Goal: Information Seeking & Learning: Learn about a topic

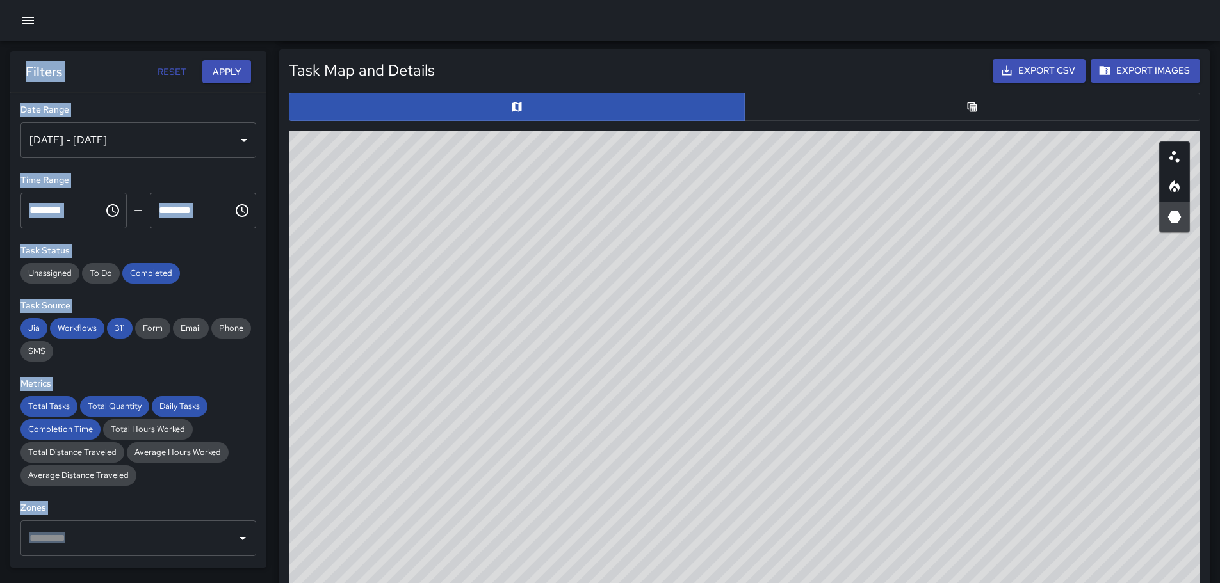
scroll to position [591, 0]
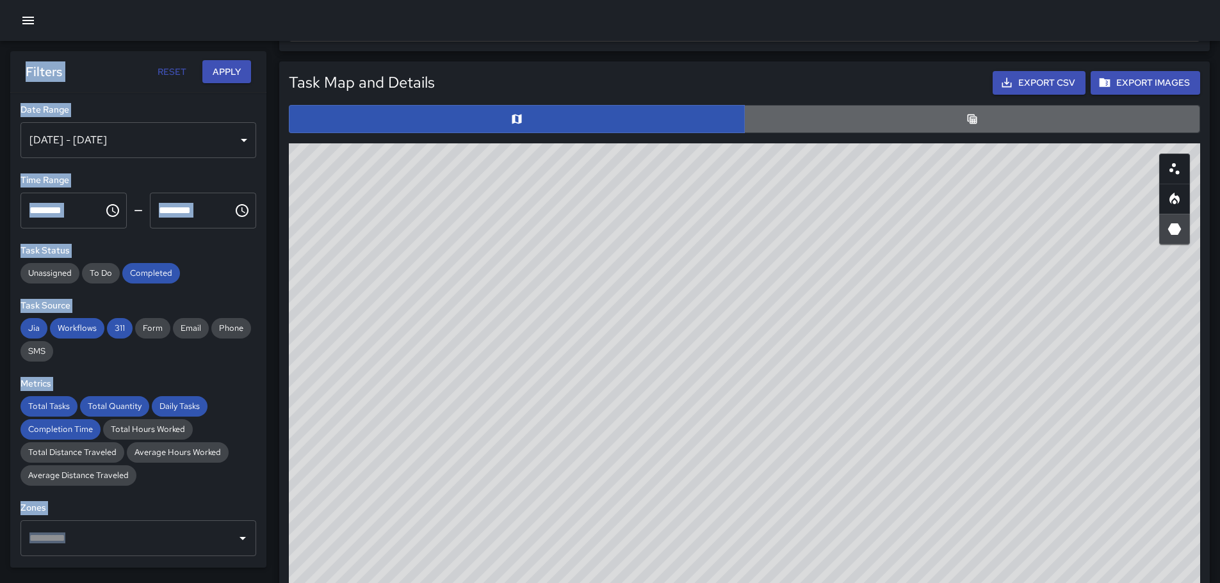
click at [957, 124] on button "button" at bounding box center [972, 119] width 456 height 28
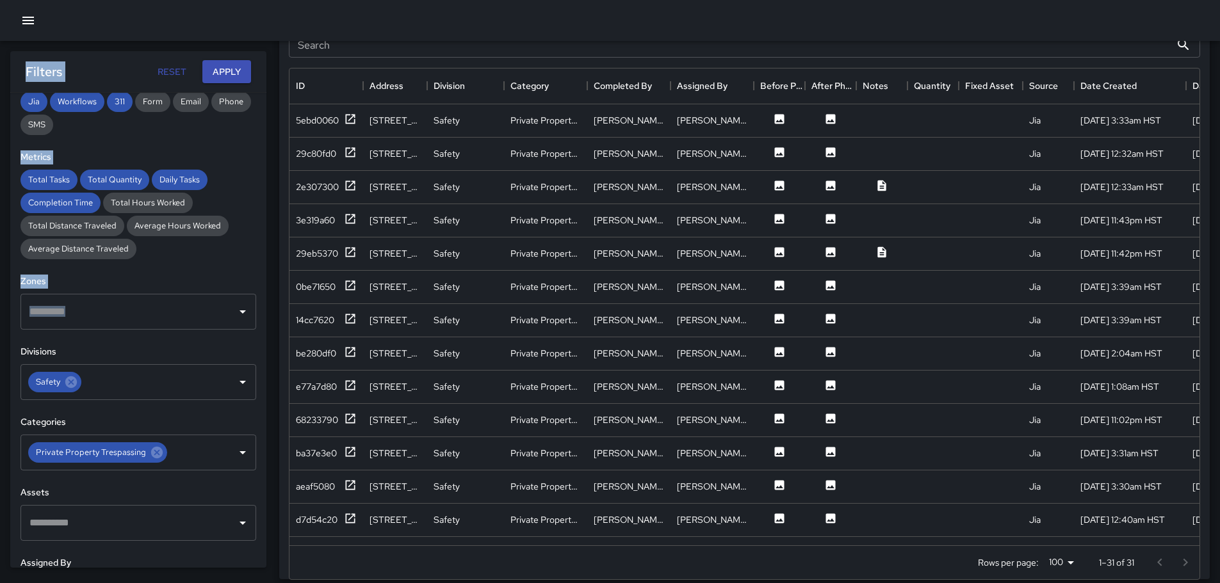
scroll to position [229, 0]
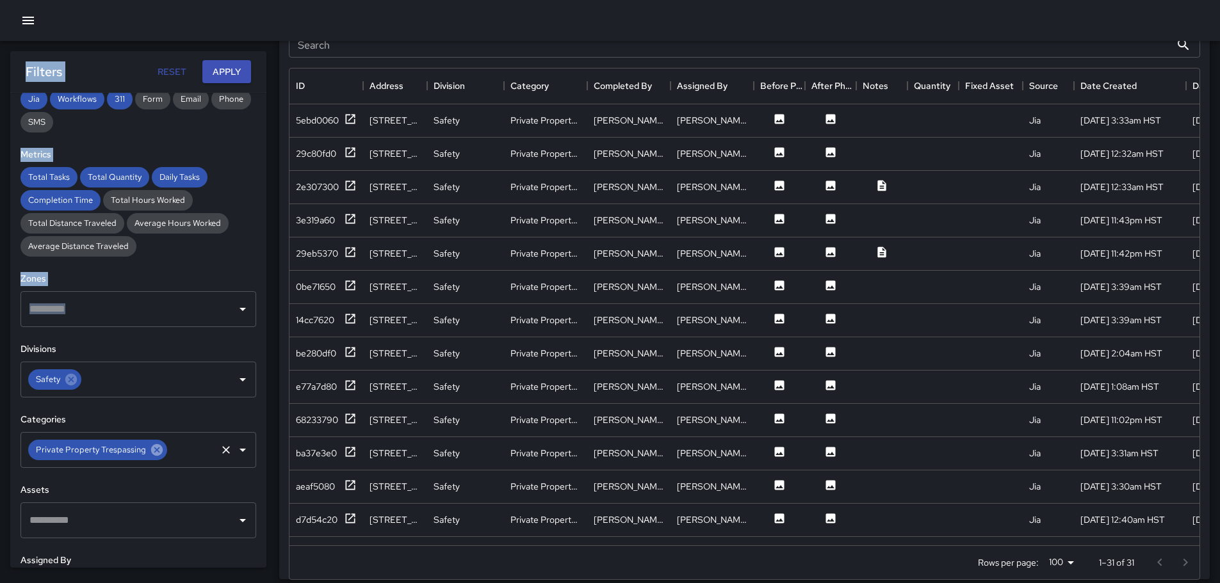
click at [158, 454] on icon at bounding box center [157, 450] width 14 height 14
click at [239, 449] on icon "Open" at bounding box center [242, 450] width 6 height 3
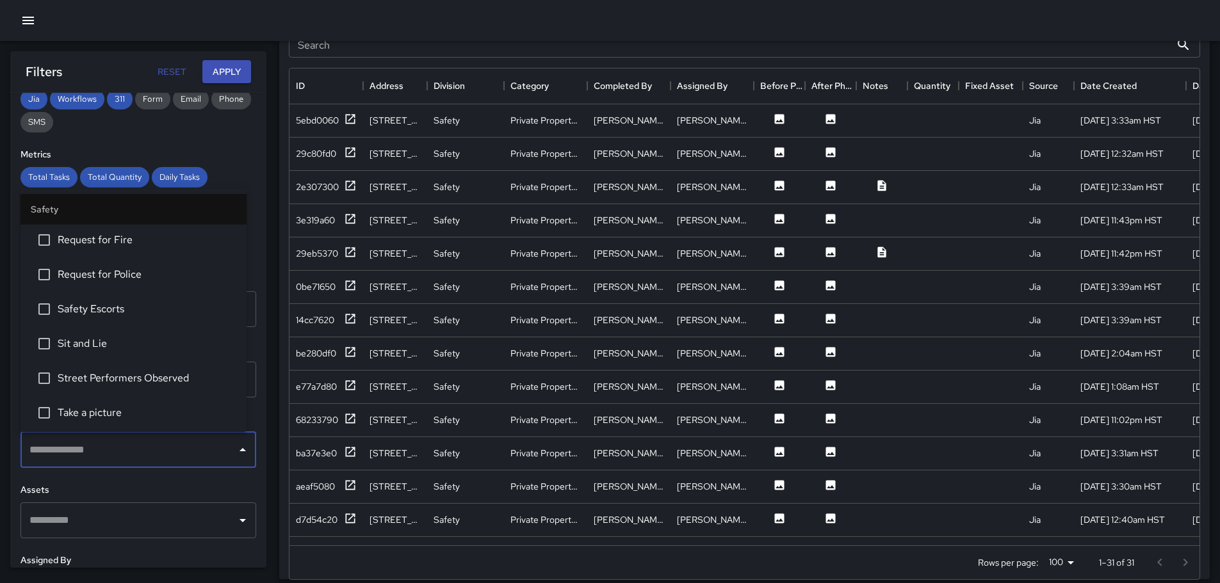
scroll to position [576, 0]
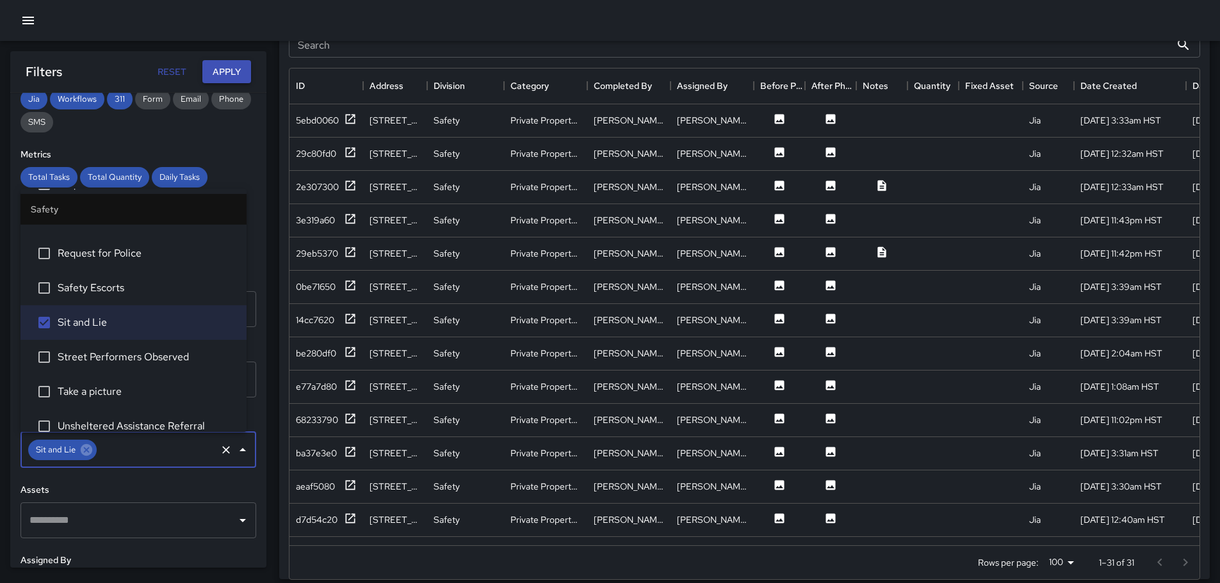
click at [220, 72] on button "Apply" at bounding box center [226, 72] width 49 height 24
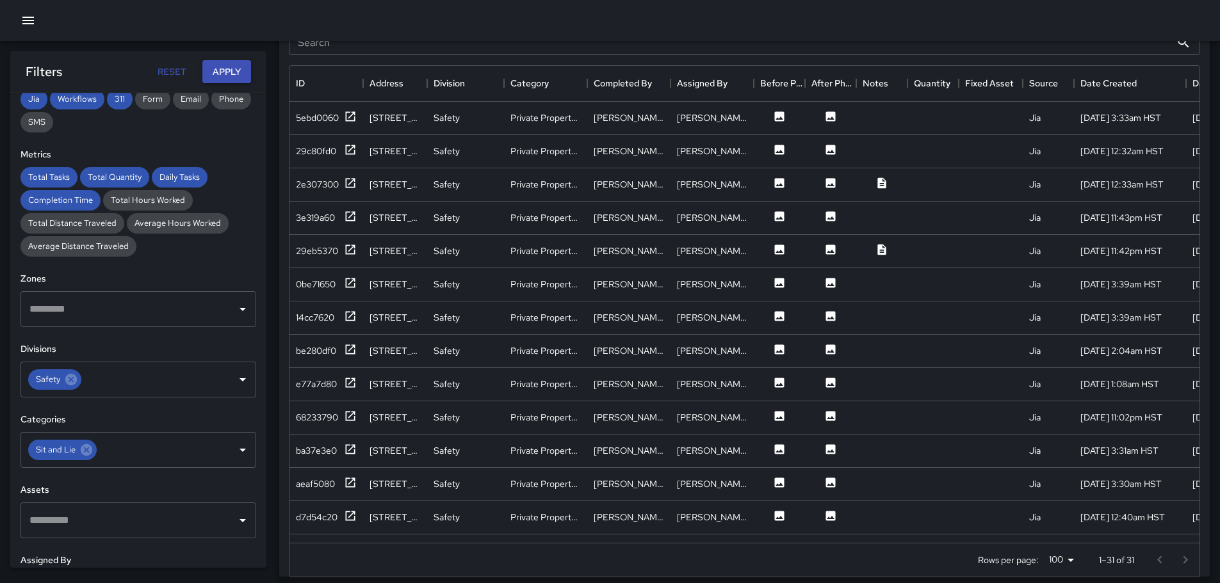
scroll to position [700, 0]
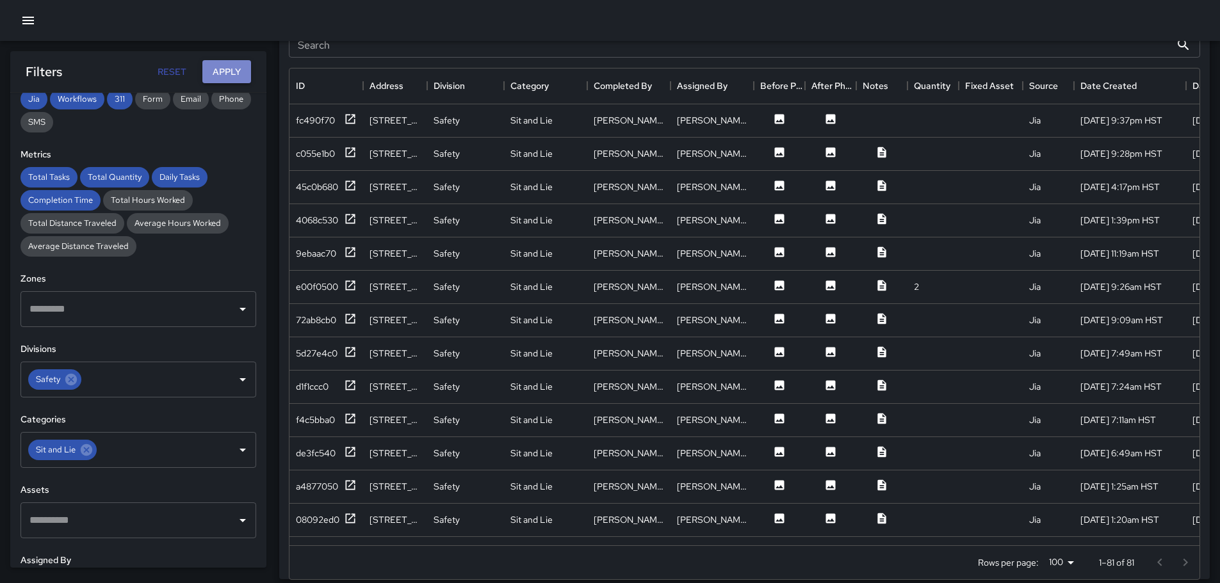
click at [233, 68] on button "Apply" at bounding box center [226, 72] width 49 height 24
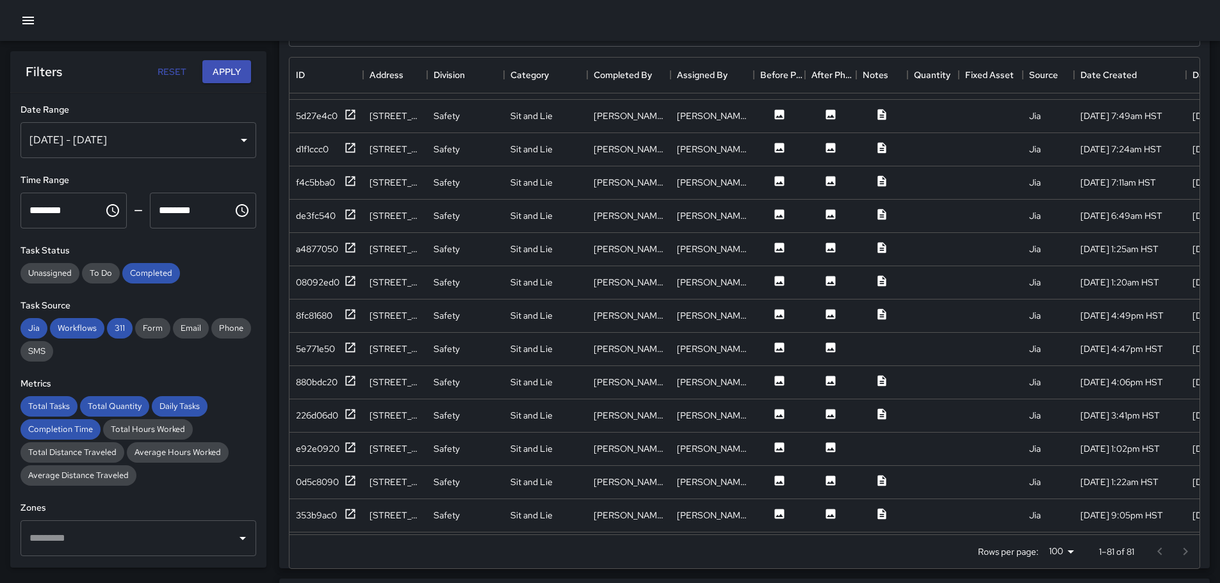
scroll to position [256, 0]
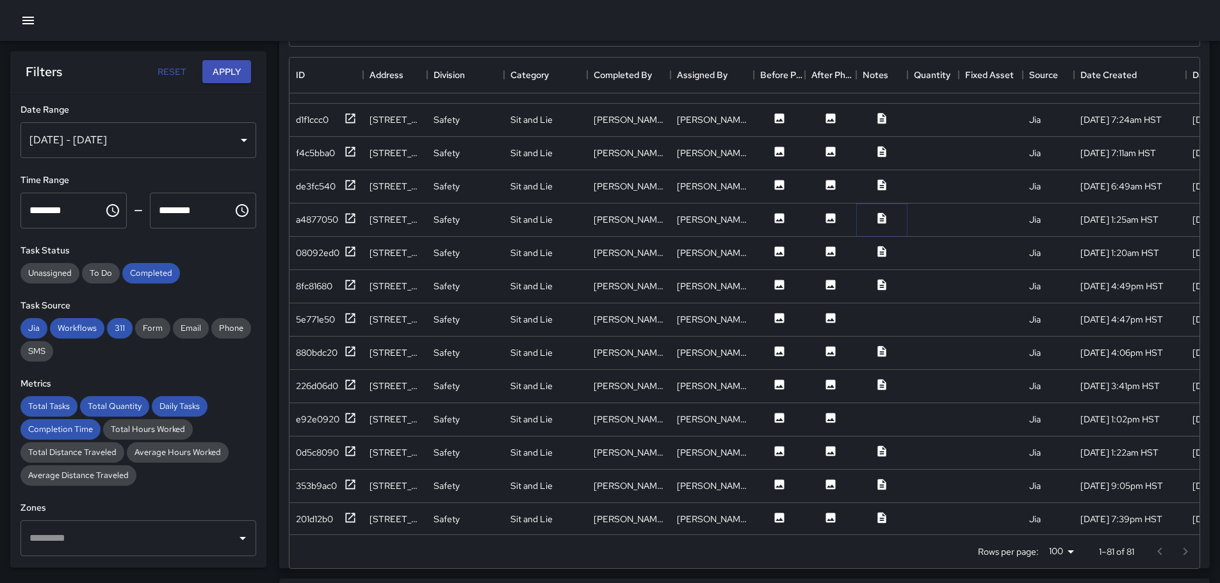
click at [881, 214] on icon at bounding box center [881, 218] width 8 height 11
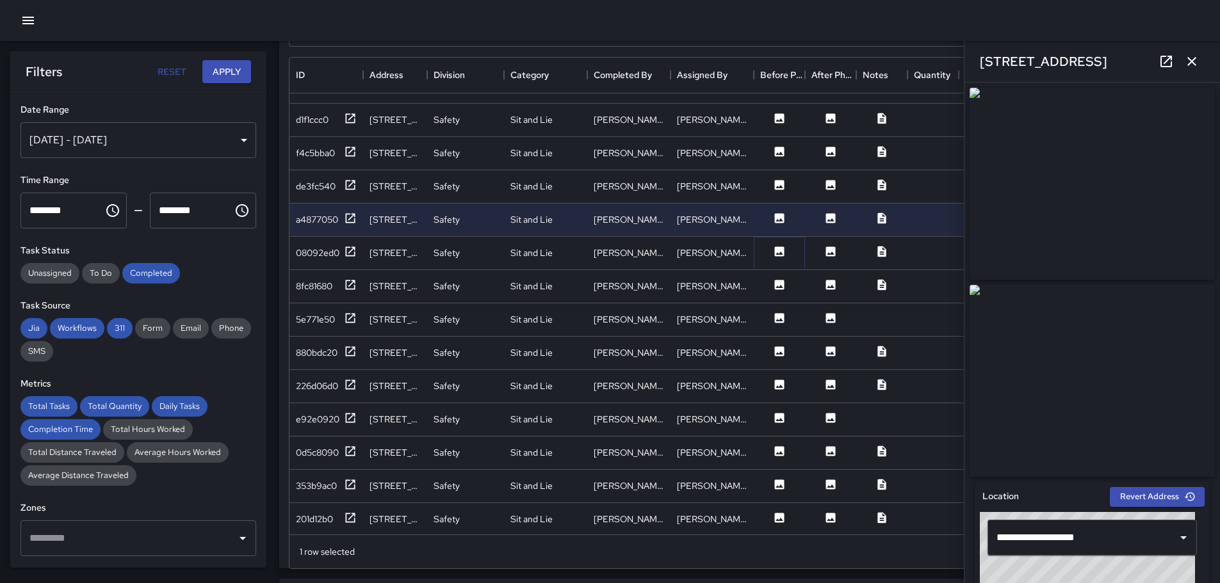
click at [779, 252] on icon at bounding box center [780, 251] width 10 height 10
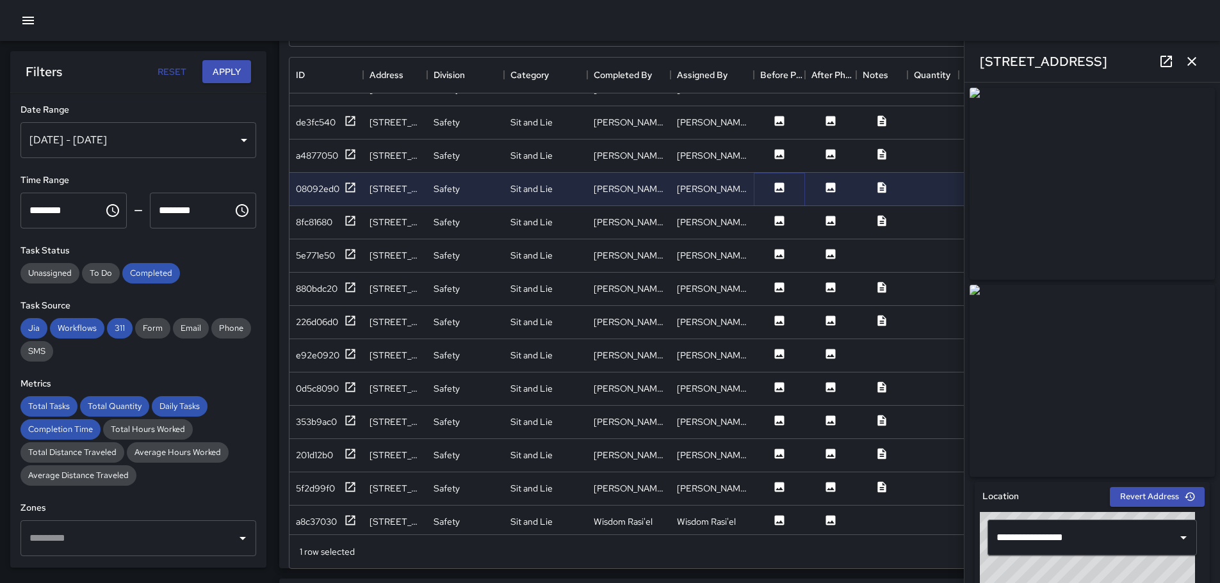
scroll to position [384, 0]
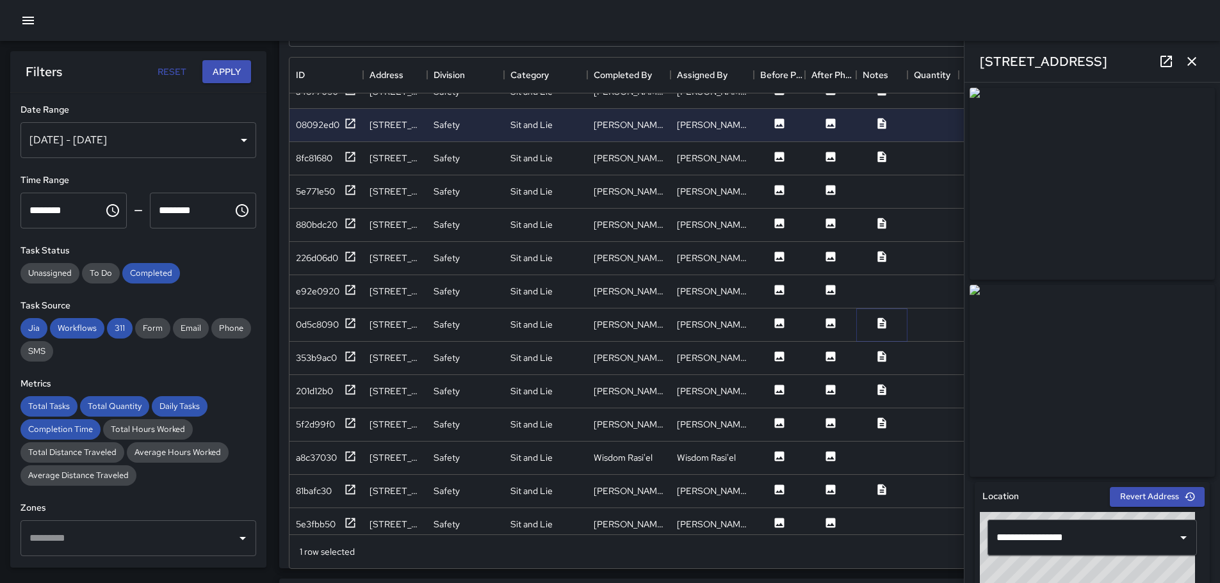
click at [878, 321] on icon at bounding box center [881, 323] width 8 height 11
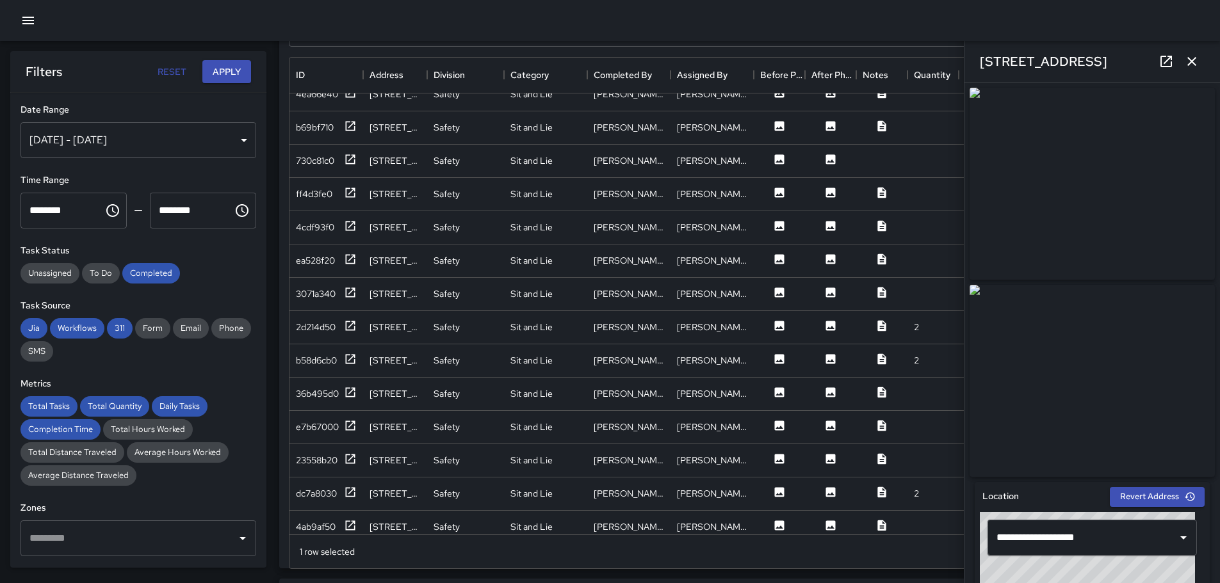
scroll to position [1344, 0]
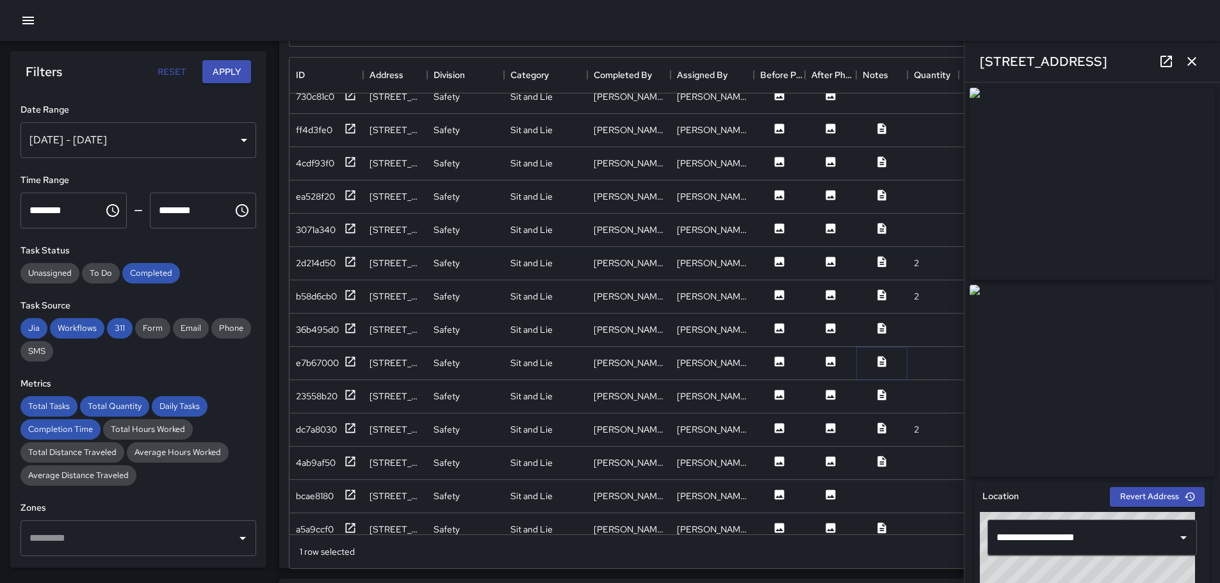
click at [878, 359] on icon at bounding box center [881, 361] width 8 height 11
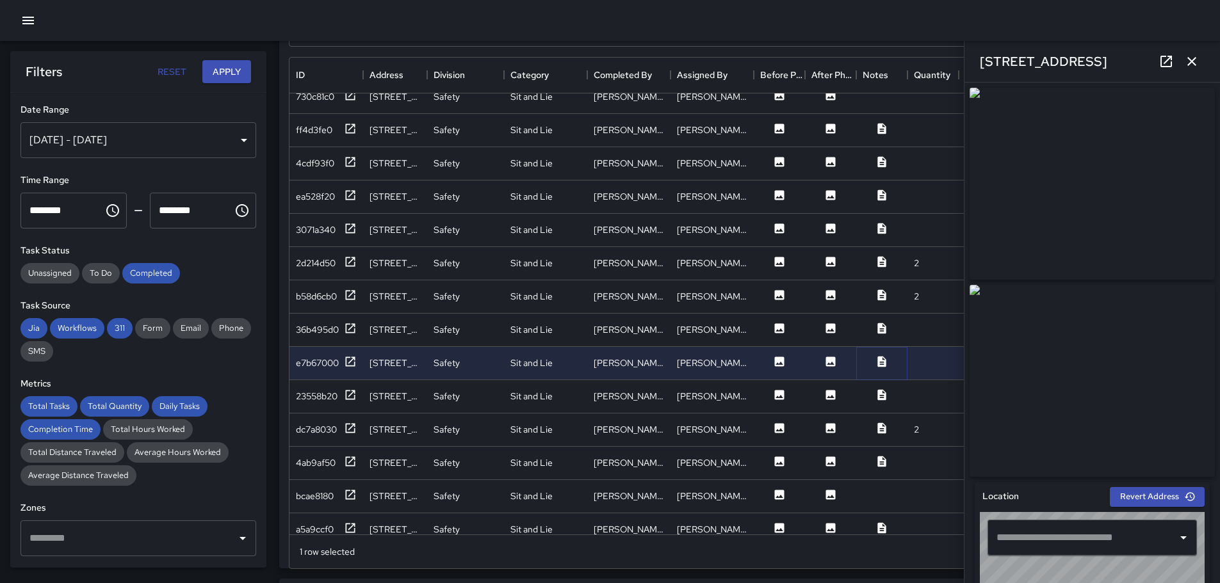
type input "**********"
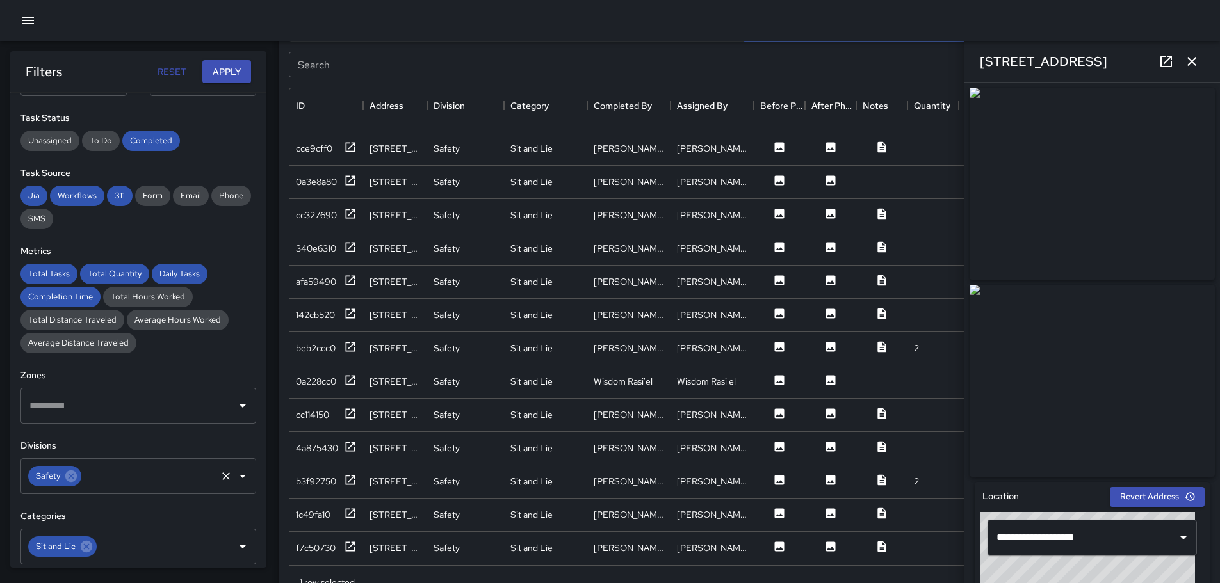
scroll to position [192, 0]
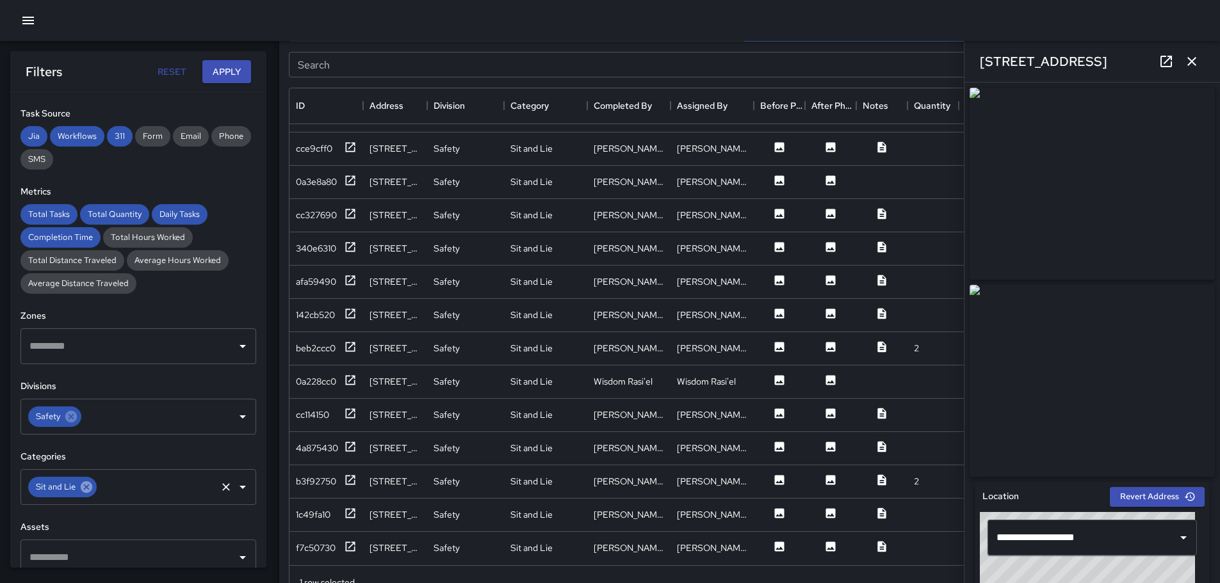
click at [86, 487] on icon at bounding box center [86, 487] width 14 height 14
click at [235, 490] on icon "Open" at bounding box center [242, 487] width 15 height 15
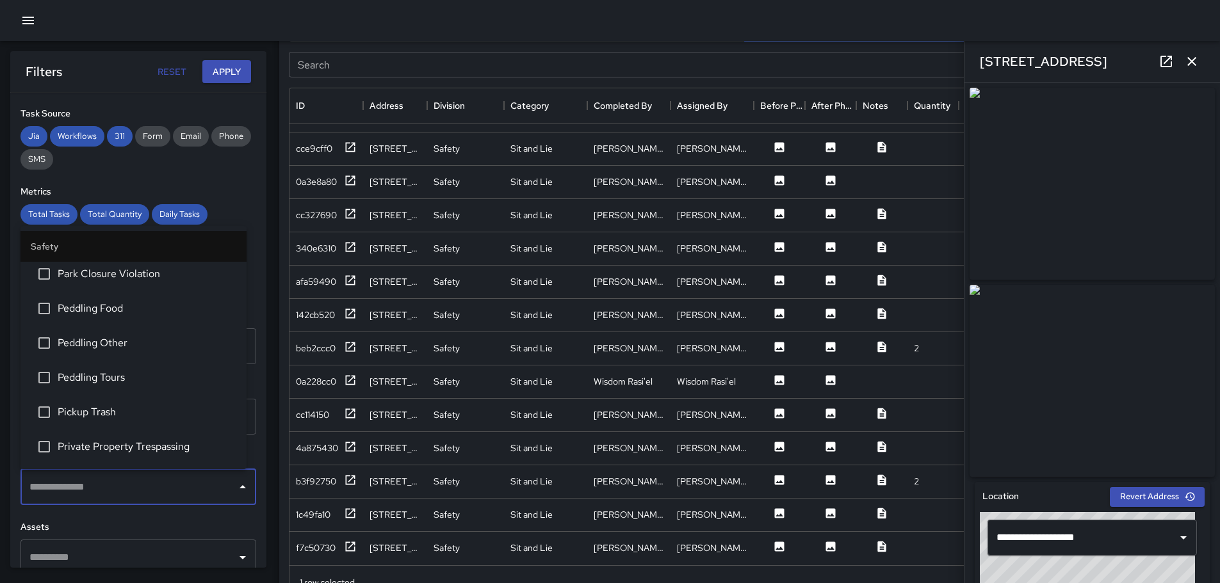
scroll to position [256, 0]
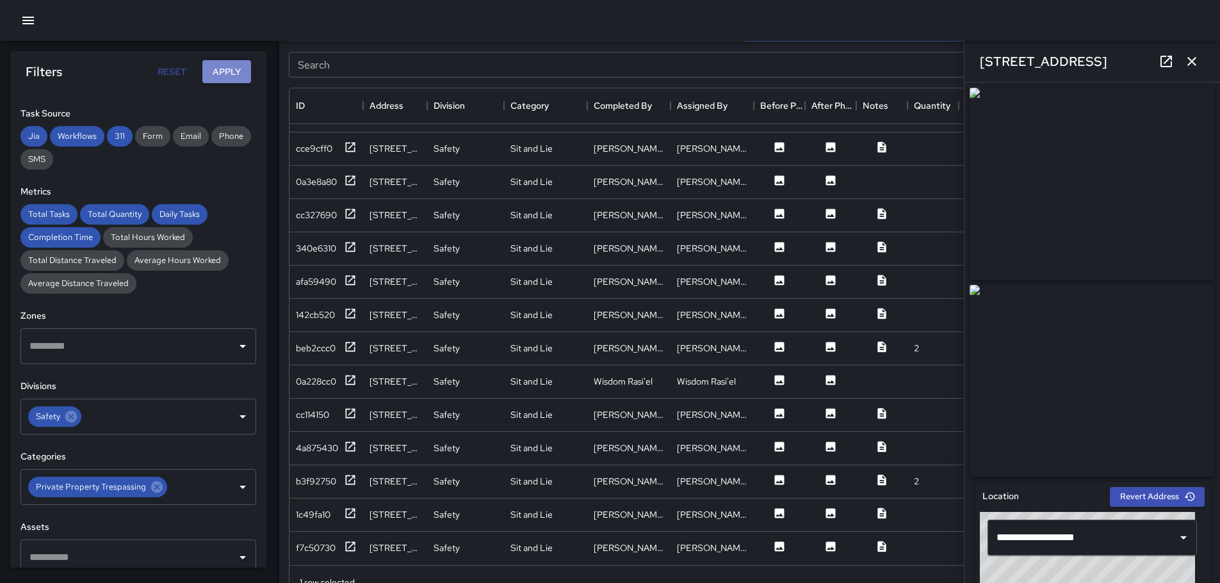
click at [228, 69] on button "Apply" at bounding box center [226, 72] width 49 height 24
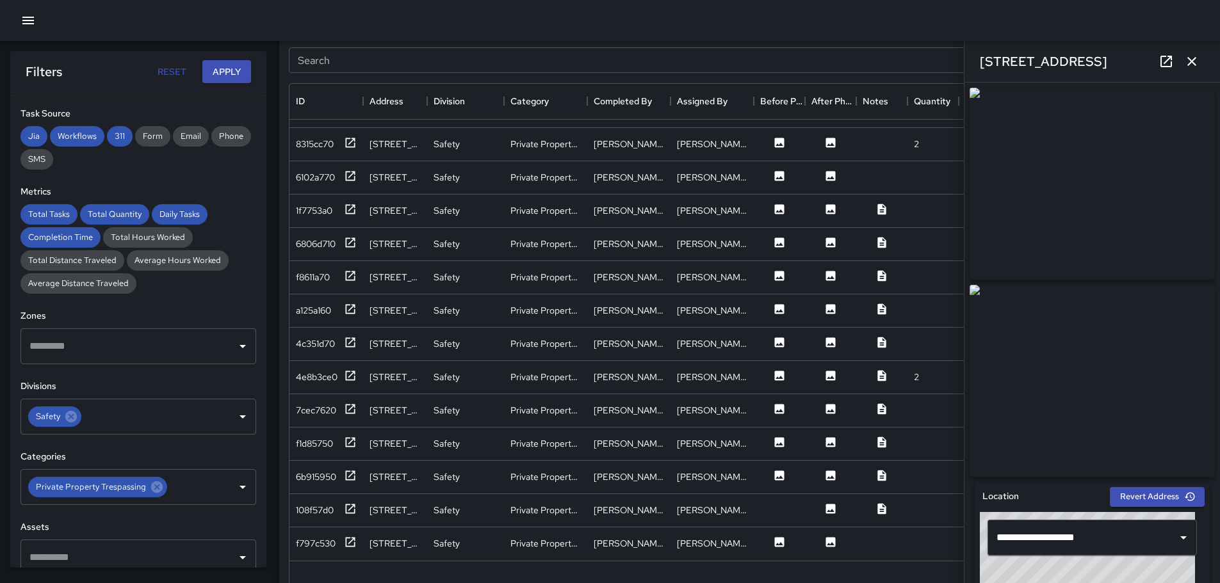
scroll to position [693, 0]
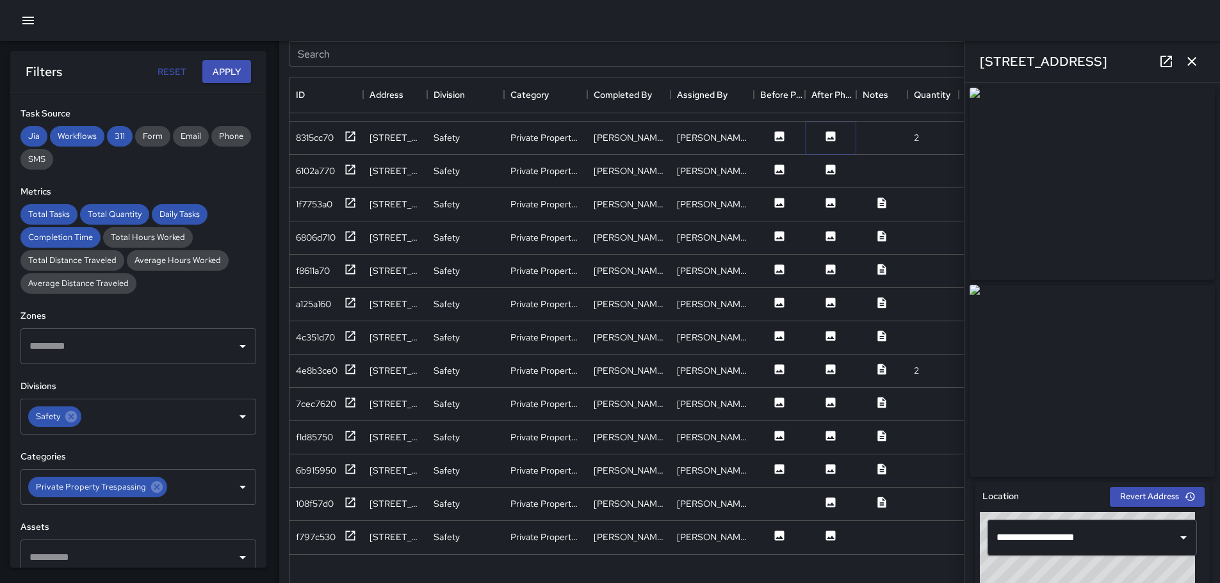
click at [836, 130] on icon at bounding box center [830, 136] width 13 height 13
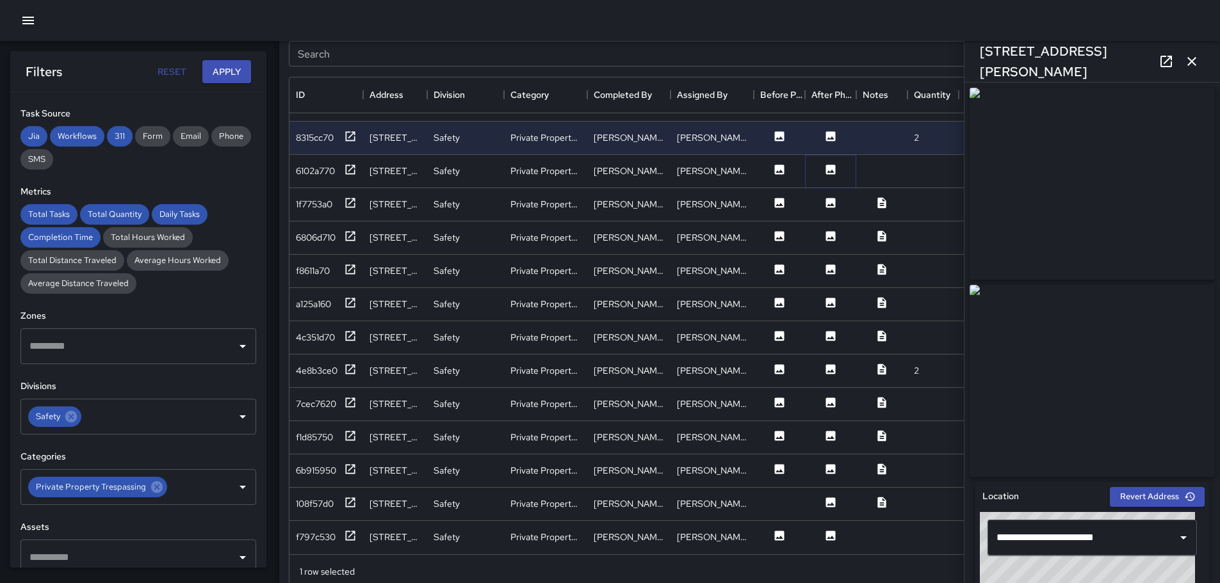
click at [831, 163] on icon at bounding box center [830, 169] width 13 height 13
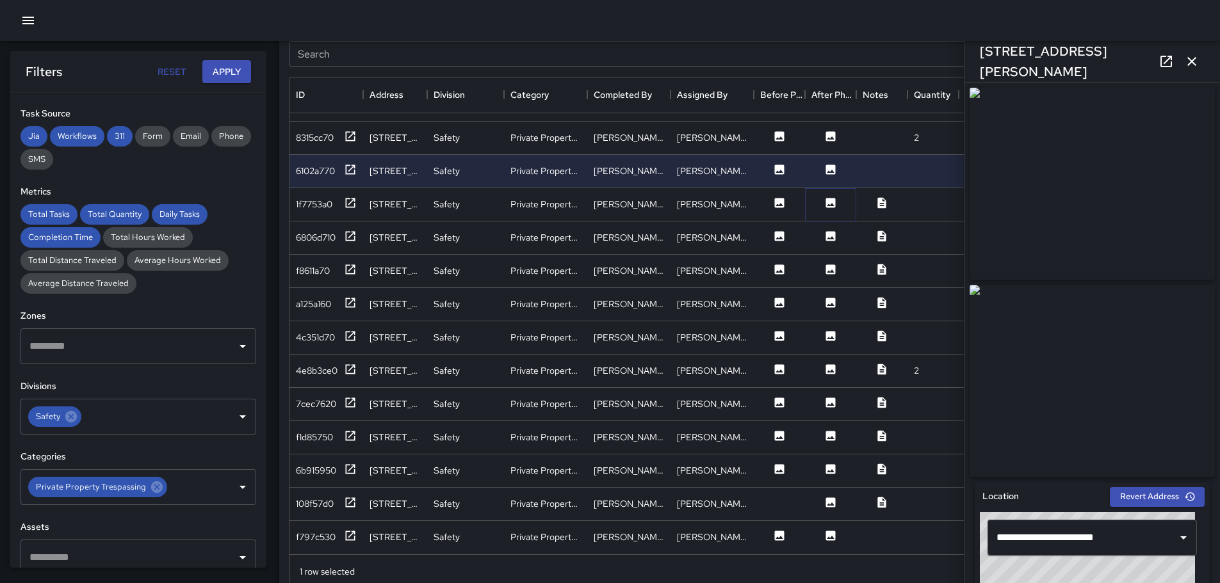
click at [826, 198] on icon at bounding box center [831, 203] width 10 height 10
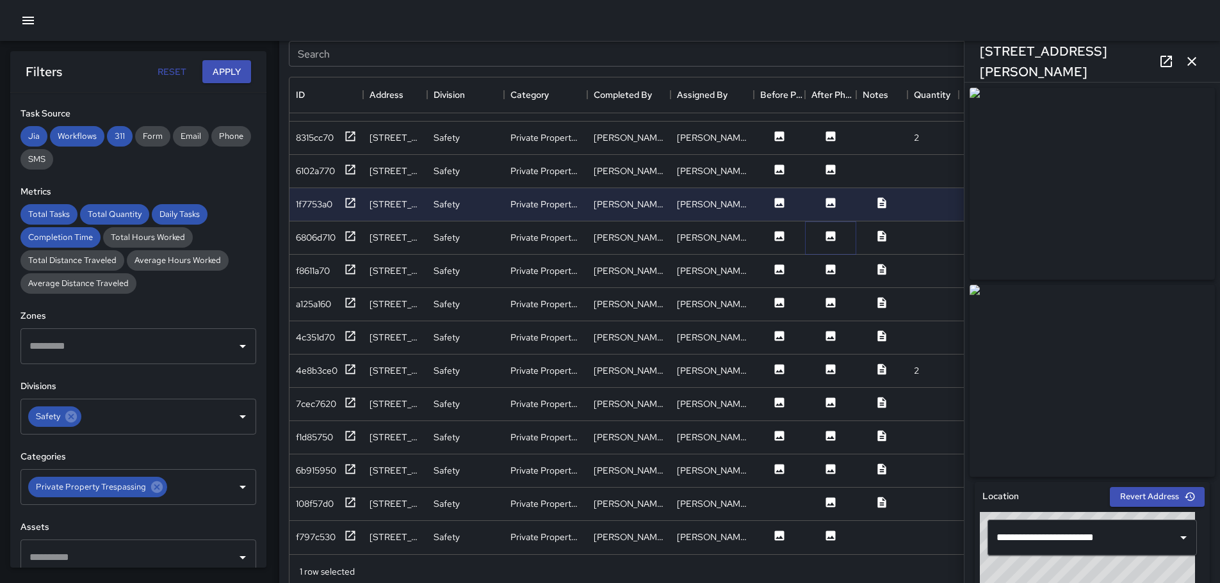
click at [828, 231] on icon at bounding box center [831, 236] width 10 height 10
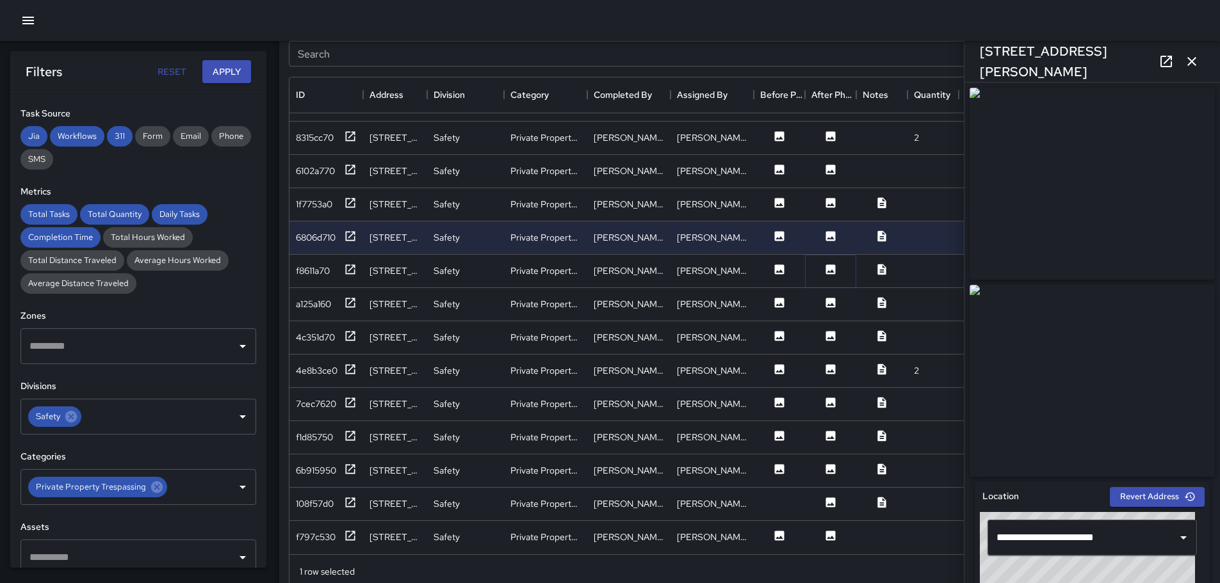
click at [827, 264] on icon at bounding box center [831, 269] width 10 height 10
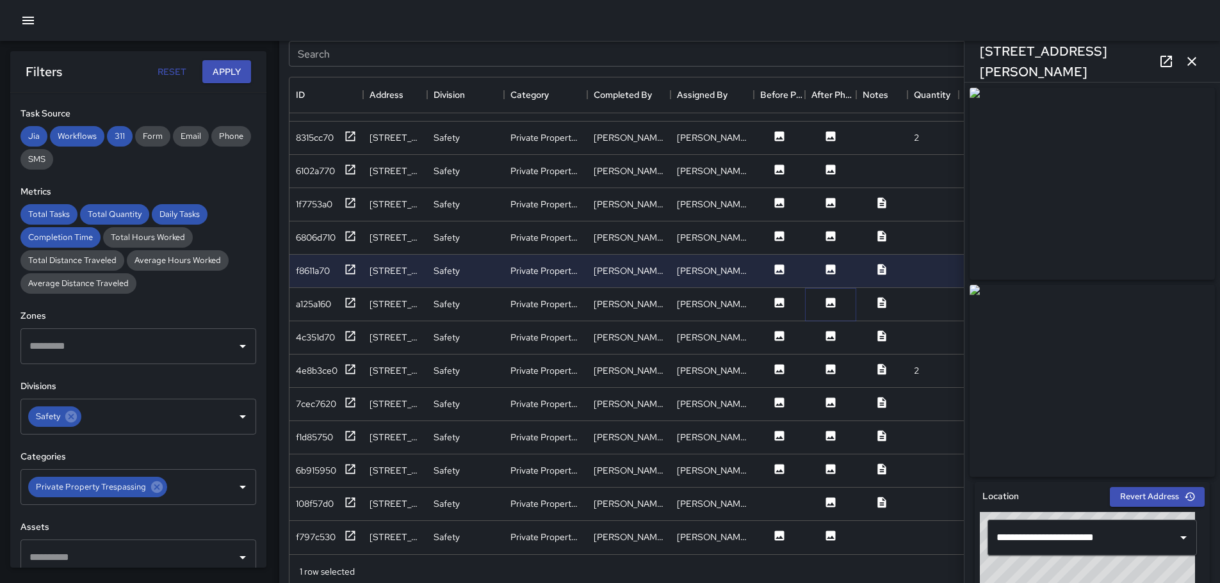
click at [827, 298] on icon at bounding box center [831, 303] width 10 height 10
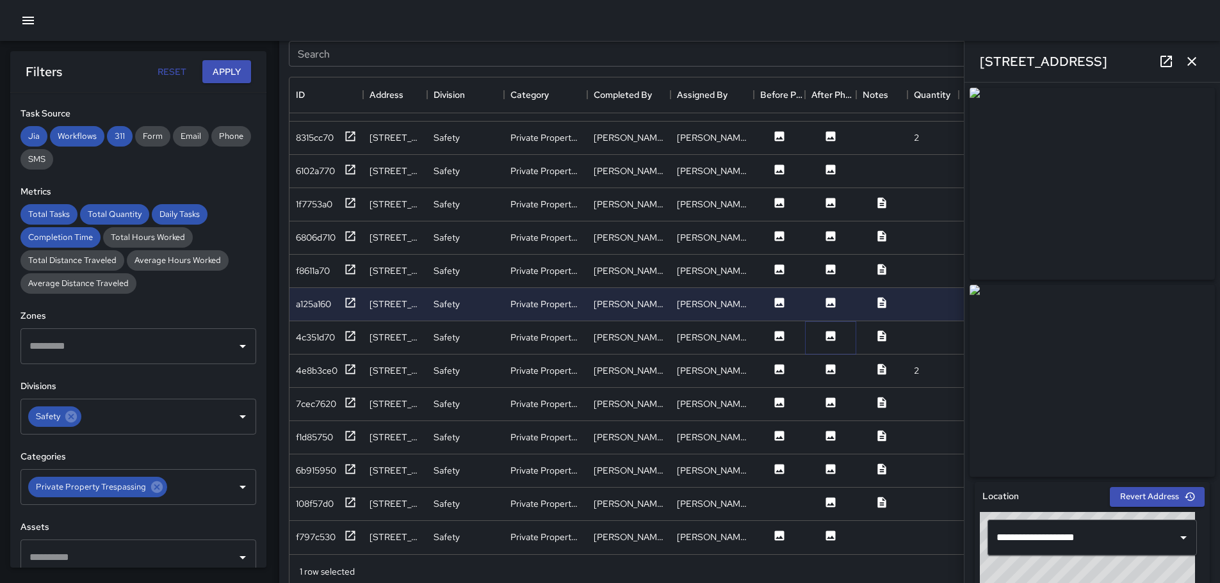
click at [827, 331] on icon at bounding box center [831, 336] width 10 height 10
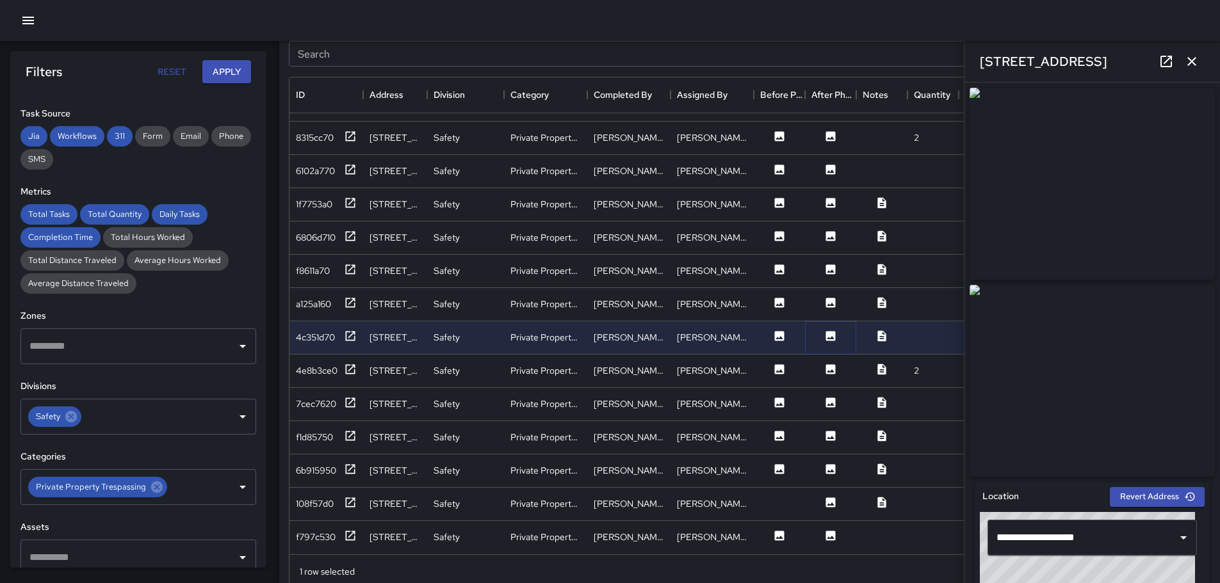
scroll to position [757, 0]
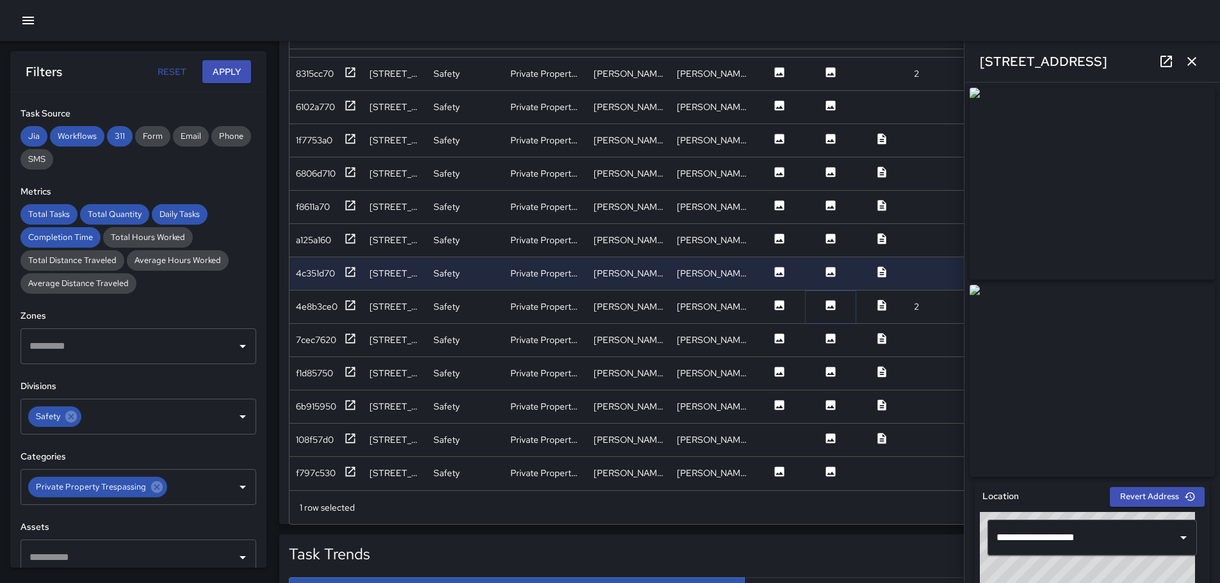
click at [829, 300] on icon at bounding box center [831, 305] width 10 height 10
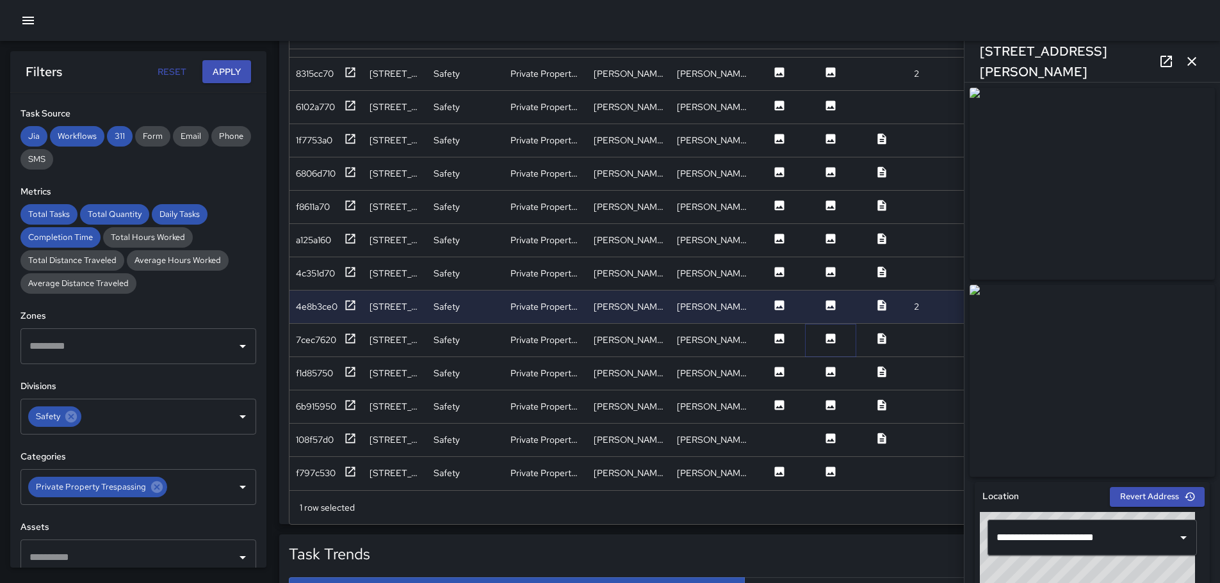
click at [827, 334] on icon at bounding box center [831, 339] width 10 height 10
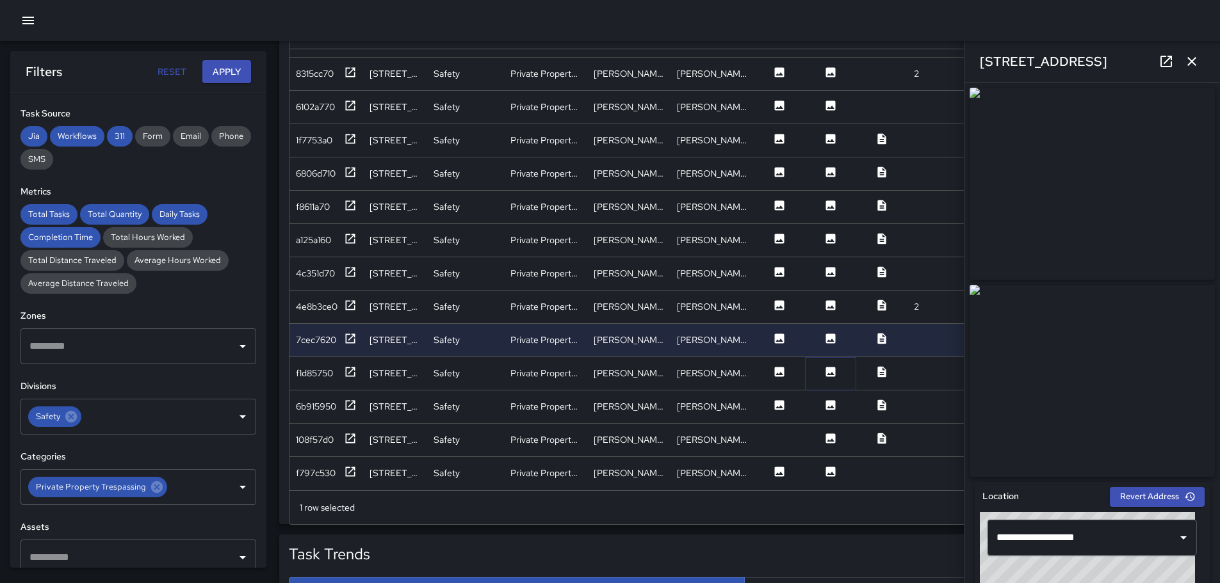
click at [826, 367] on icon at bounding box center [831, 372] width 10 height 10
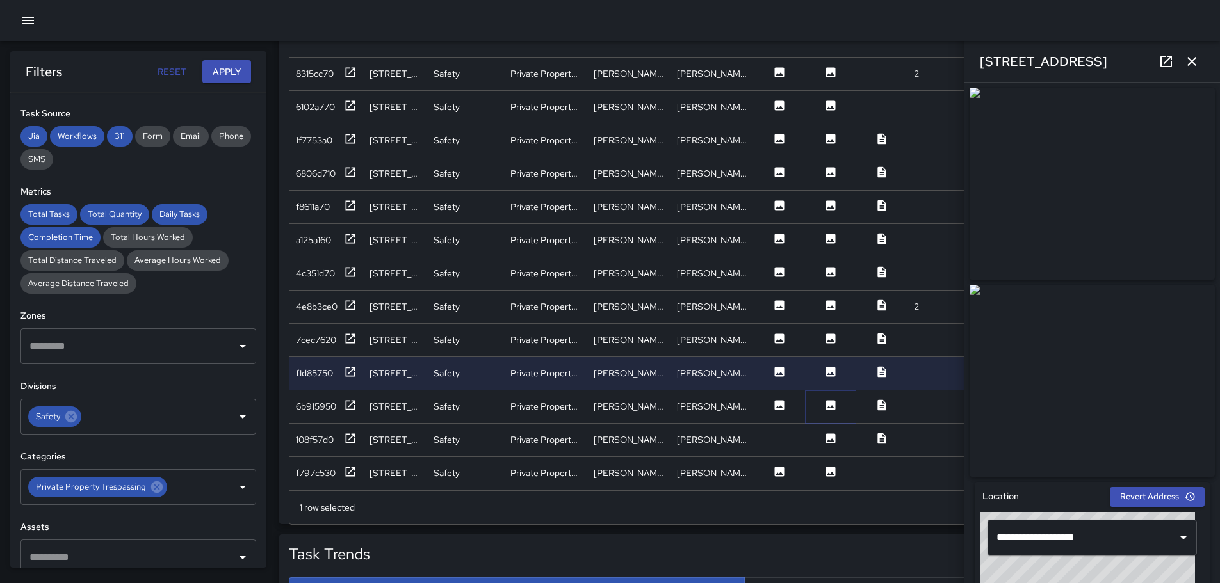
click at [832, 400] on icon at bounding box center [831, 405] width 10 height 10
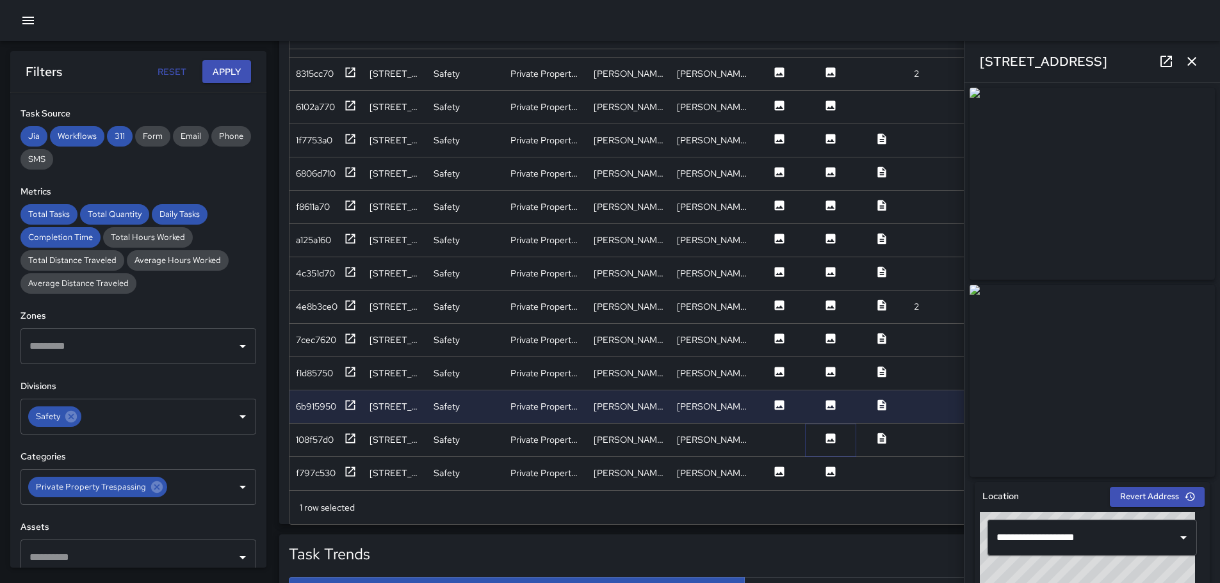
click at [830, 433] on icon at bounding box center [831, 438] width 10 height 10
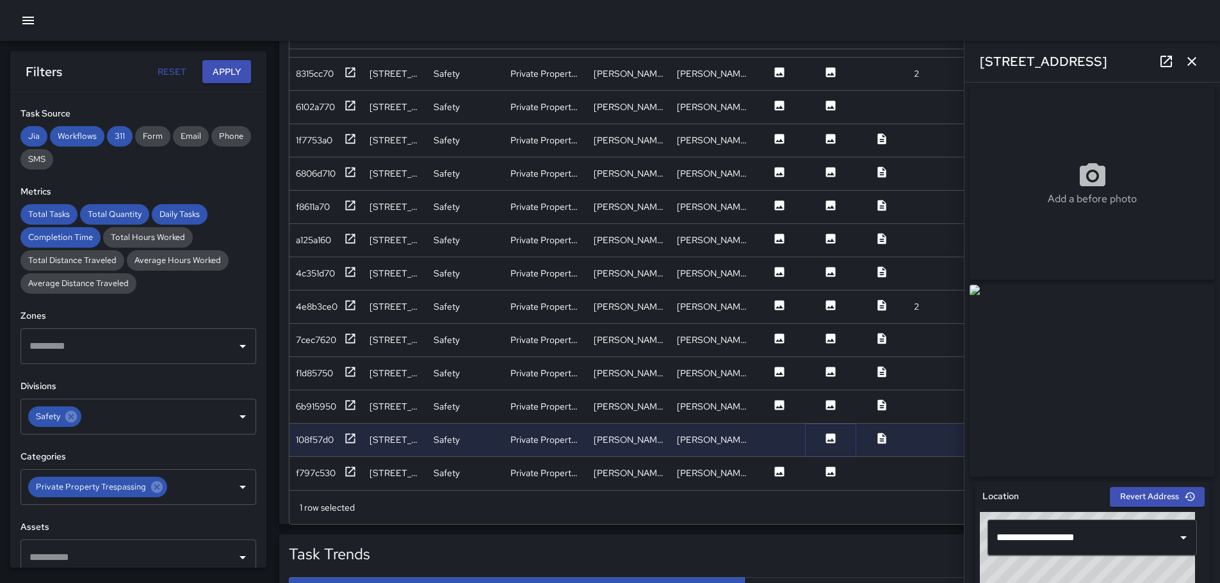
scroll to position [821, 0]
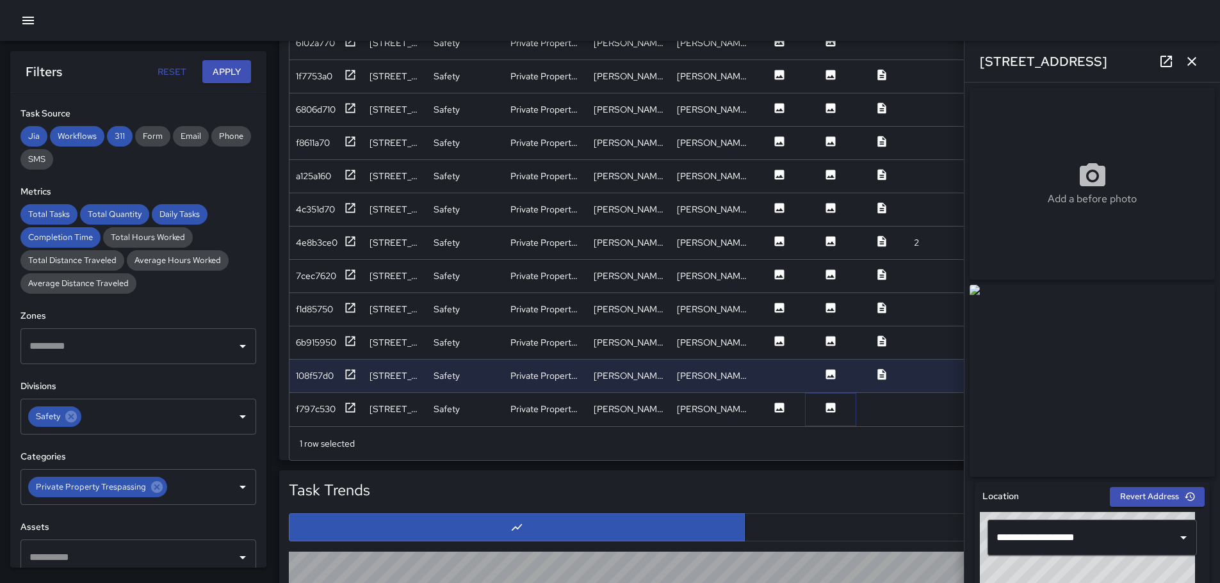
click at [832, 403] on icon at bounding box center [831, 408] width 10 height 10
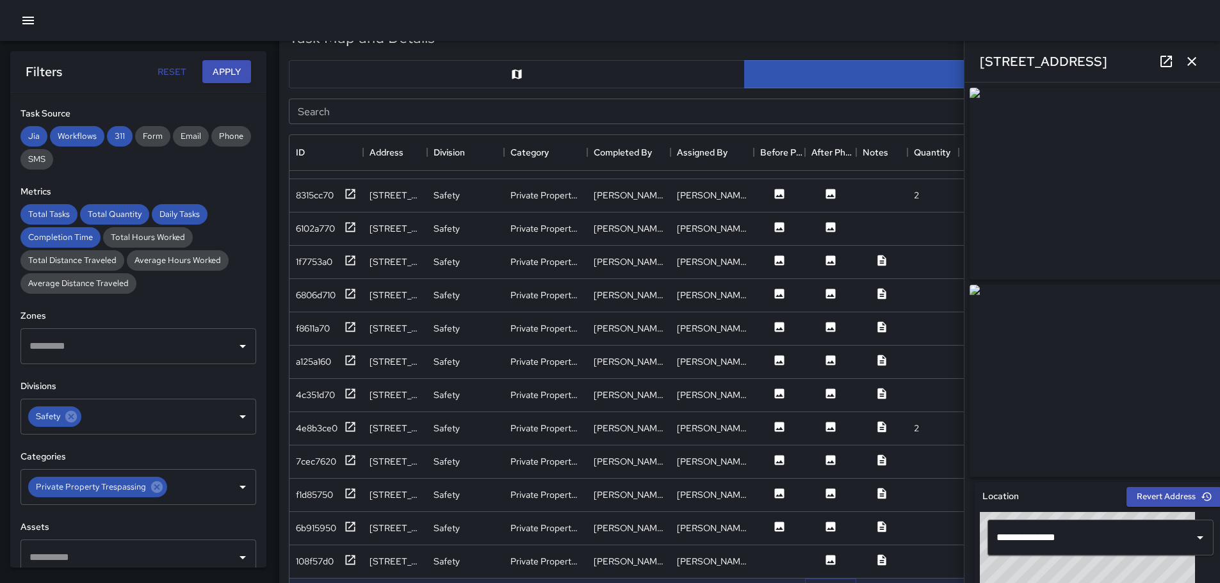
scroll to position [623, 0]
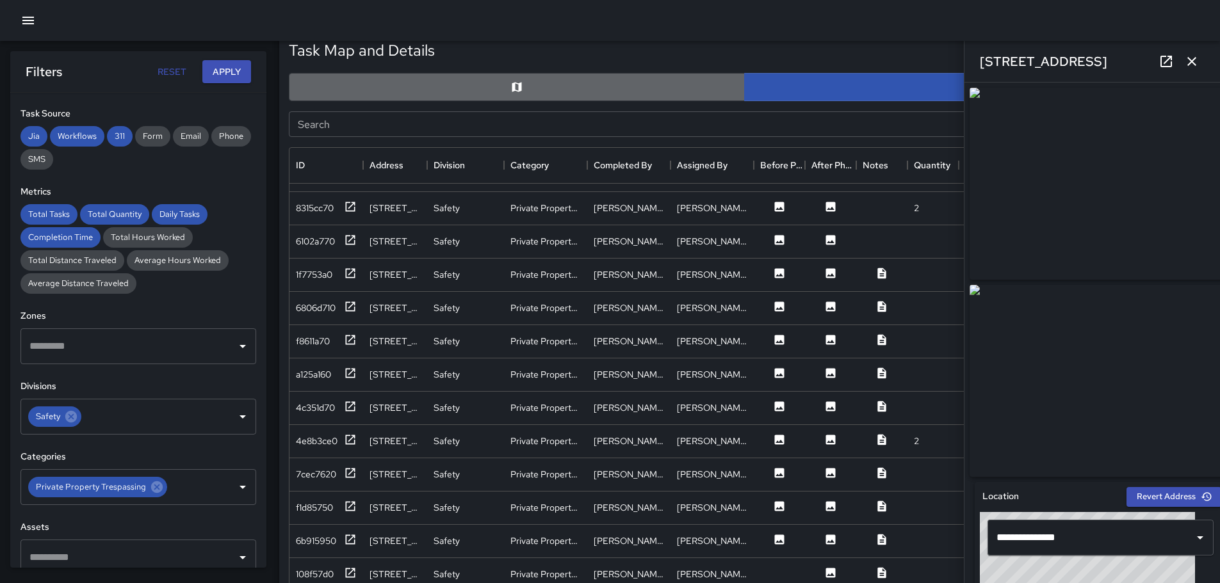
click at [571, 90] on button "button" at bounding box center [517, 87] width 456 height 28
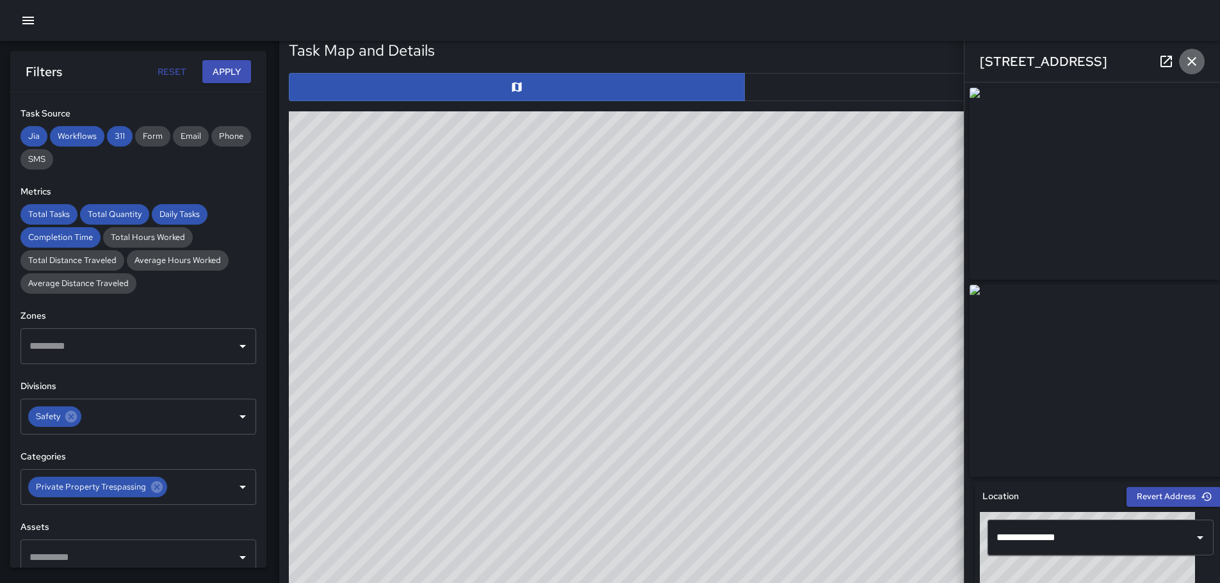
click at [1192, 58] on icon "button" at bounding box center [1191, 61] width 15 height 15
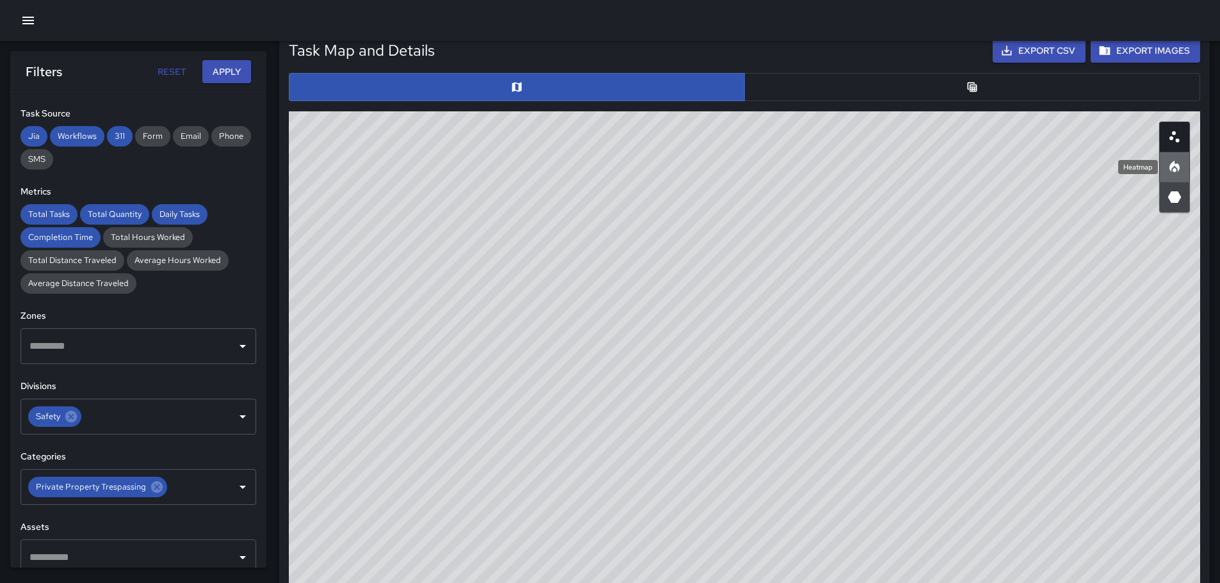
click at [1168, 166] on icon "Heatmap" at bounding box center [1173, 166] width 15 height 15
drag, startPoint x: 1117, startPoint y: 309, endPoint x: 867, endPoint y: 206, distance: 270.7
click at [867, 206] on div "© Mapbox © OpenStreetMap Improve this map" at bounding box center [744, 367] width 911 height 512
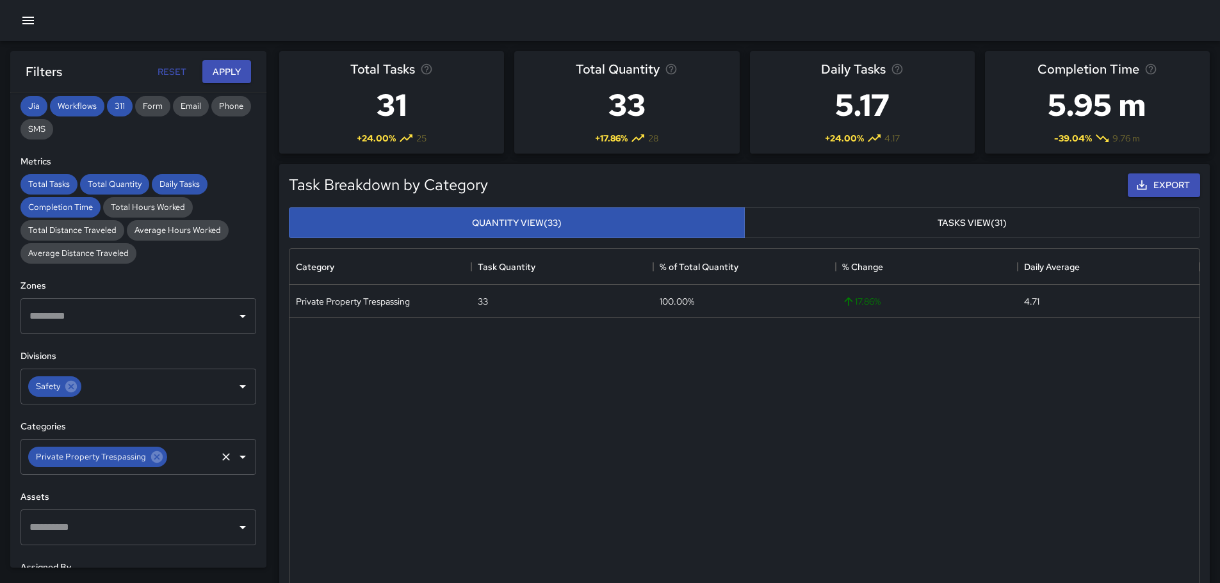
scroll to position [228, 0]
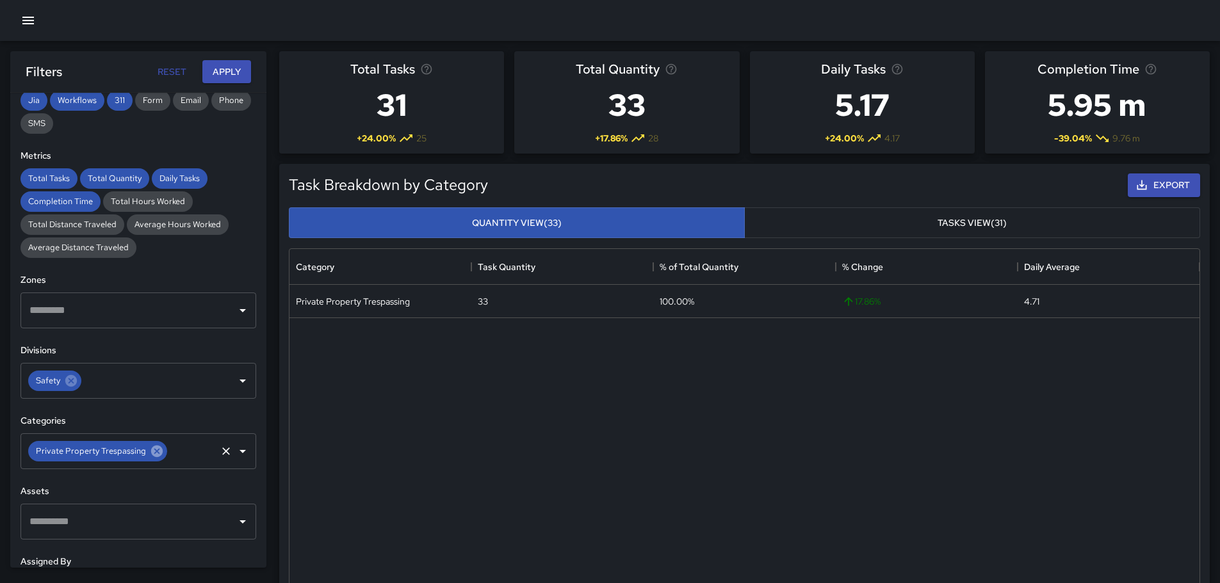
click at [153, 453] on icon at bounding box center [157, 452] width 12 height 12
click at [235, 448] on icon "Open" at bounding box center [242, 451] width 15 height 15
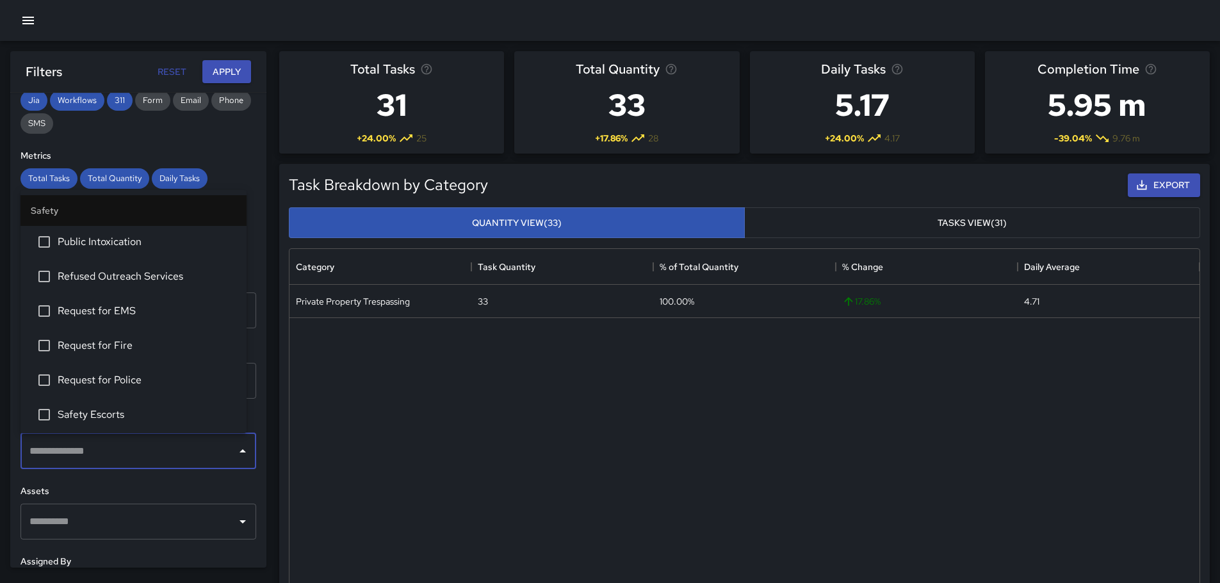
scroll to position [512, 0]
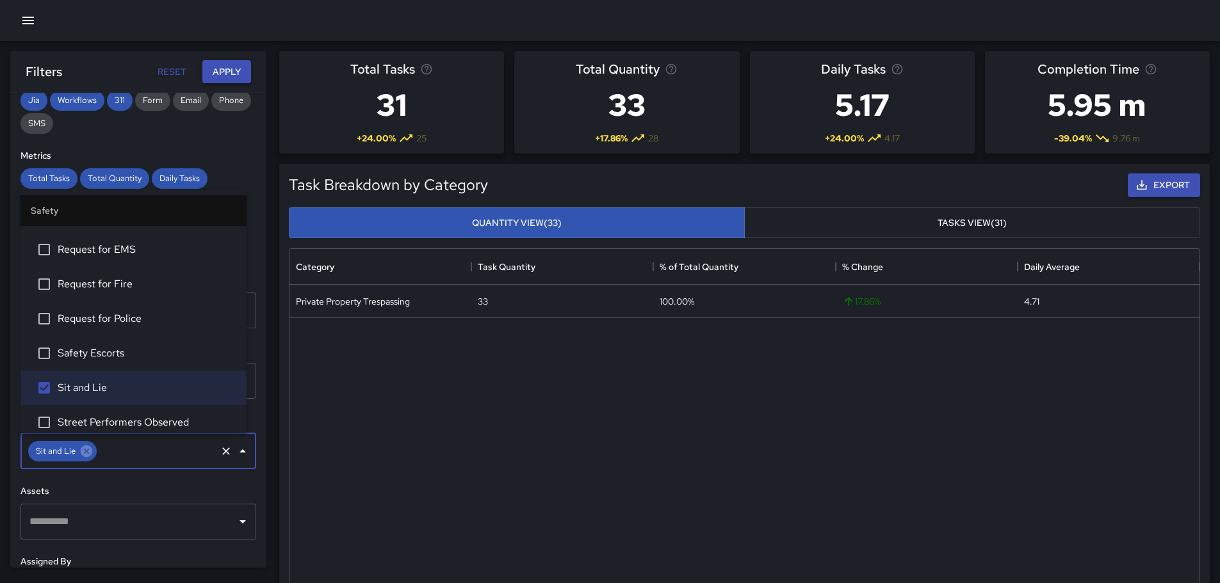
click at [222, 70] on button "Apply" at bounding box center [226, 72] width 49 height 24
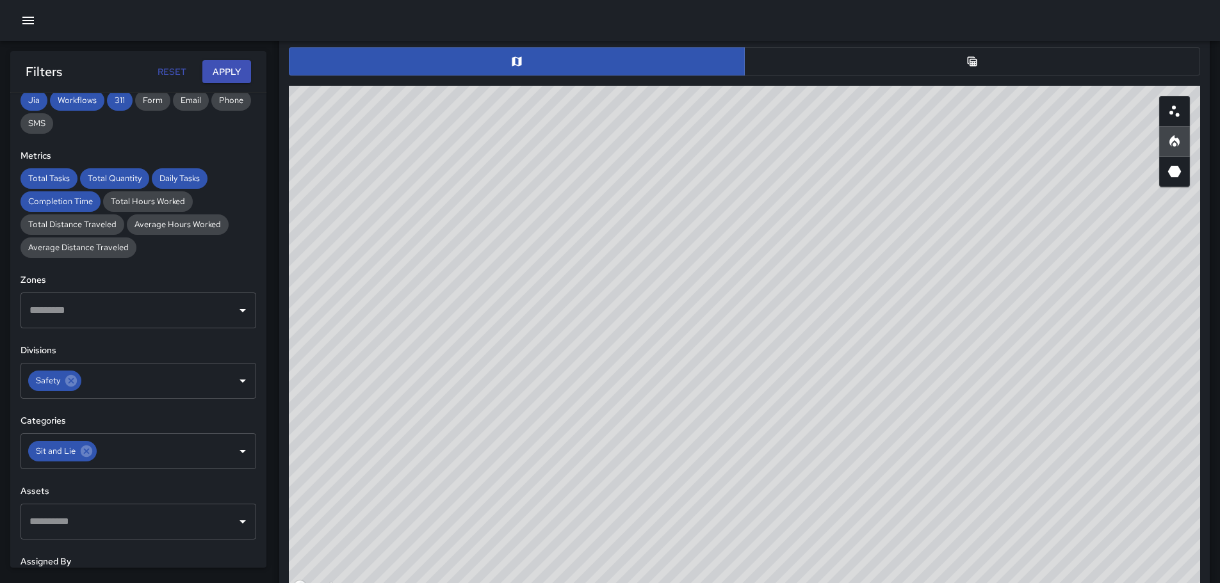
scroll to position [634, 0]
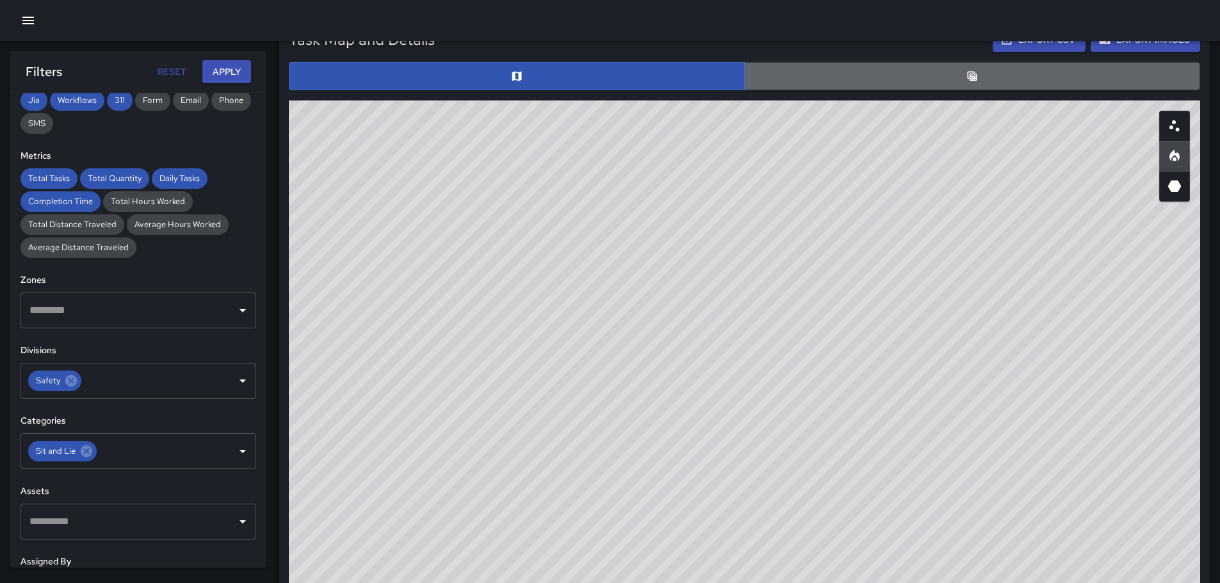
click at [945, 74] on button "button" at bounding box center [972, 76] width 456 height 28
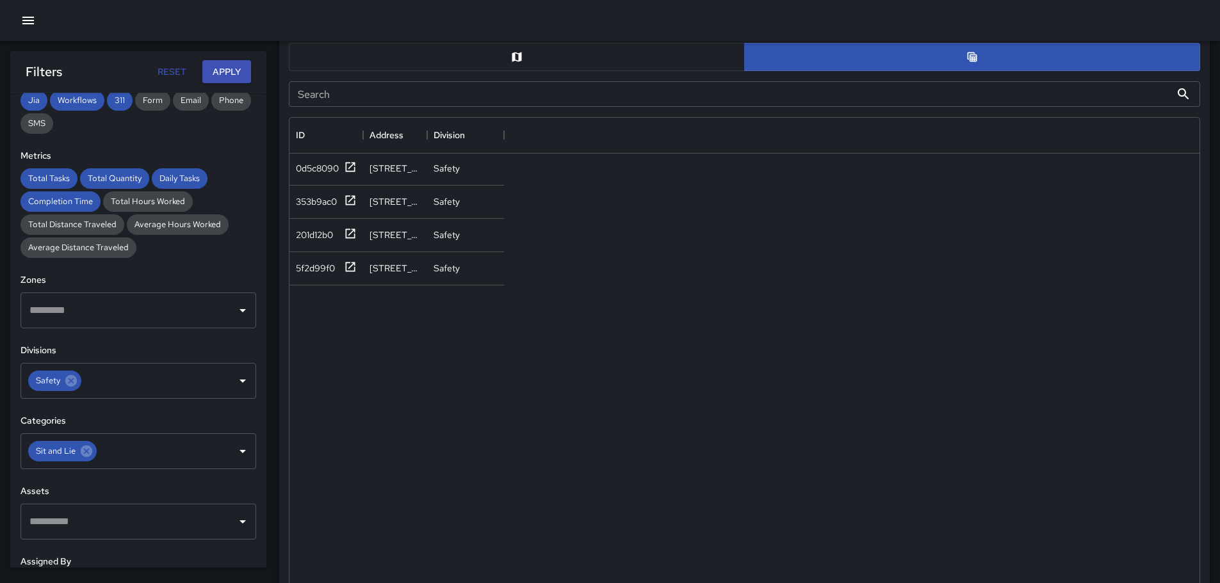
scroll to position [615, 0]
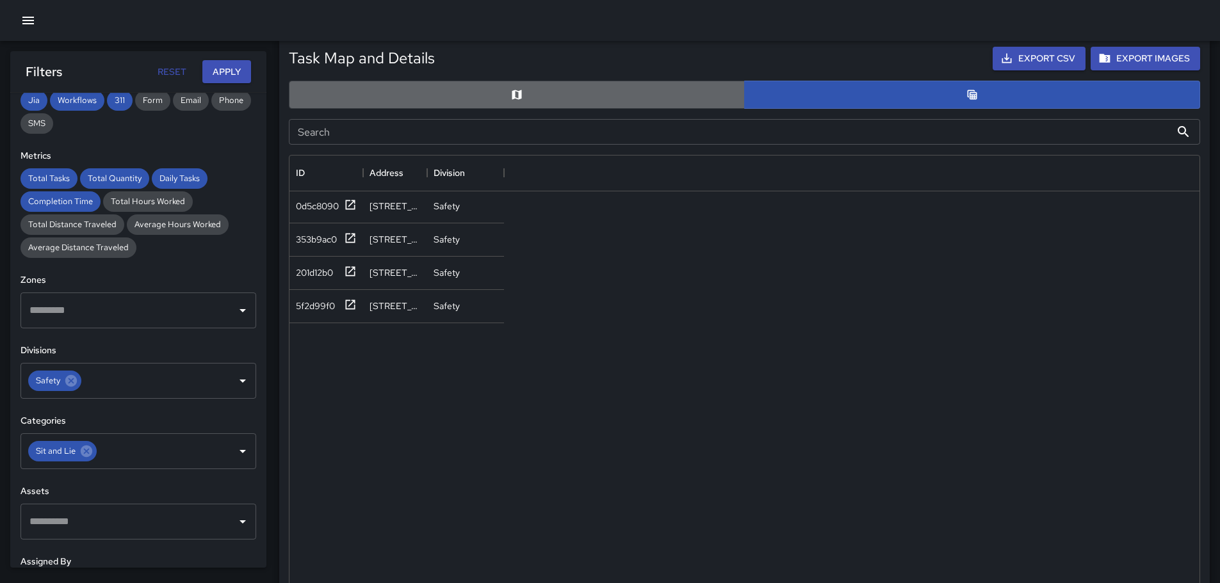
click at [505, 90] on button "button" at bounding box center [517, 95] width 456 height 28
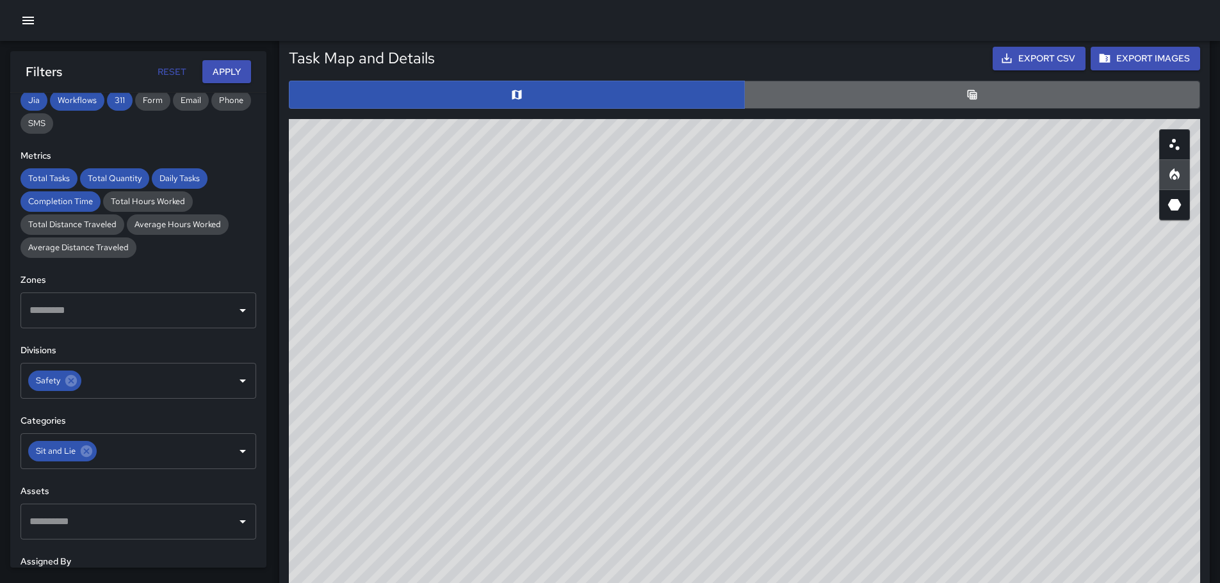
click at [965, 95] on button "button" at bounding box center [972, 95] width 456 height 28
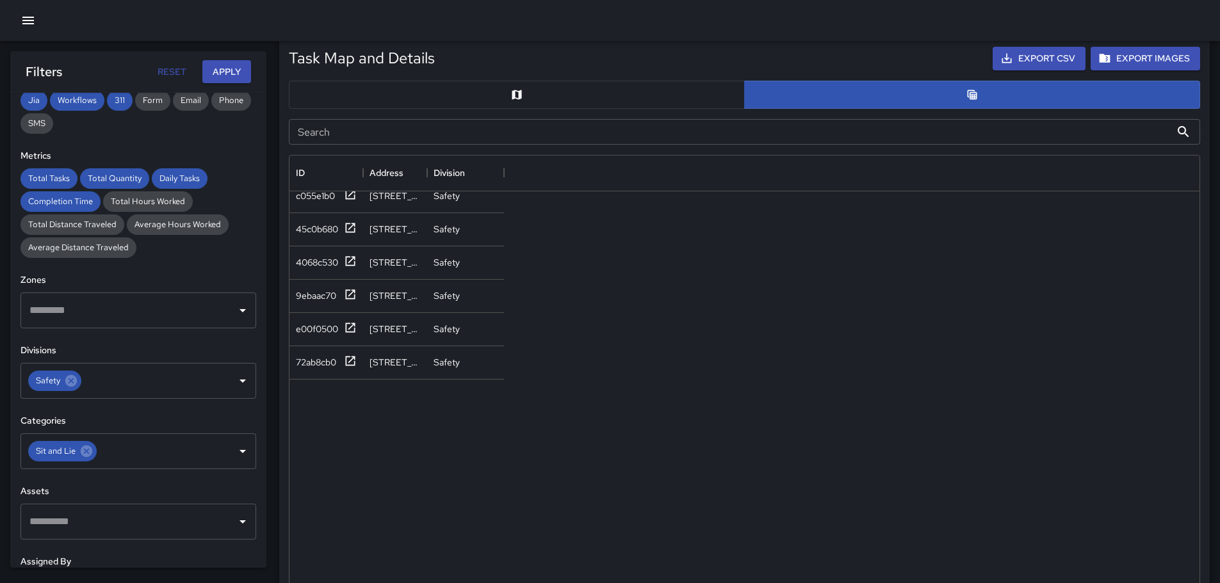
scroll to position [0, 0]
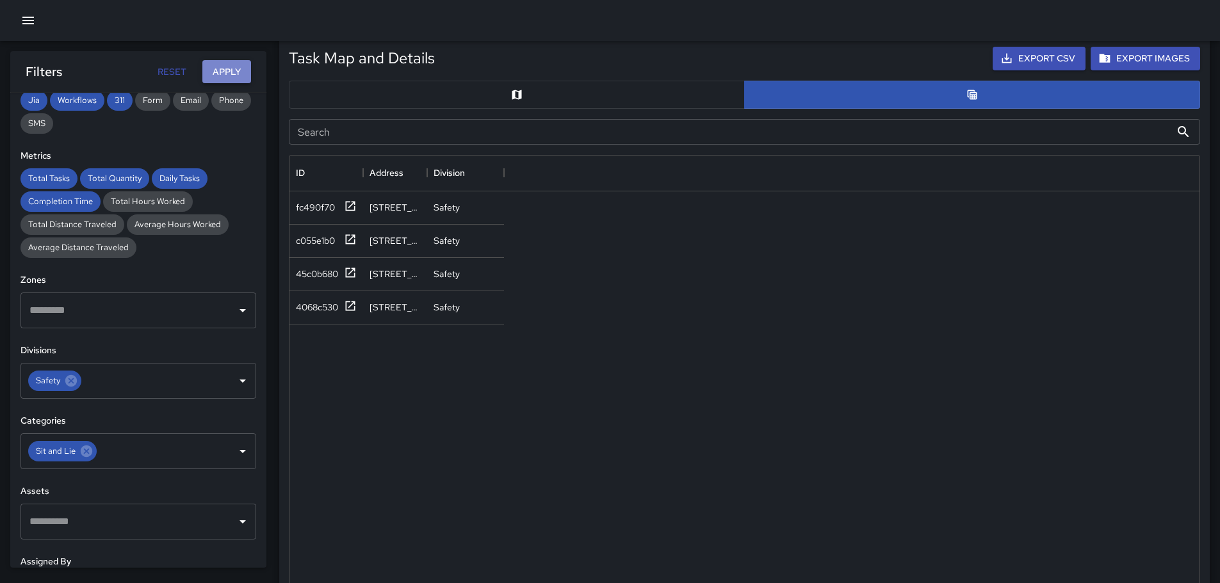
click at [229, 70] on button "Apply" at bounding box center [226, 72] width 49 height 24
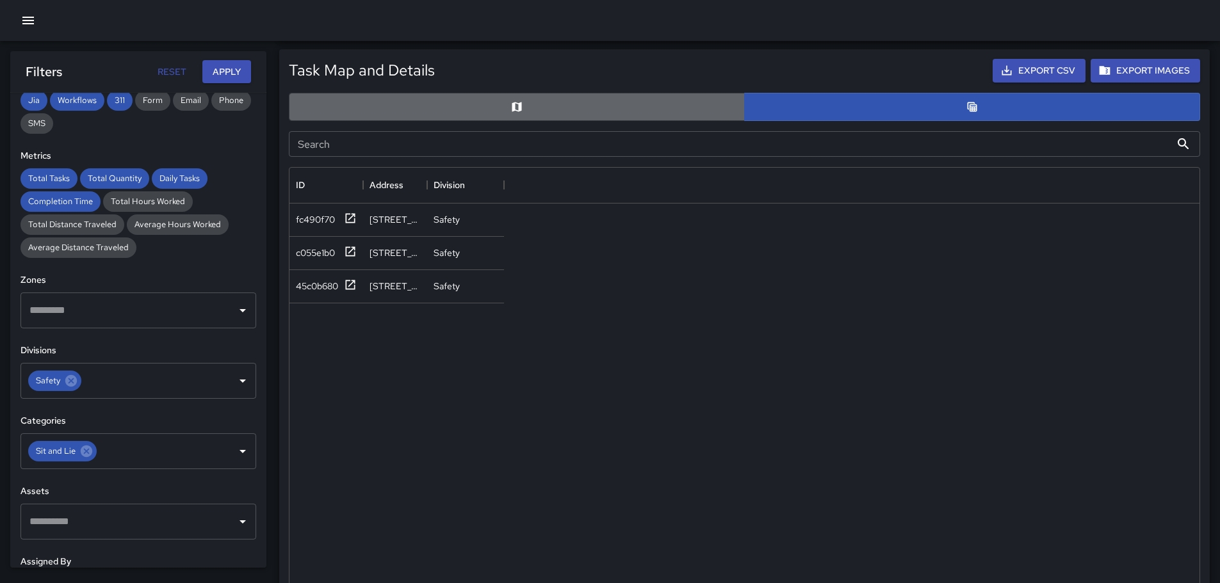
click at [510, 102] on button "button" at bounding box center [517, 107] width 456 height 28
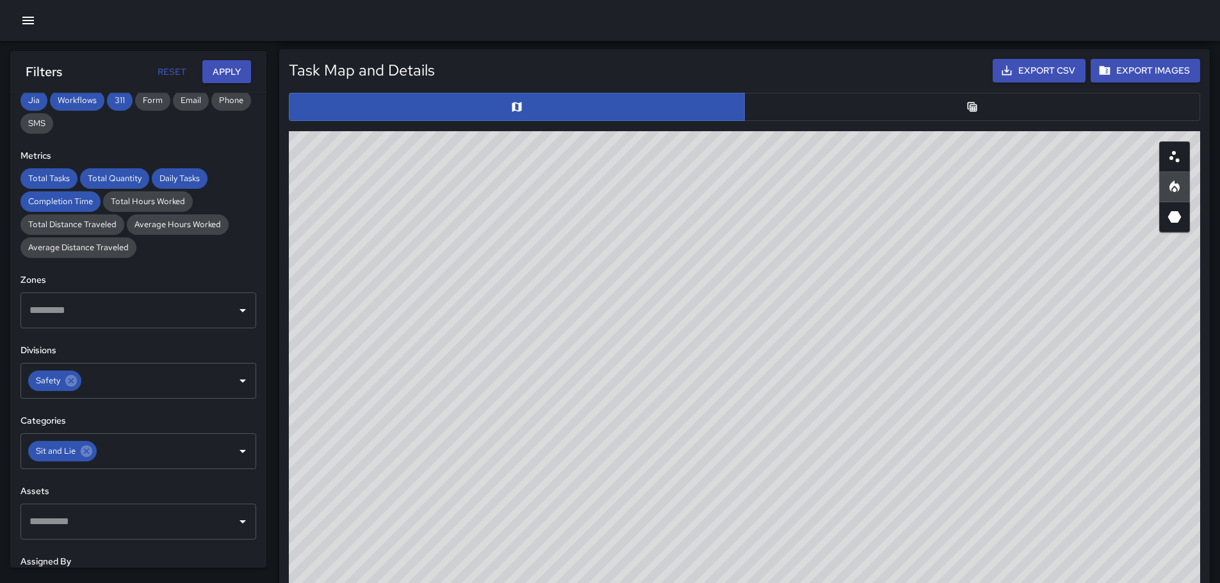
click at [951, 117] on button "button" at bounding box center [972, 107] width 456 height 28
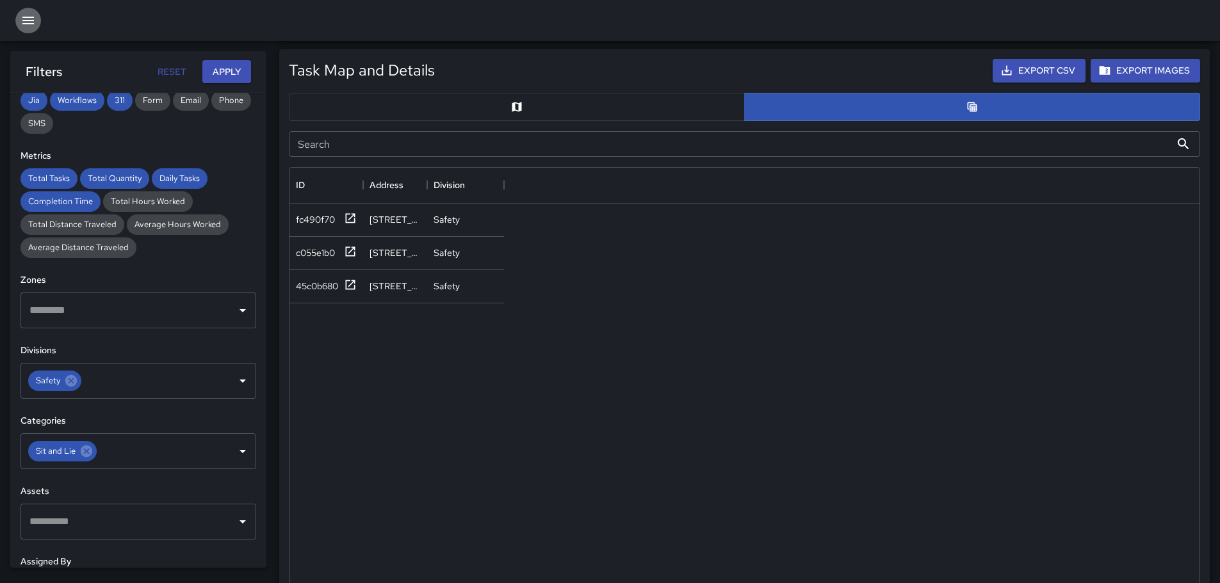
click at [31, 22] on icon "button" at bounding box center [27, 20] width 15 height 15
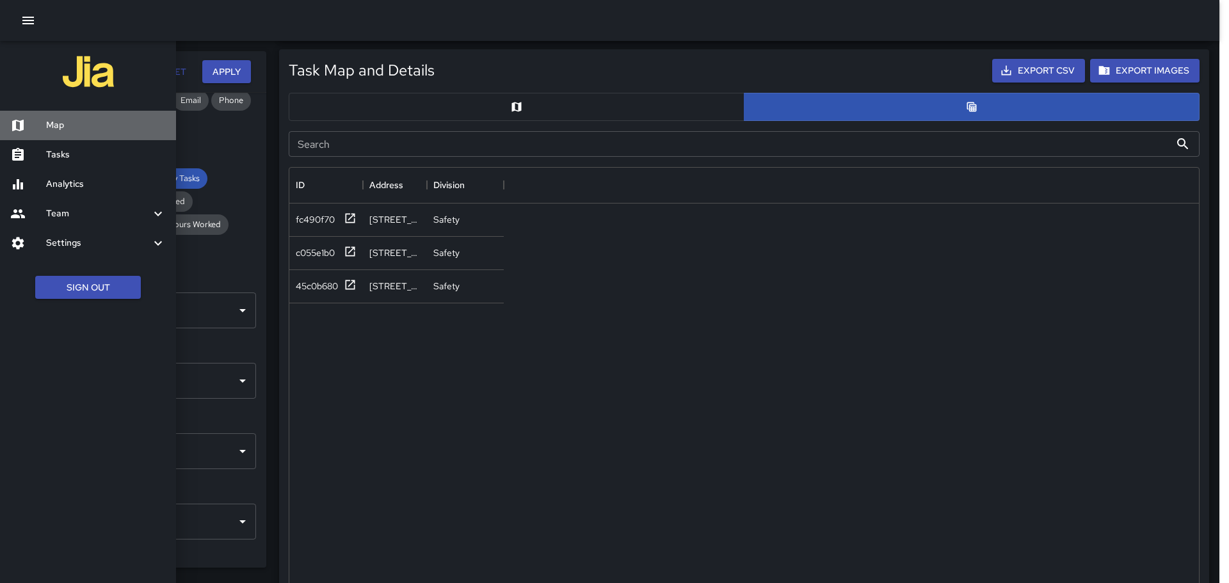
click at [67, 128] on h6 "Map" at bounding box center [106, 125] width 120 height 14
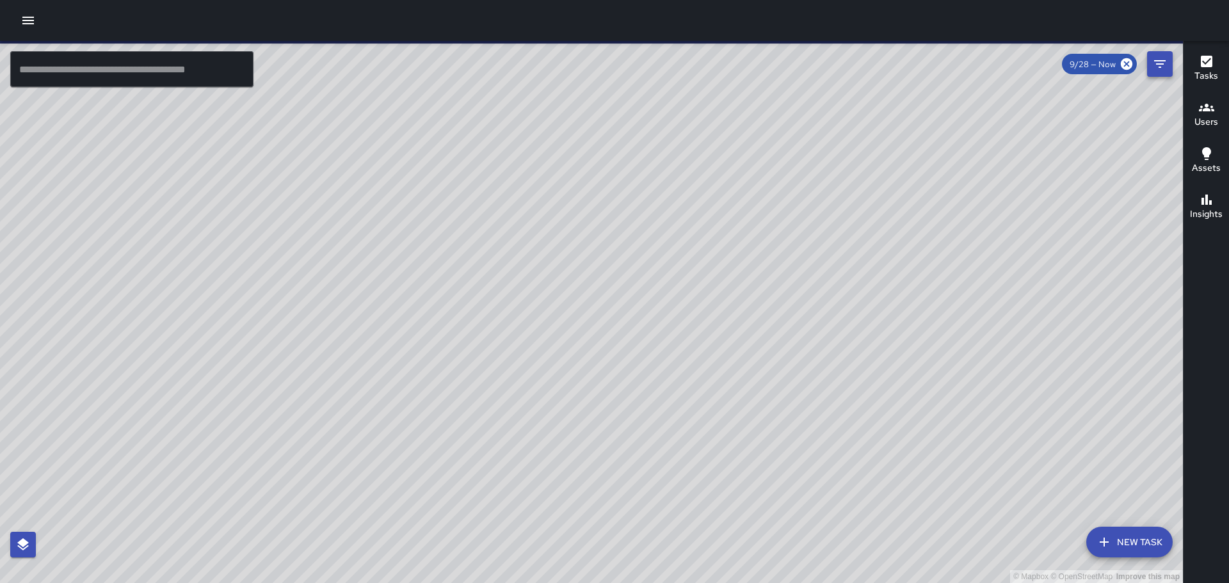
click at [1150, 55] on button "Filters" at bounding box center [1160, 64] width 26 height 26
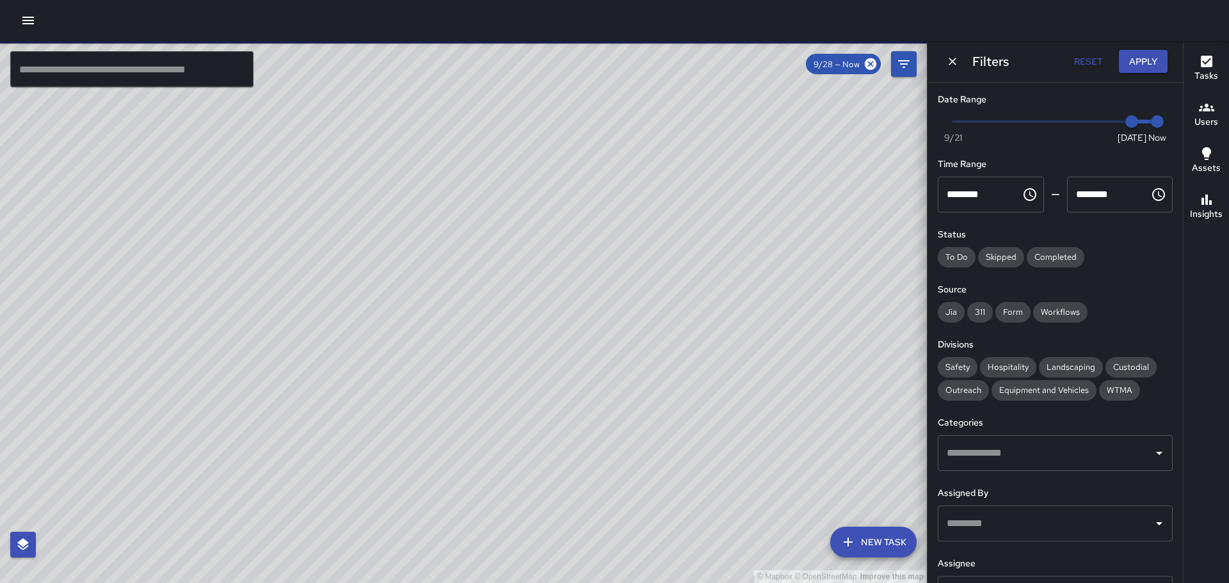
type input "*"
click at [963, 120] on span "Now [DATE] [DATE] 5:17 pm" at bounding box center [1055, 121] width 204 height 19
click at [1111, 118] on span "Now [DATE] [DATE] 5:17 pm" at bounding box center [1055, 121] width 204 height 19
type input "*"
click at [1058, 252] on span "Completed" at bounding box center [1056, 257] width 58 height 11
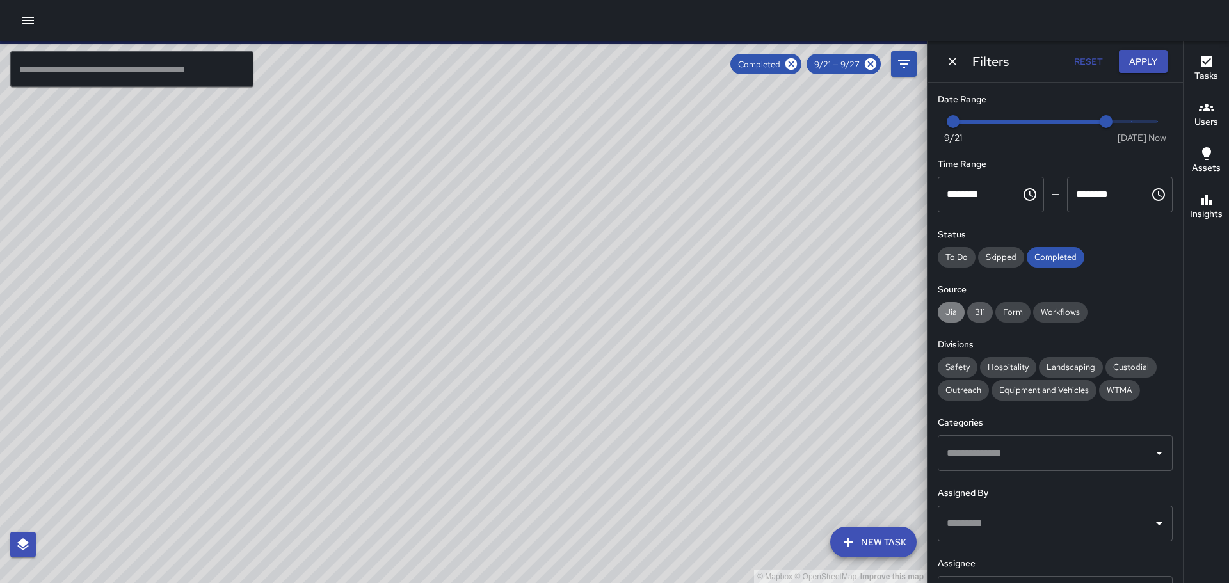
drag, startPoint x: 952, startPoint y: 309, endPoint x: 979, endPoint y: 305, distance: 27.1
click at [956, 307] on span "Jia" at bounding box center [951, 312] width 27 height 11
drag, startPoint x: 979, startPoint y: 305, endPoint x: 993, endPoint y: 309, distance: 14.4
click at [981, 307] on div "311" at bounding box center [980, 312] width 26 height 20
drag, startPoint x: 1014, startPoint y: 311, endPoint x: 1062, endPoint y: 311, distance: 48.0
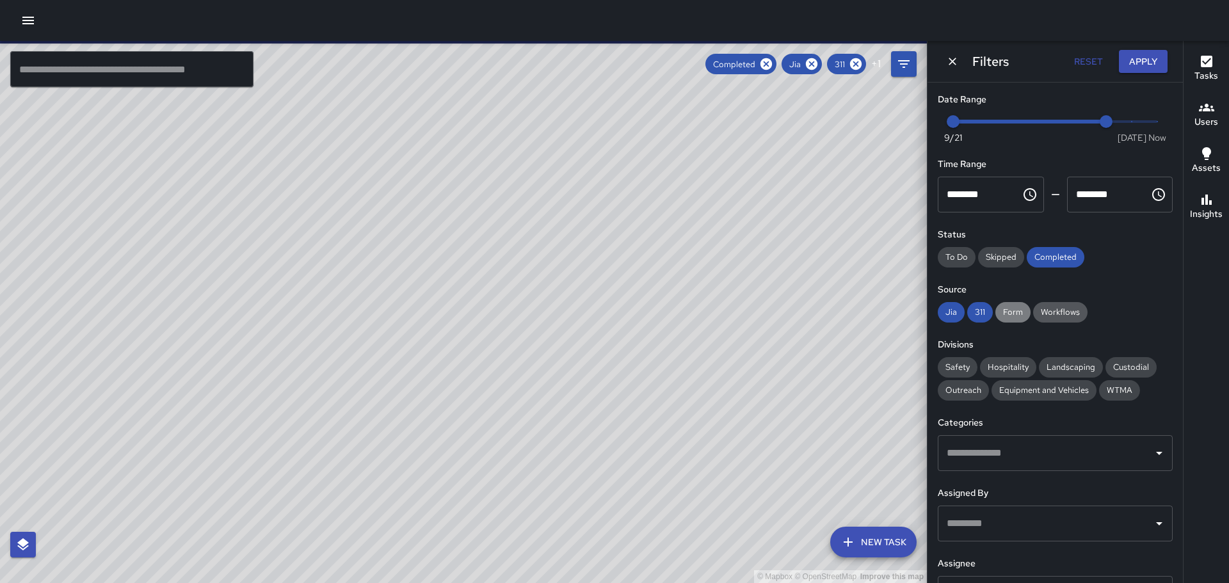
click at [1022, 311] on span "Form" at bounding box center [1013, 312] width 35 height 11
click at [1063, 311] on span "Workflows" at bounding box center [1060, 312] width 54 height 11
drag, startPoint x: 963, startPoint y: 366, endPoint x: 1033, endPoint y: 377, distance: 70.6
click at [965, 366] on span "Safety" at bounding box center [958, 367] width 40 height 11
click at [1152, 452] on icon "Open" at bounding box center [1159, 453] width 15 height 15
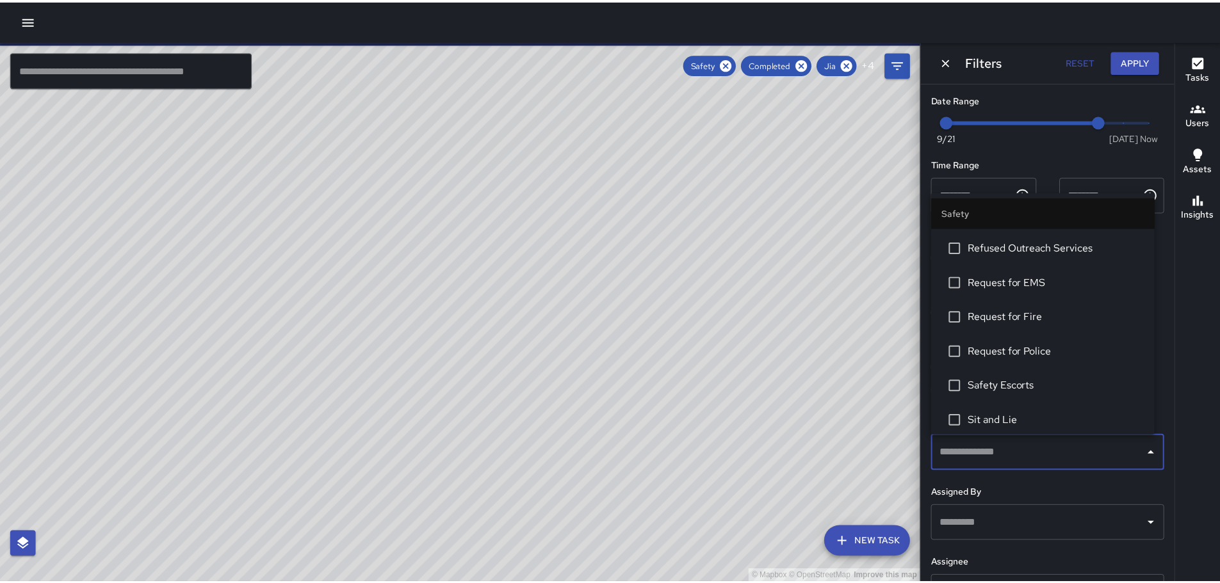
scroll to position [576, 0]
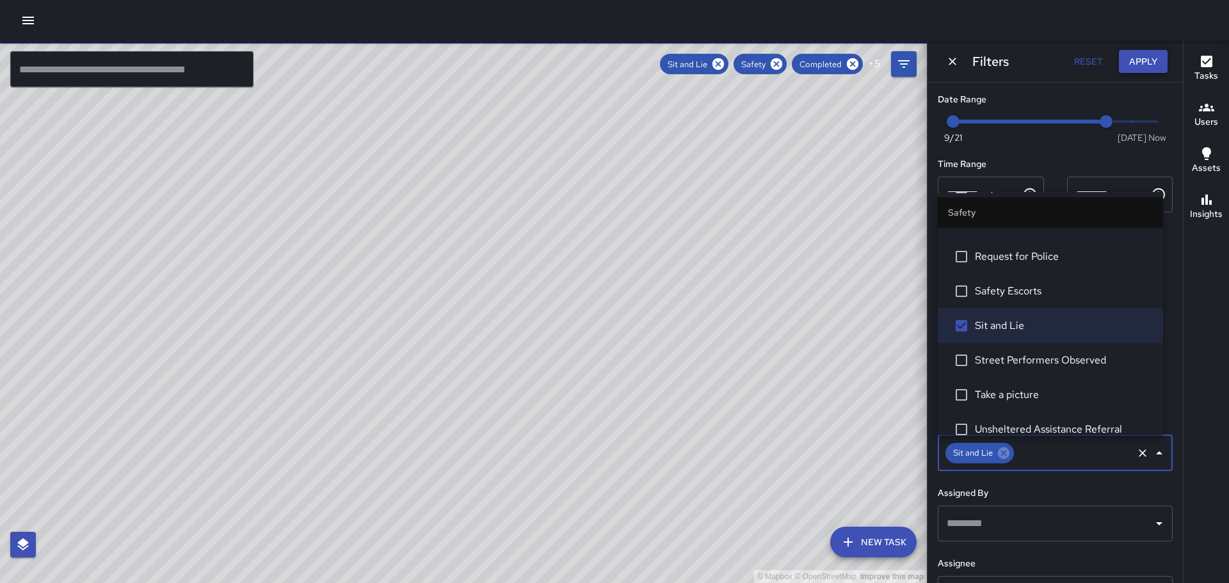
click at [1145, 64] on button "Apply" at bounding box center [1143, 62] width 49 height 24
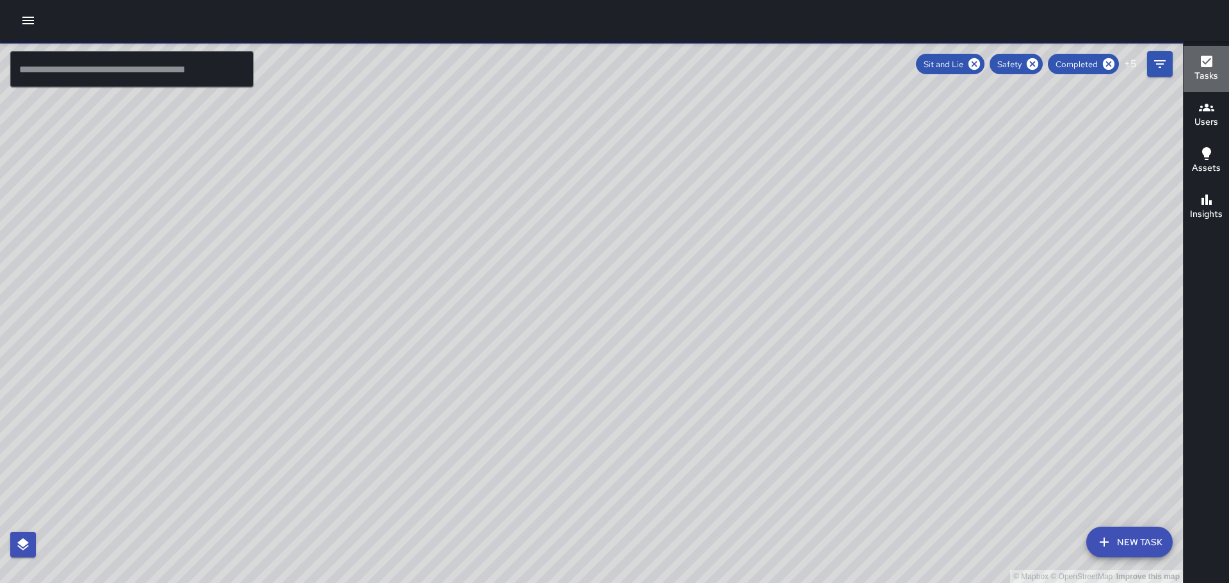
click at [1207, 61] on icon "button" at bounding box center [1207, 62] width 12 height 12
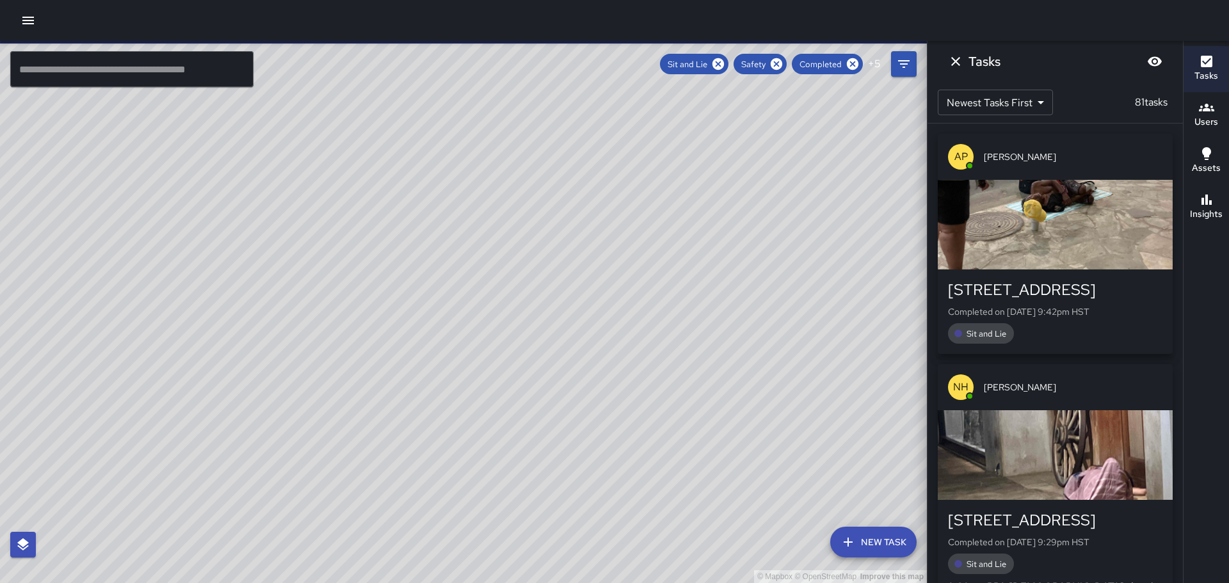
click at [1087, 232] on div "button" at bounding box center [1055, 225] width 235 height 90
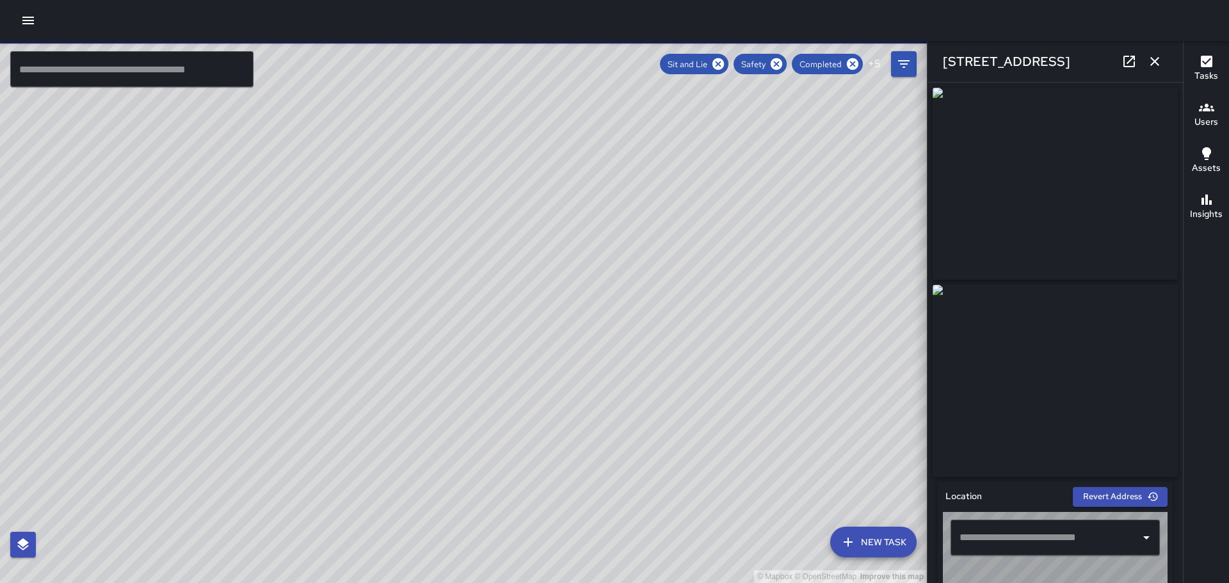
type input "**********"
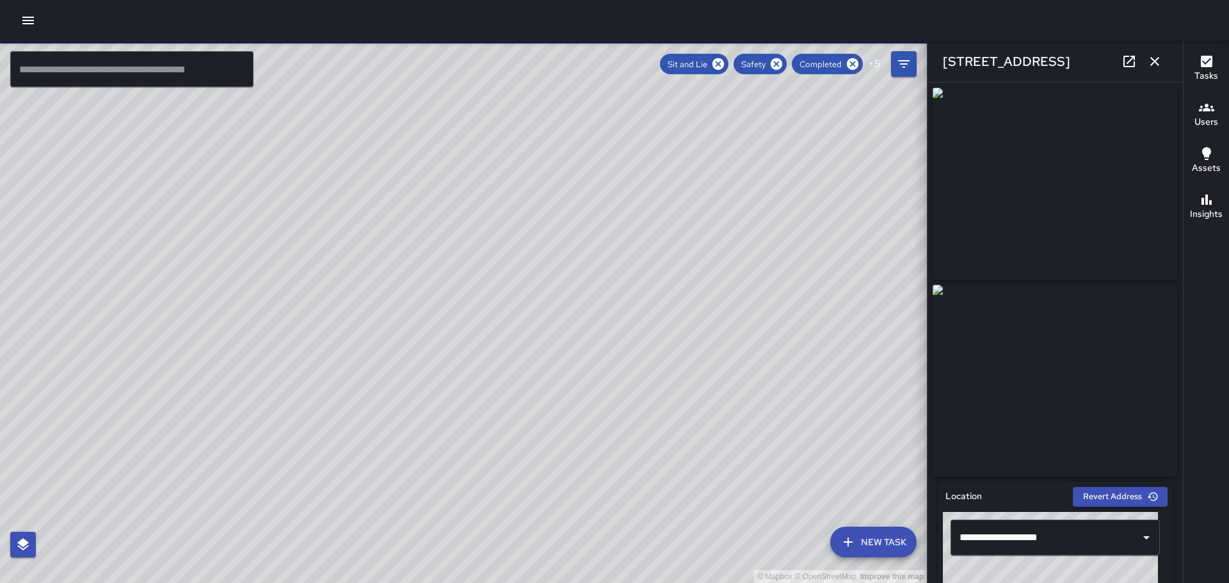
click at [24, 22] on icon "button" at bounding box center [27, 20] width 15 height 15
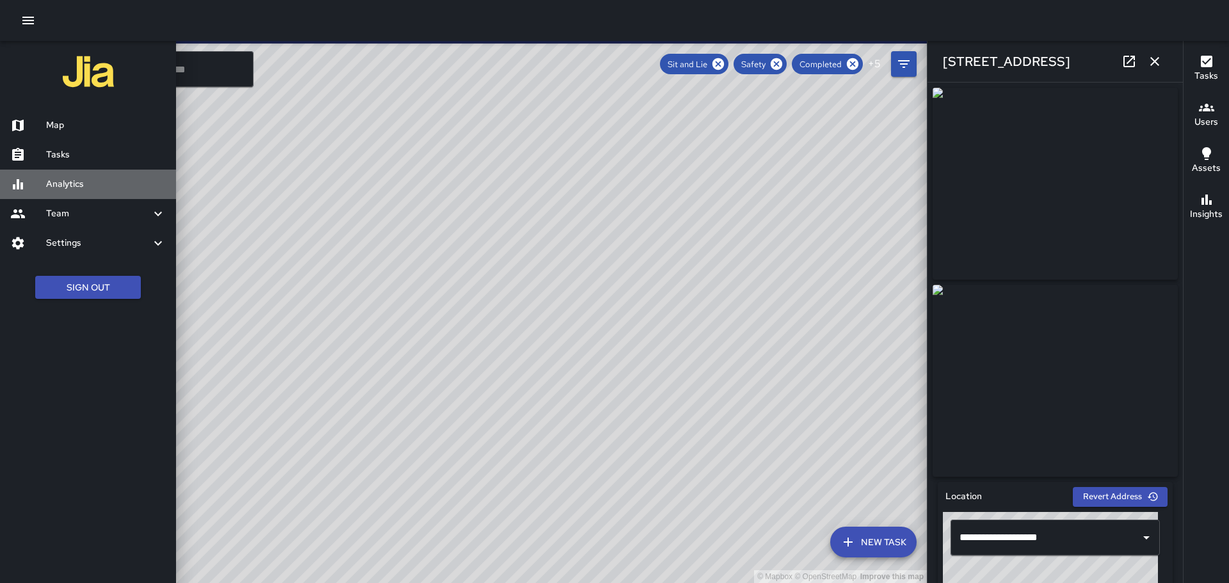
click at [64, 184] on h6 "Analytics" at bounding box center [106, 184] width 120 height 14
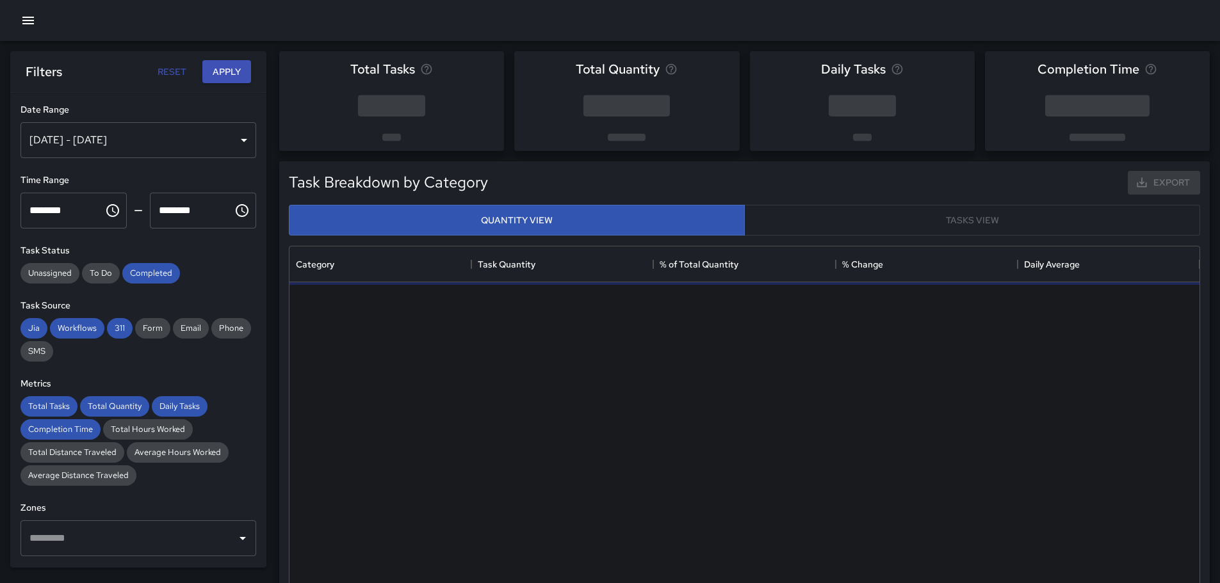
scroll to position [373, 900]
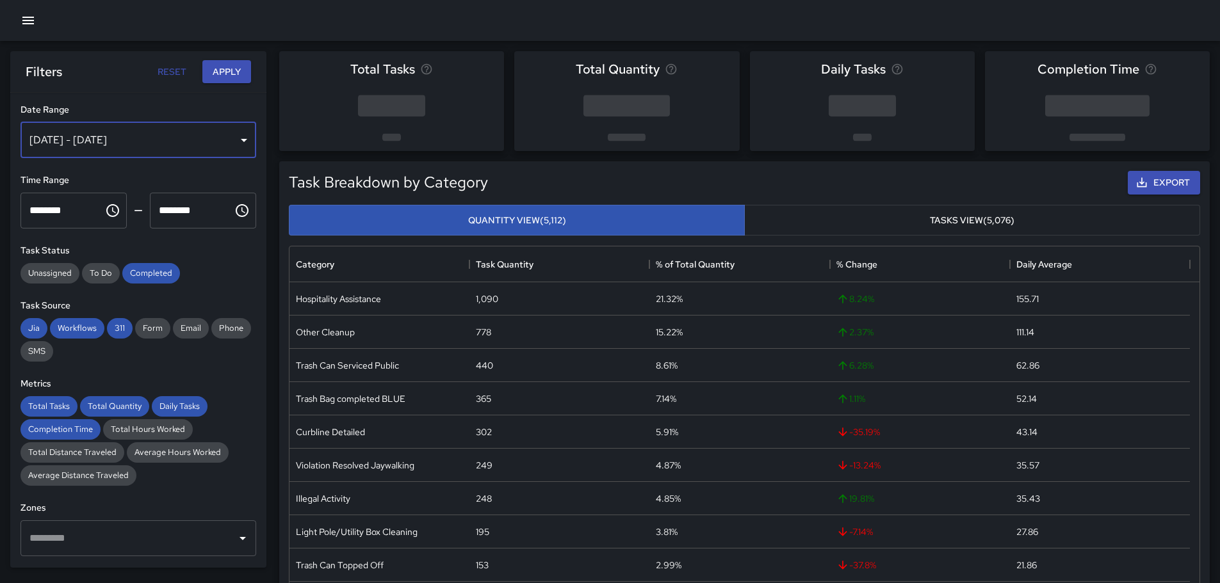
click at [237, 140] on div "[DATE] - [DATE]" at bounding box center [138, 140] width 236 height 36
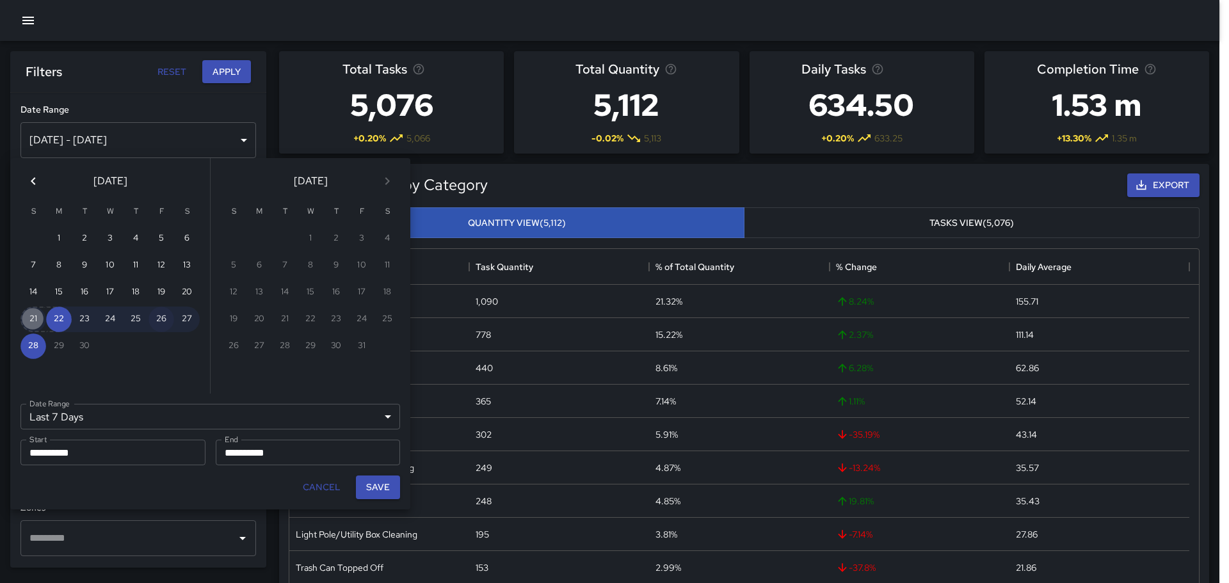
drag, startPoint x: 35, startPoint y: 321, endPoint x: 159, endPoint y: 323, distance: 123.6
click at [56, 320] on div "21 22 23 24 25 26 27" at bounding box center [110, 320] width 200 height 26
click at [189, 312] on button "27" at bounding box center [187, 320] width 26 height 26
type input "******"
type input "**********"
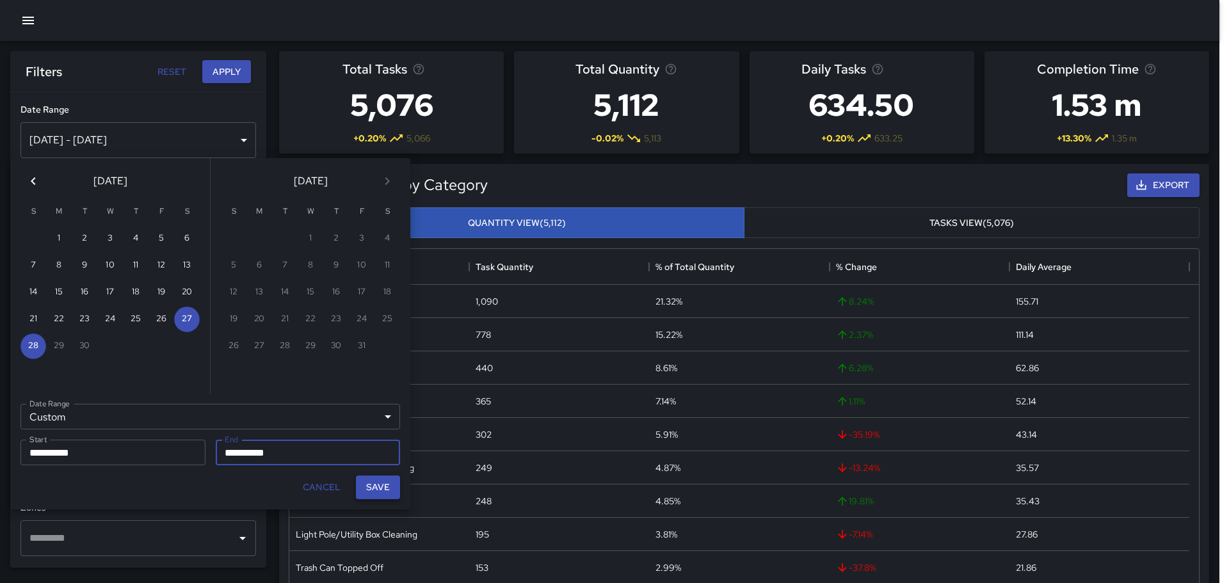
click at [374, 487] on button "Save" at bounding box center [378, 488] width 44 height 24
type input "**********"
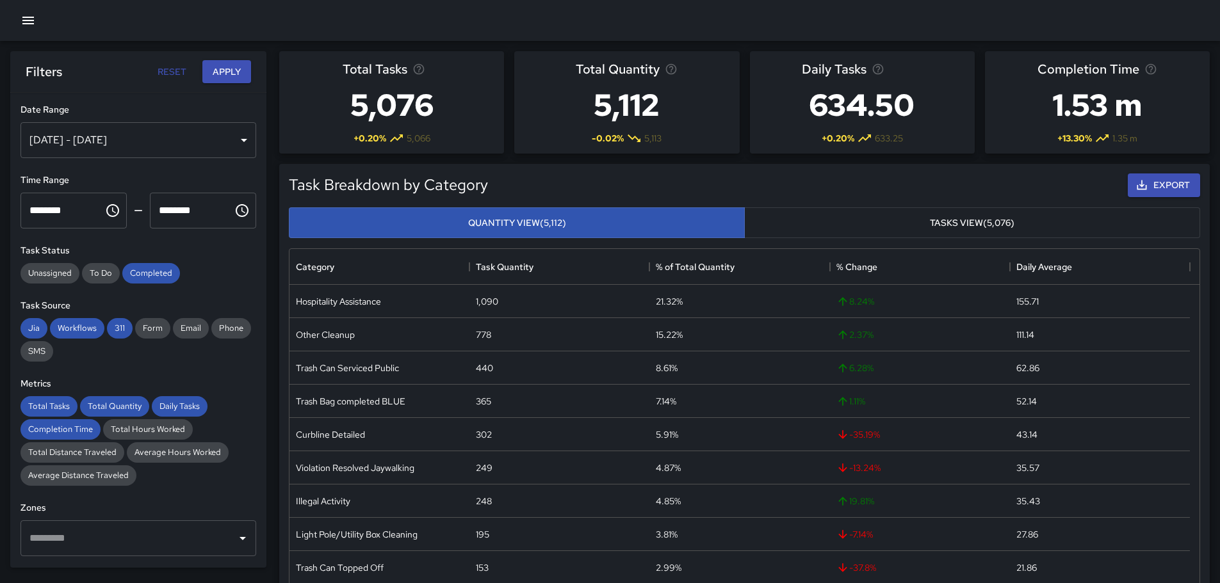
scroll to position [10, 10]
click at [232, 68] on button "Apply" at bounding box center [226, 72] width 49 height 24
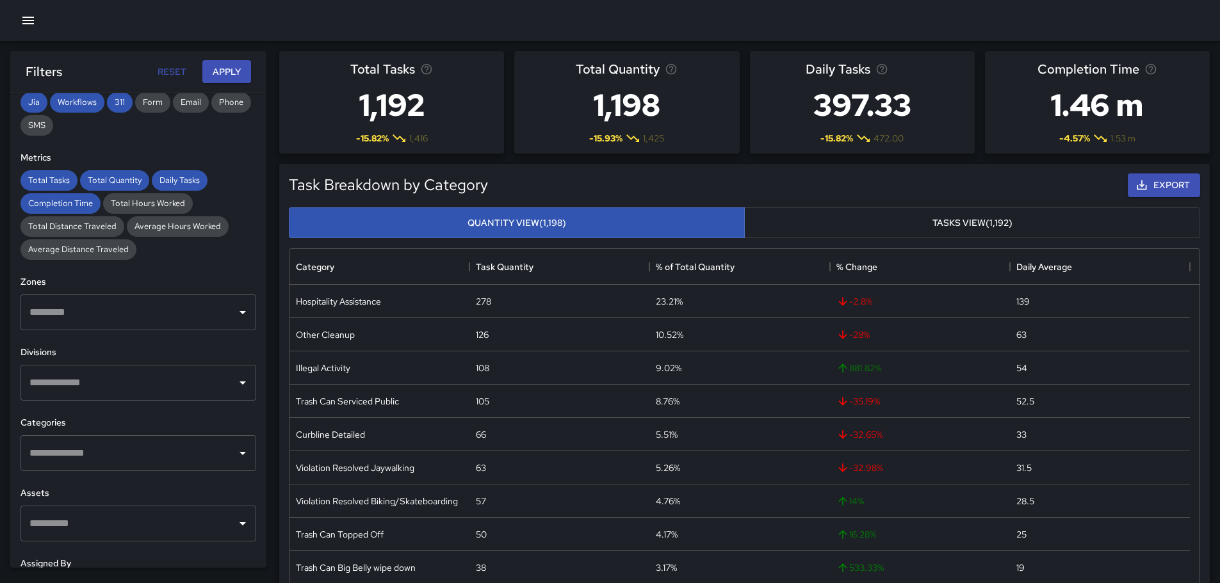
scroll to position [256, 0]
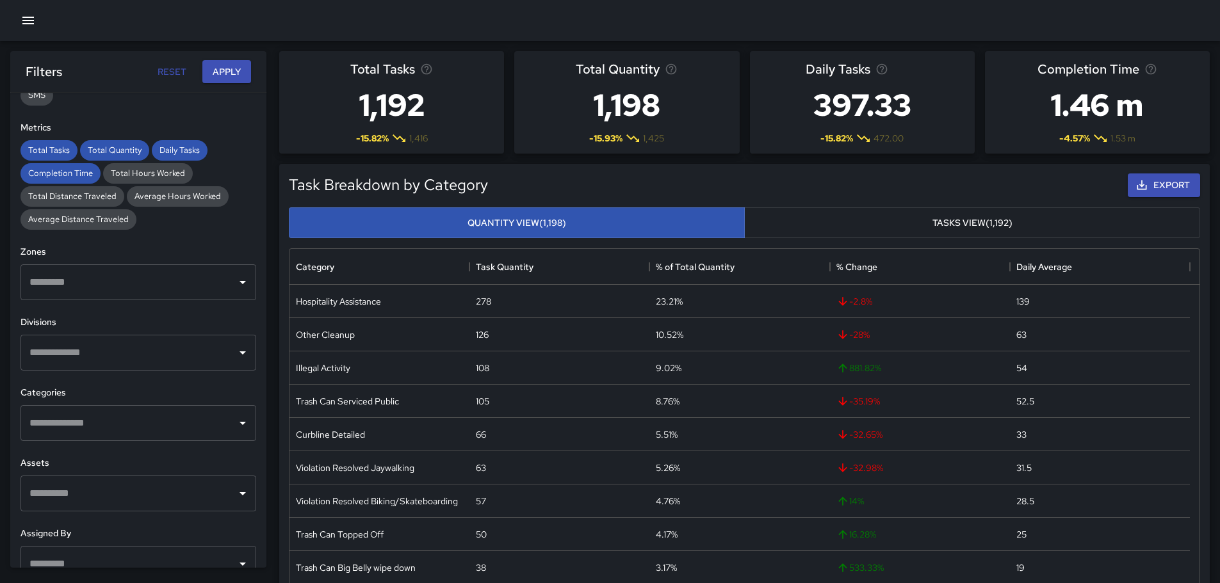
click at [235, 350] on icon "Open" at bounding box center [242, 352] width 15 height 15
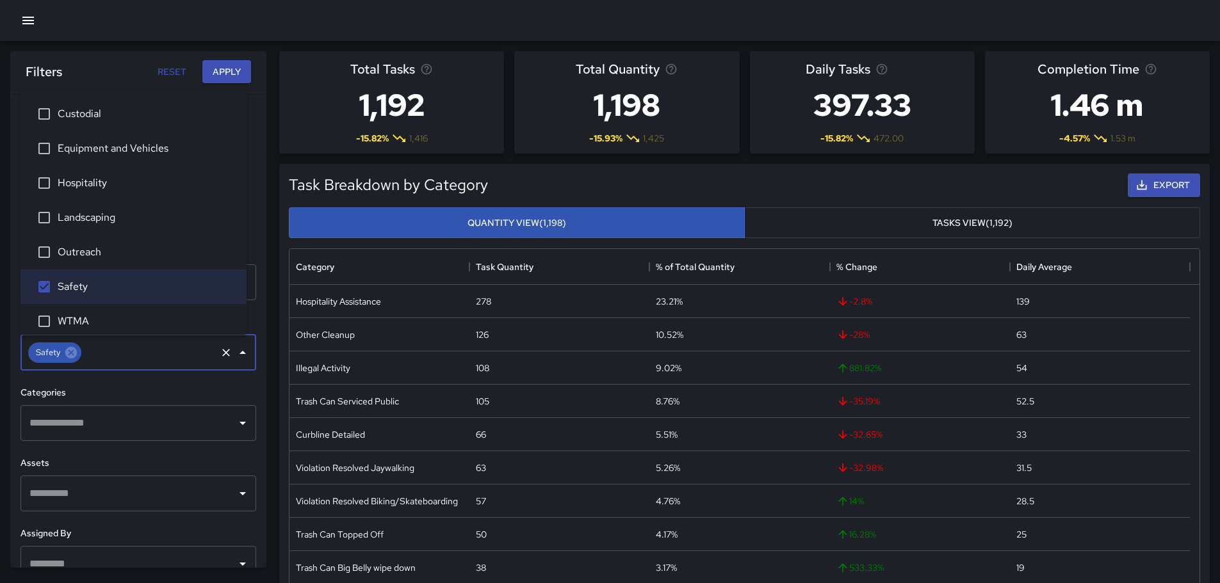
click at [235, 421] on icon "Open" at bounding box center [242, 423] width 15 height 15
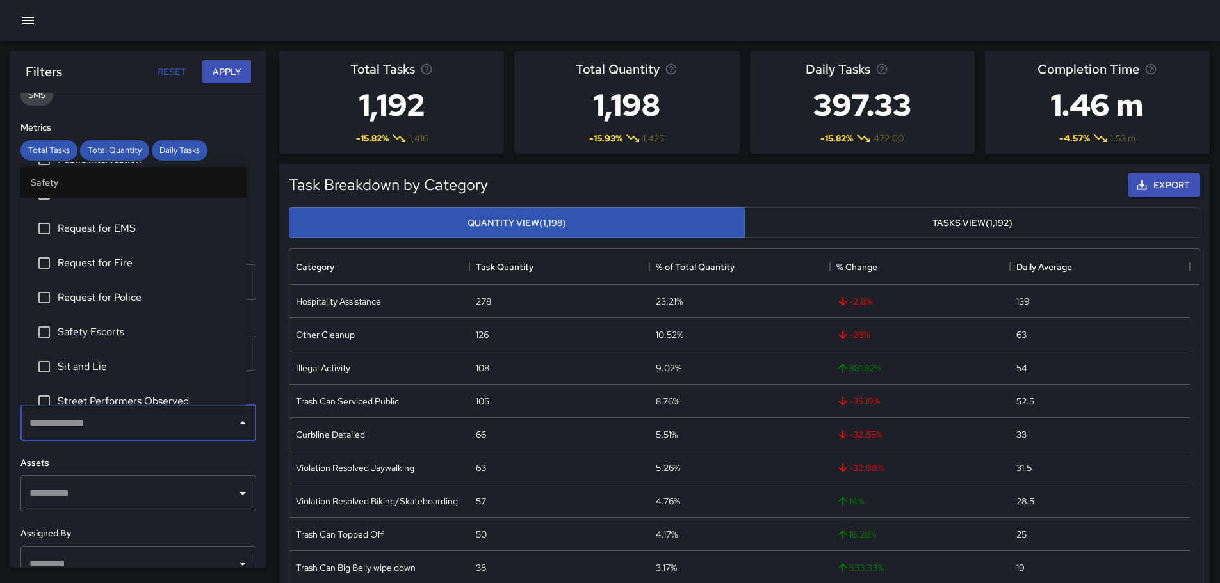
scroll to position [576, 0]
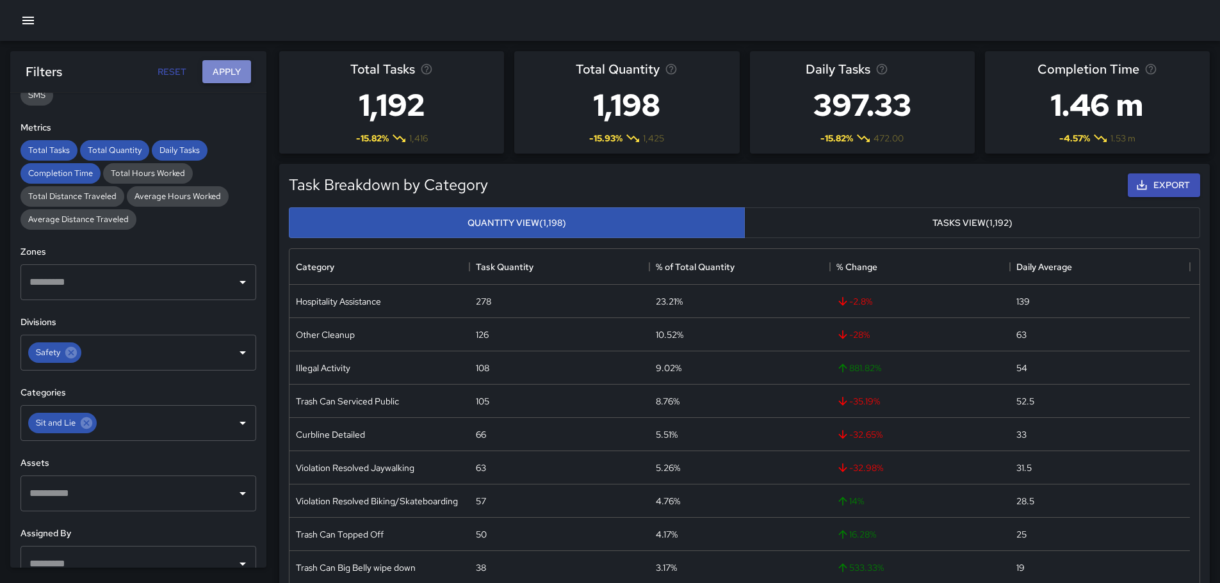
click at [227, 76] on button "Apply" at bounding box center [226, 72] width 49 height 24
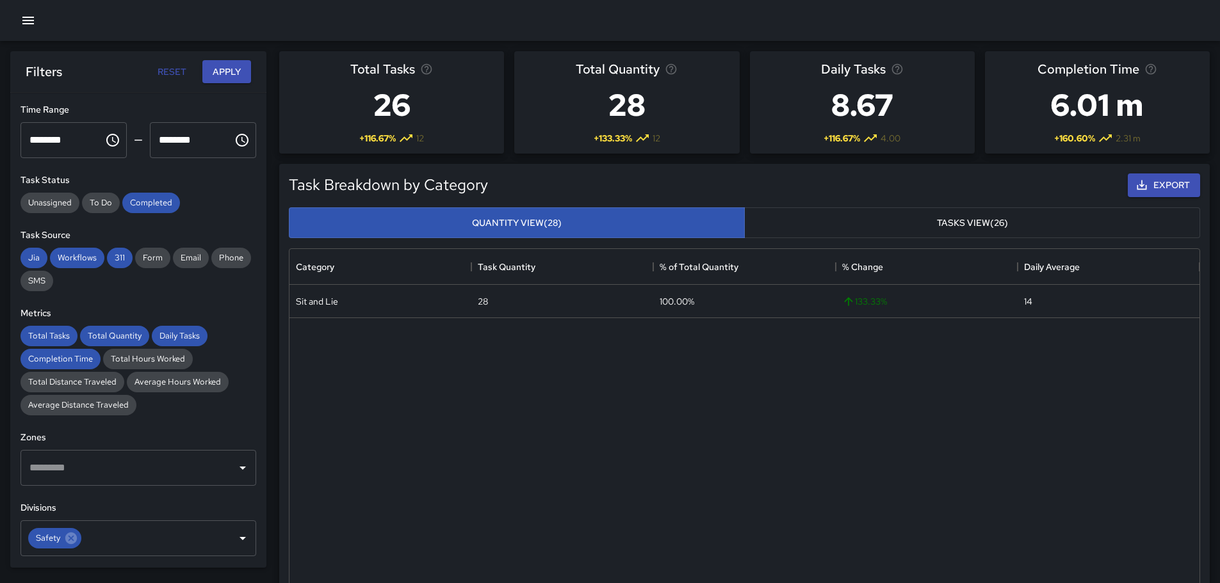
scroll to position [0, 0]
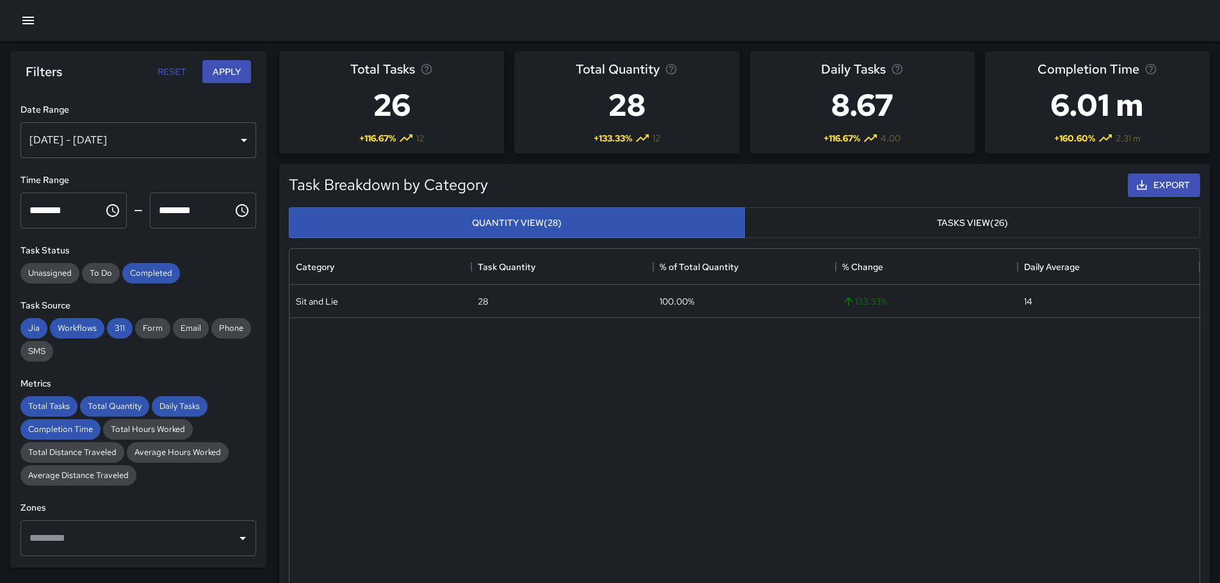
click at [239, 138] on div "[DATE] - [DATE]" at bounding box center [138, 140] width 236 height 36
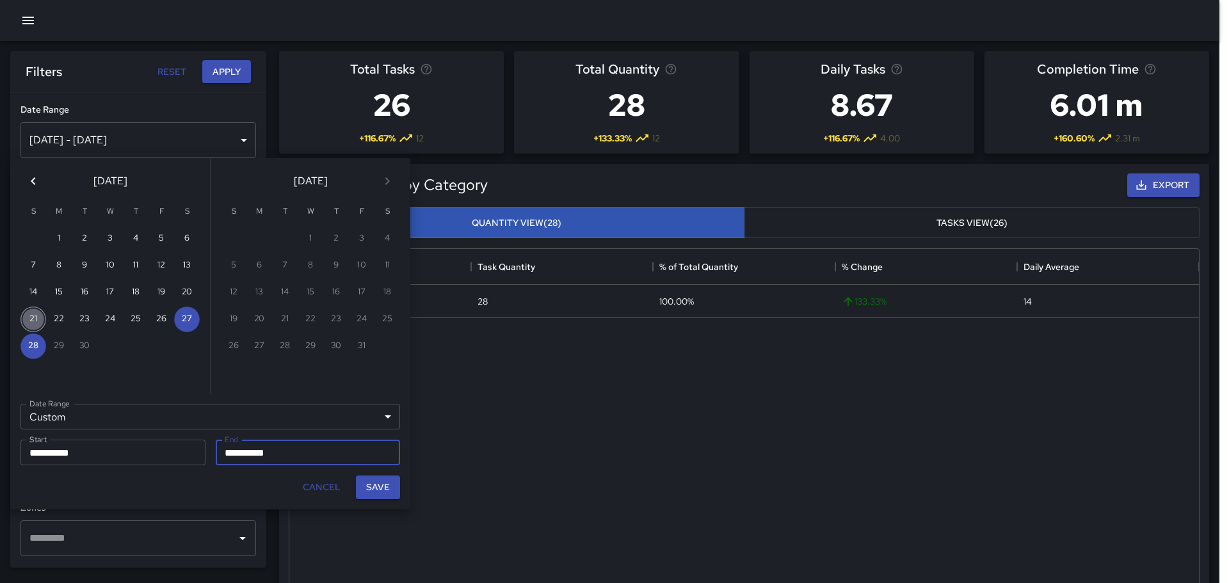
click at [36, 319] on button "21" at bounding box center [33, 320] width 26 height 26
type input "**********"
click at [188, 315] on button "27" at bounding box center [187, 320] width 26 height 26
type input "**********"
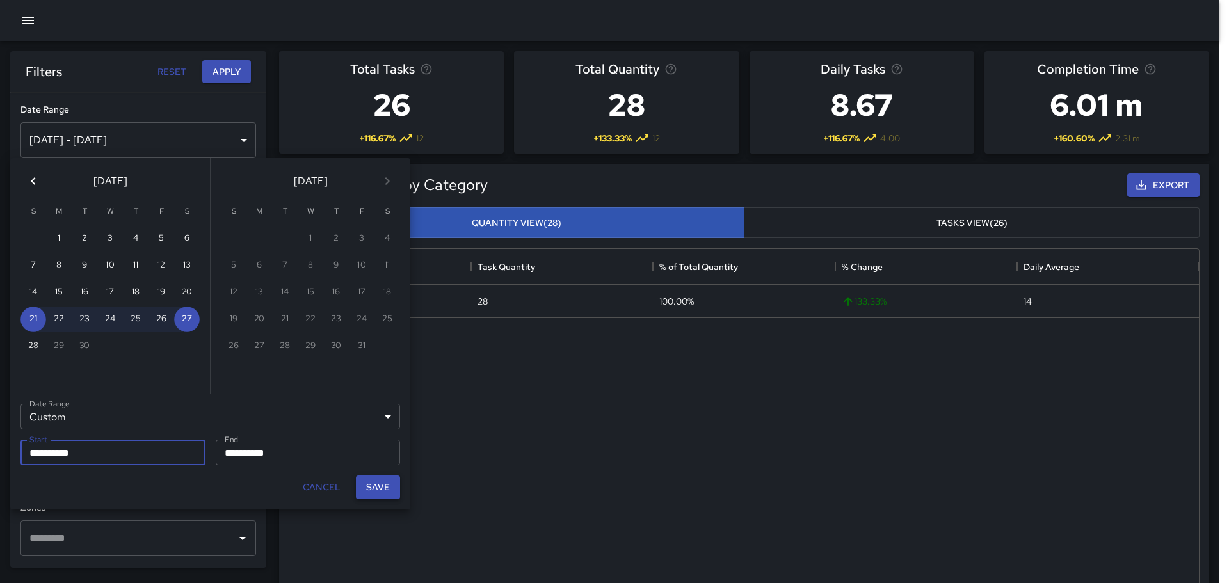
click at [375, 482] on button "Save" at bounding box center [378, 488] width 44 height 24
type input "**********"
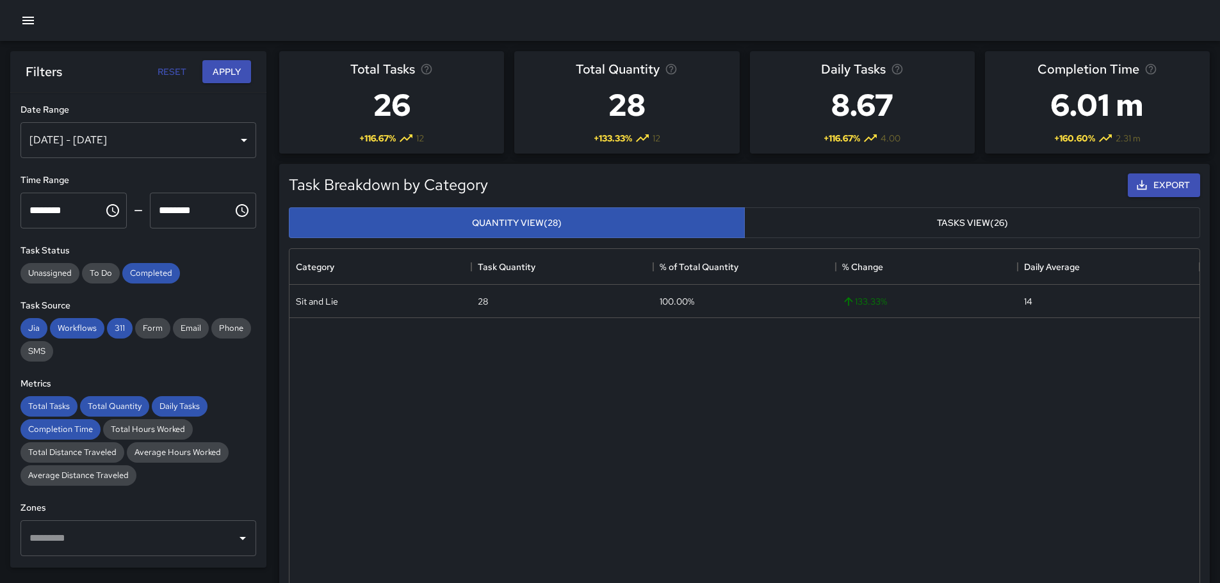
scroll to position [10, 10]
click at [235, 70] on button "Apply" at bounding box center [226, 72] width 49 height 24
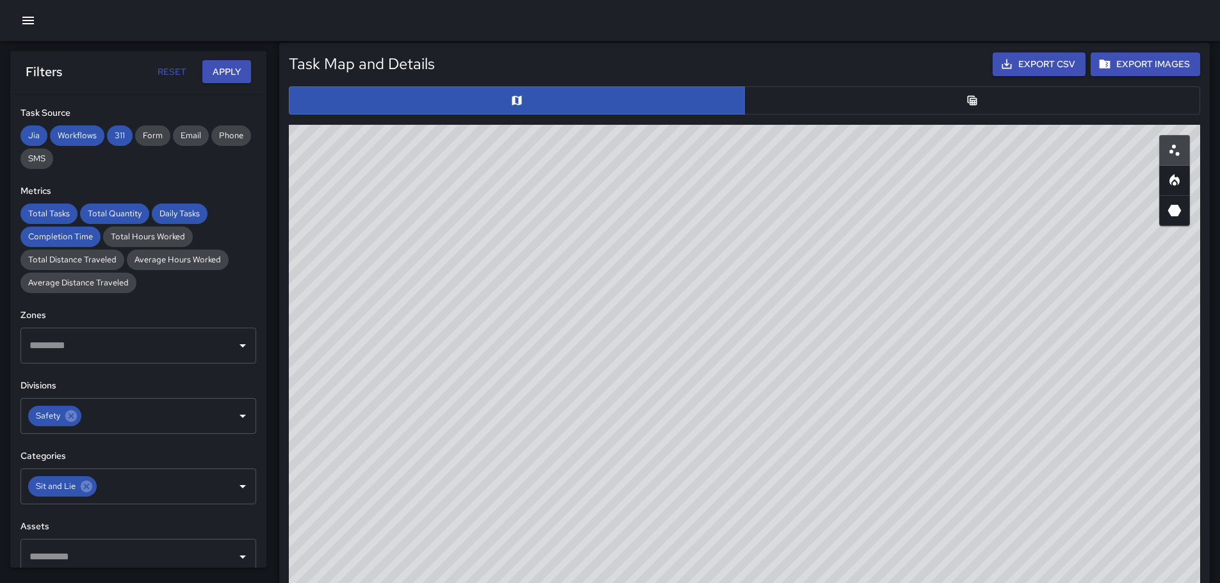
scroll to position [636, 0]
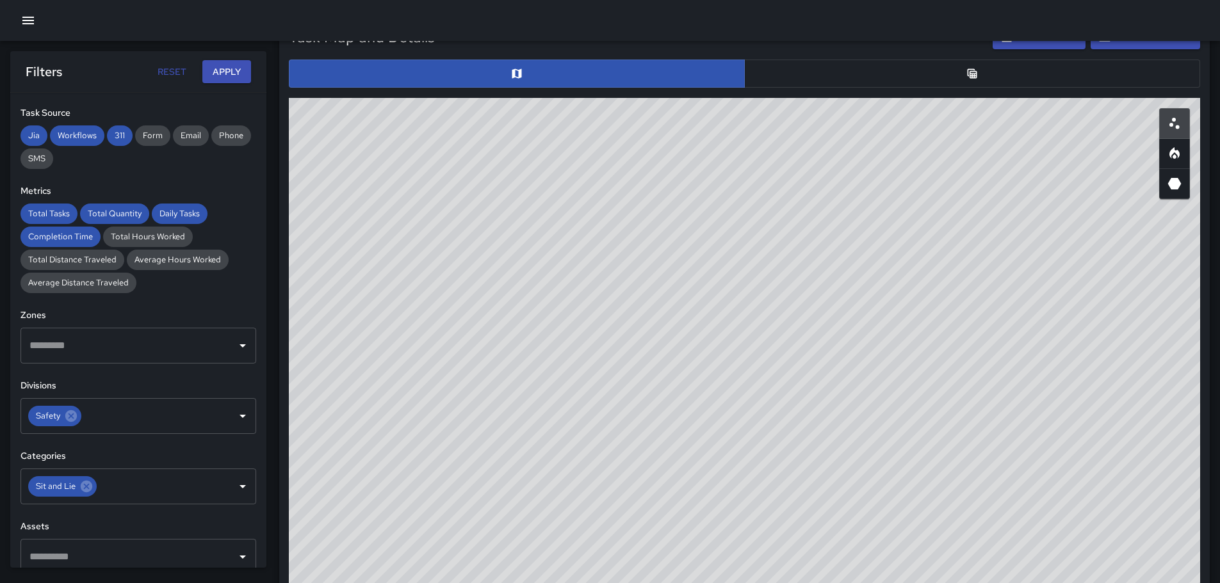
drag, startPoint x: 985, startPoint y: 84, endPoint x: 978, endPoint y: 78, distance: 8.6
click at [984, 83] on button "button" at bounding box center [972, 74] width 456 height 28
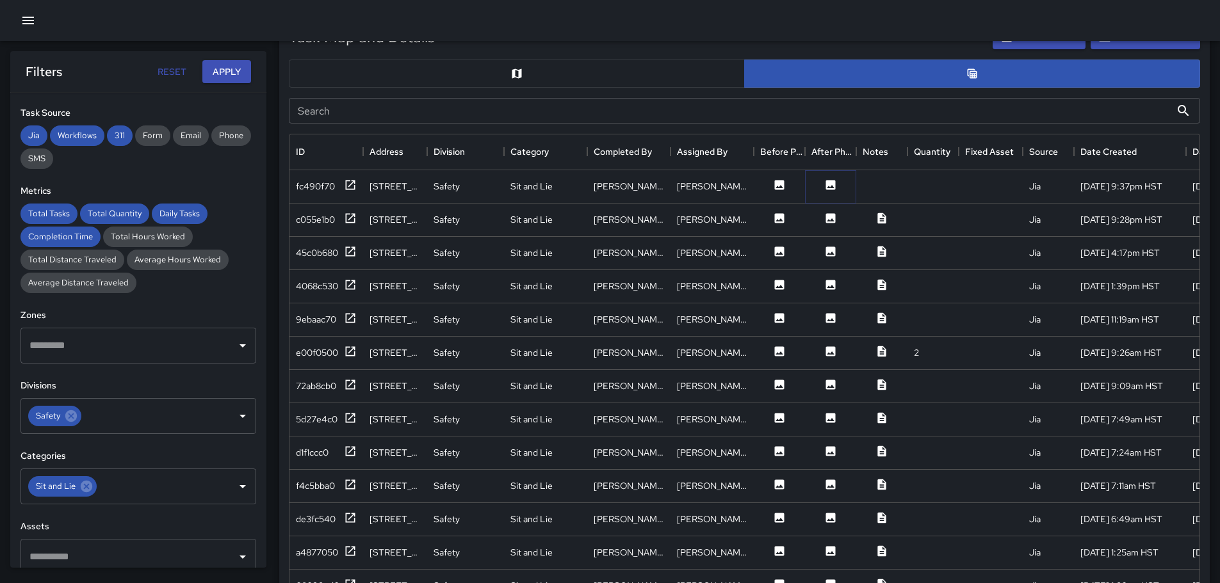
click at [830, 180] on icon at bounding box center [831, 185] width 10 height 10
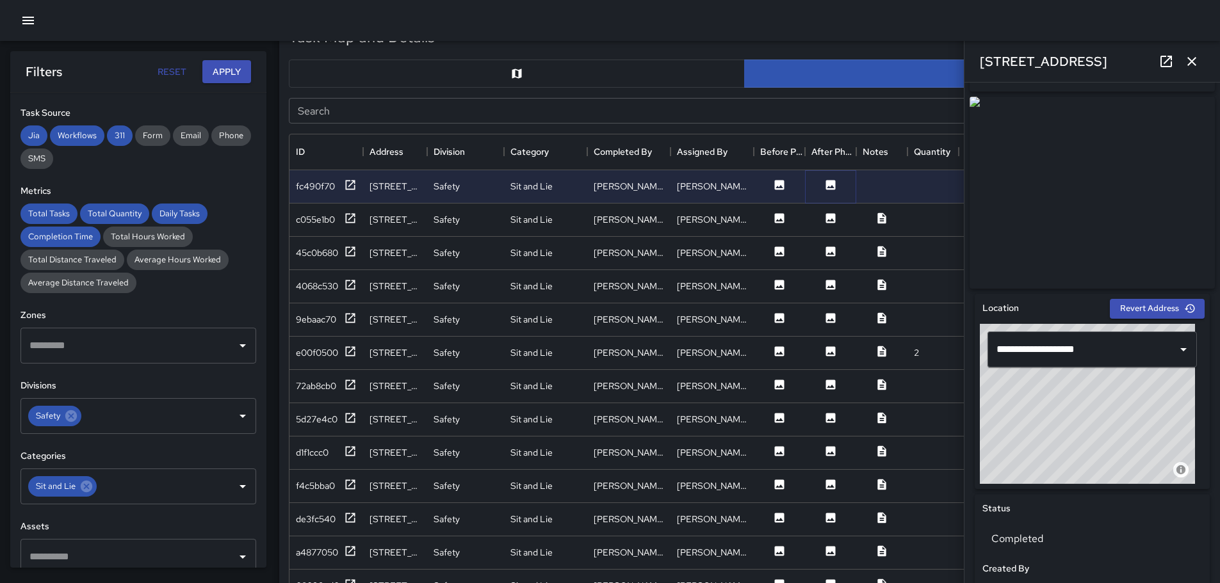
scroll to position [246, 0]
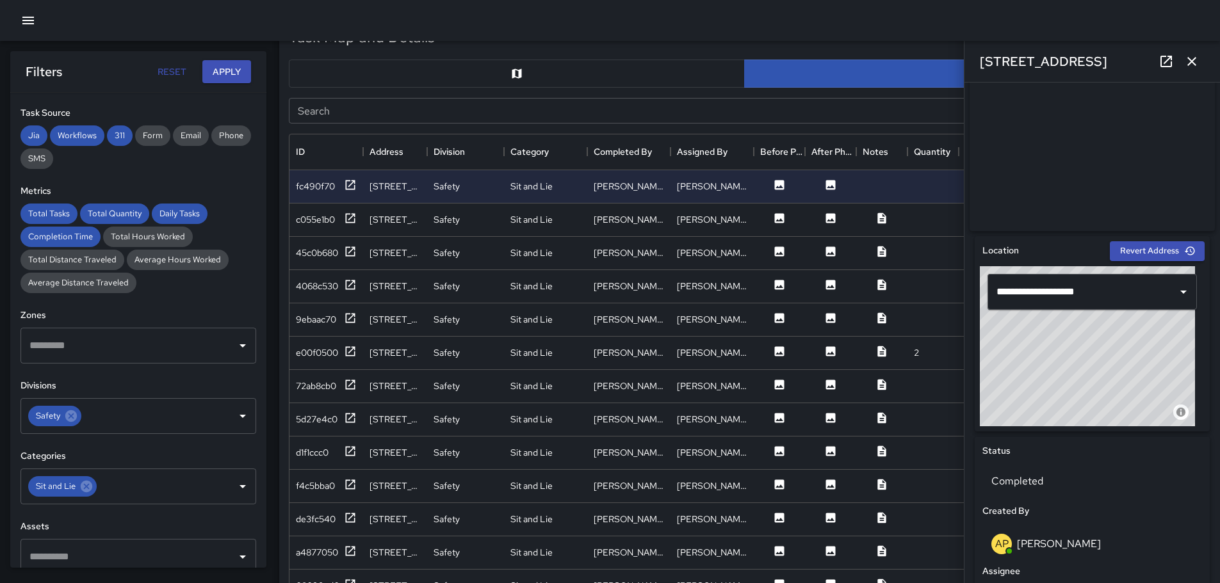
drag, startPoint x: 1149, startPoint y: 337, endPoint x: 1018, endPoint y: 407, distance: 148.3
click at [1021, 410] on div "© Mapbox © OpenStreetMap Improve this map" at bounding box center [1087, 346] width 215 height 160
drag, startPoint x: 1063, startPoint y: 388, endPoint x: 1181, endPoint y: 300, distance: 146.9
click at [1181, 300] on div "**********" at bounding box center [1092, 346] width 225 height 160
type input "**********"
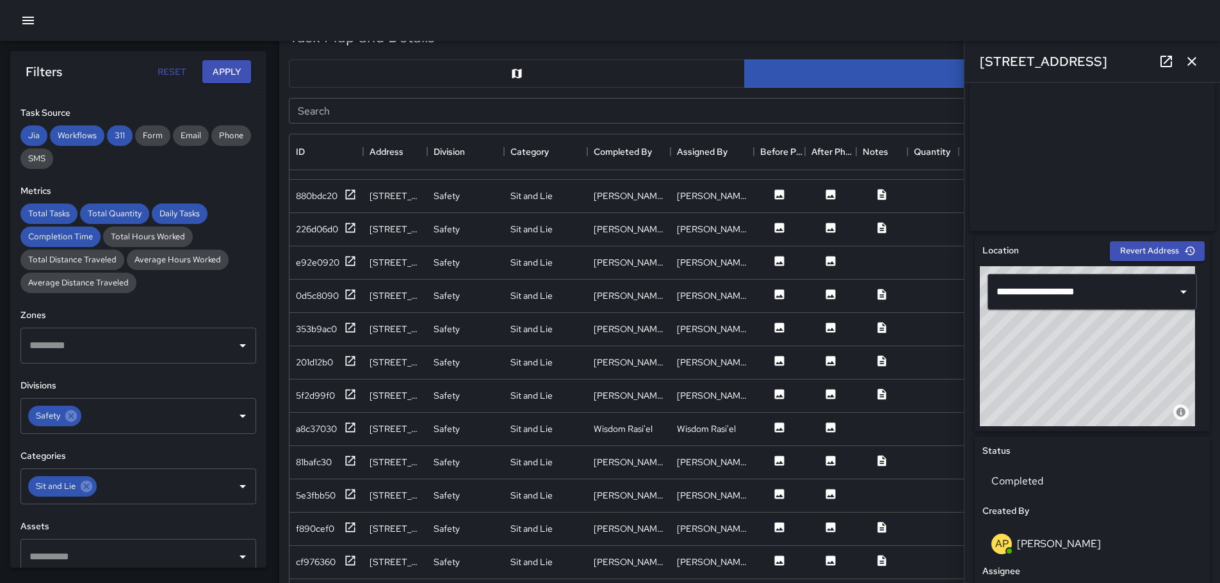
scroll to position [512, 0]
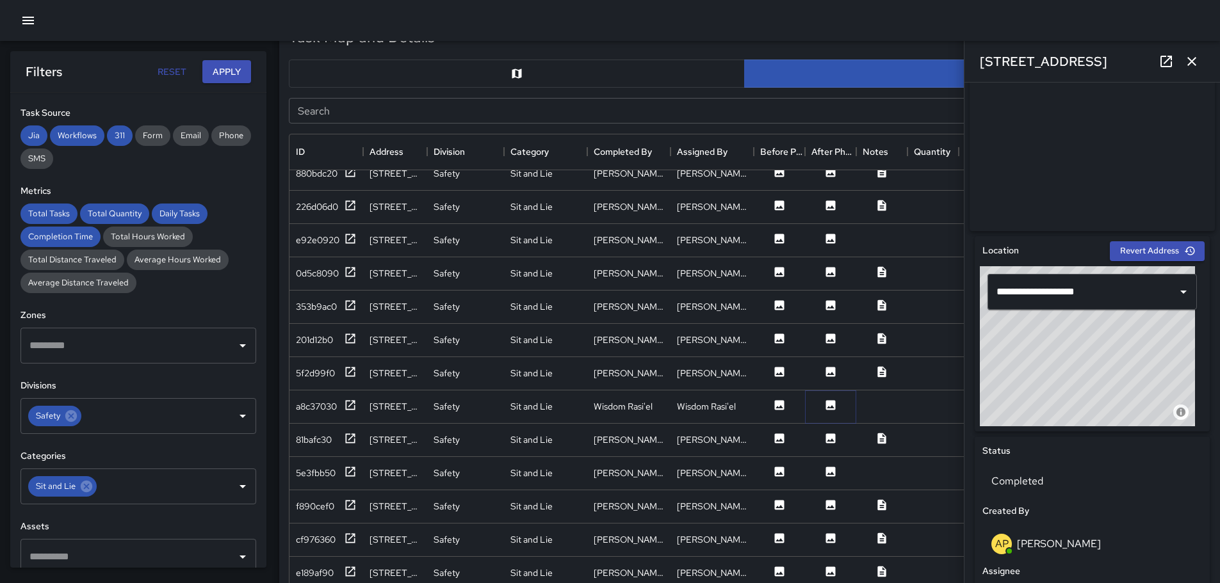
click at [832, 406] on icon at bounding box center [830, 405] width 13 height 13
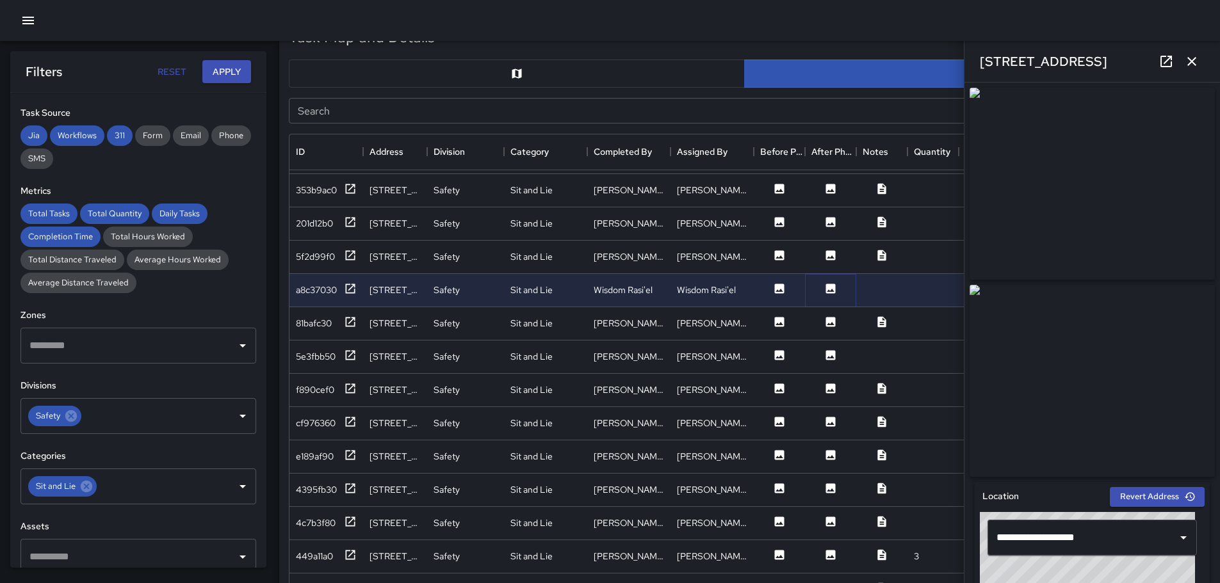
scroll to position [640, 0]
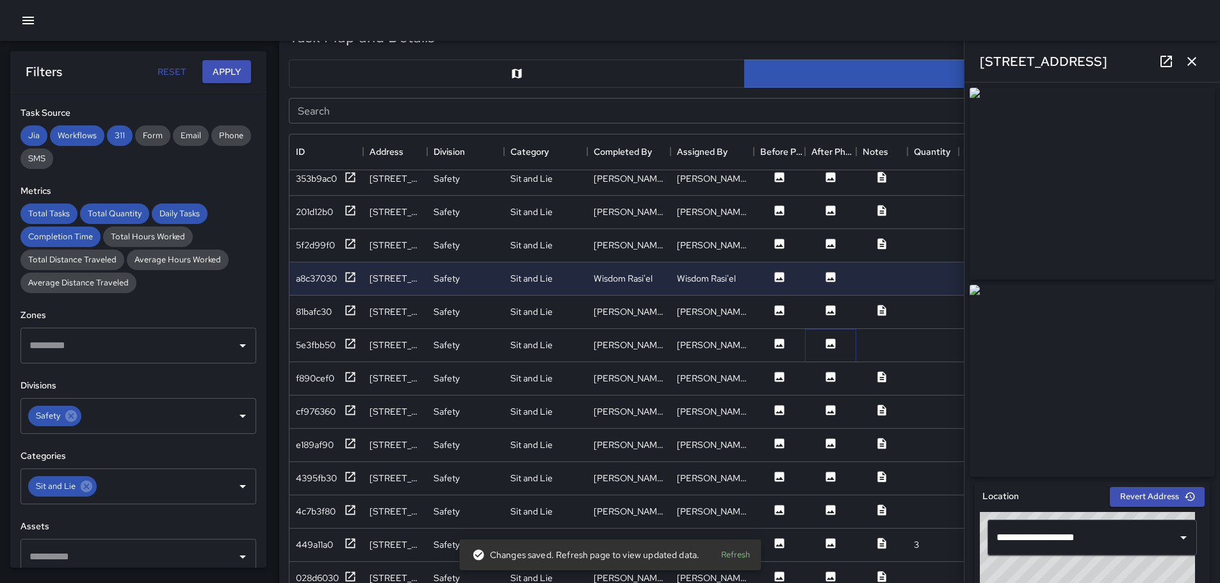
click at [828, 344] on icon at bounding box center [831, 344] width 10 height 10
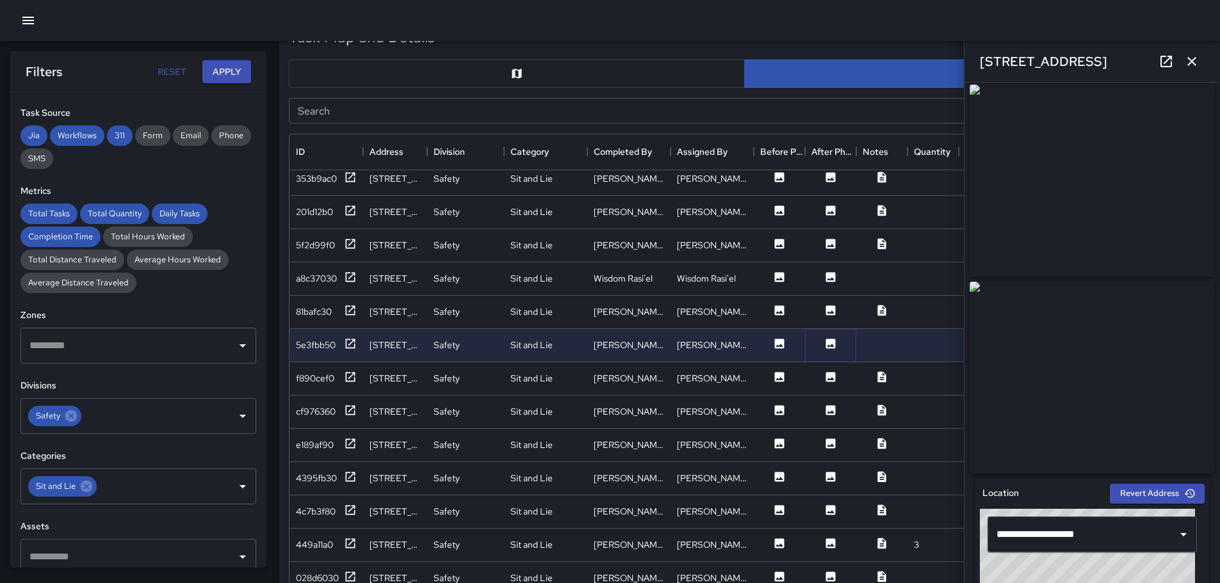
scroll to position [0, 0]
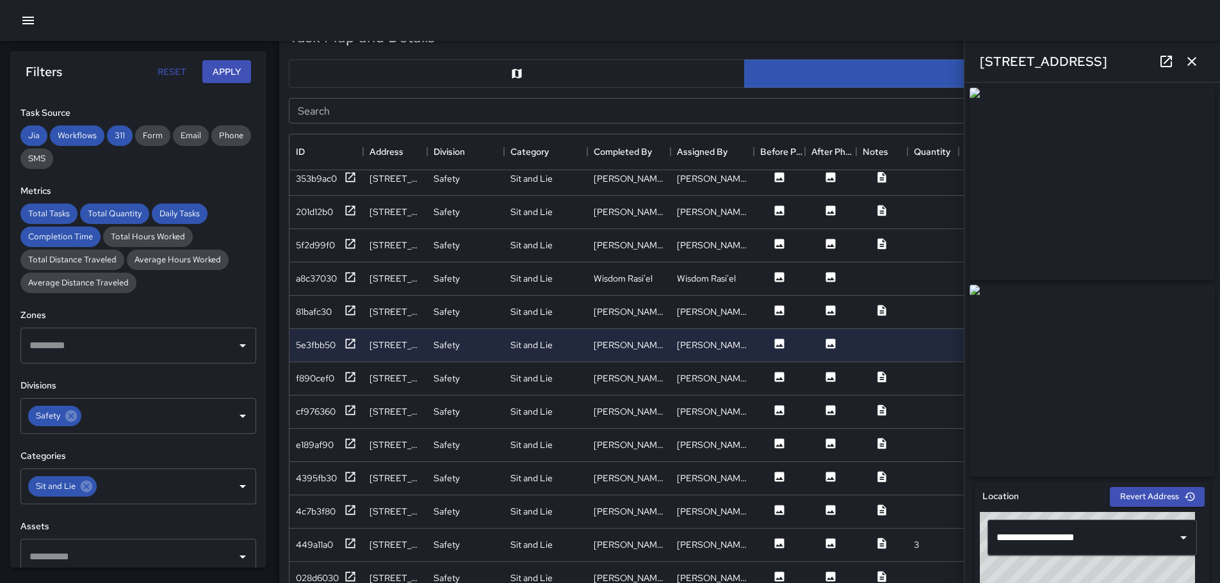
click at [1142, 175] on img at bounding box center [1091, 184] width 245 height 192
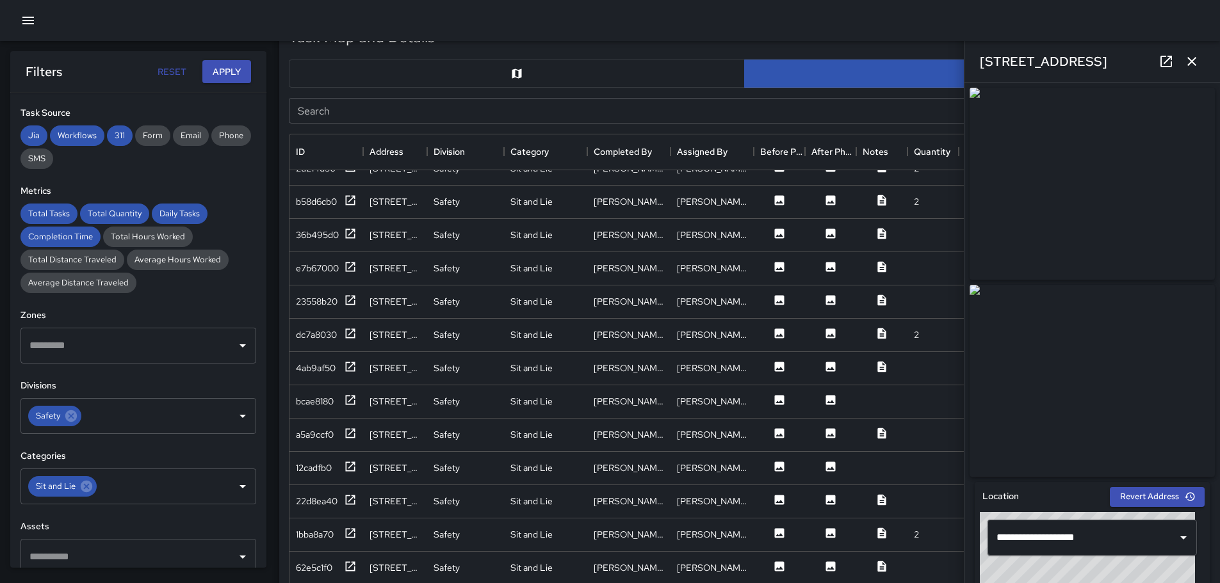
scroll to position [1537, 0]
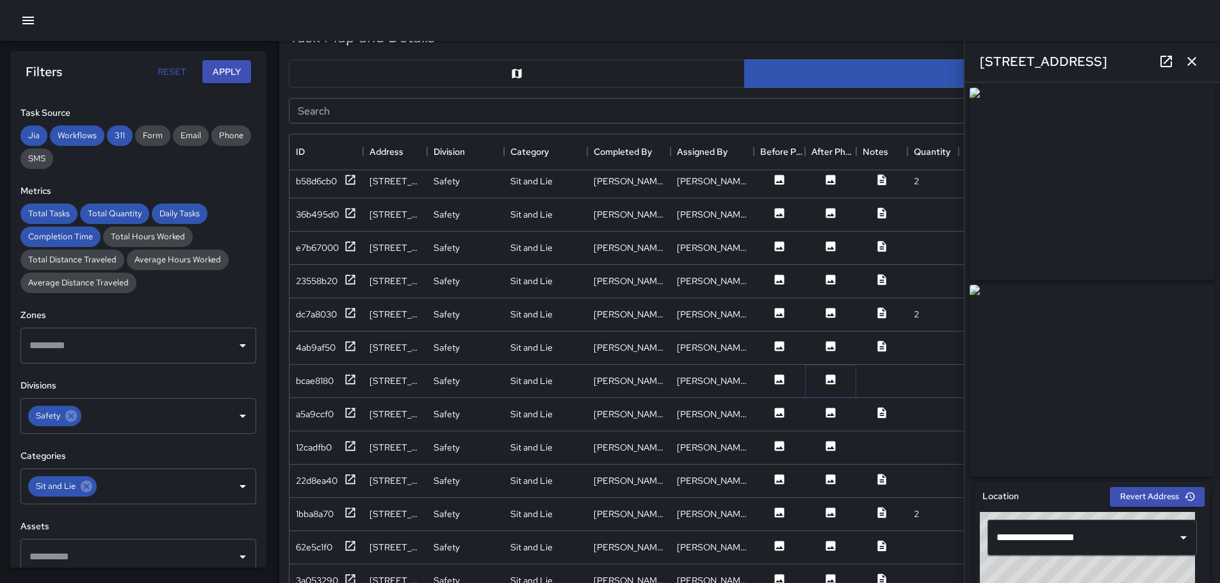
click at [827, 375] on icon at bounding box center [831, 380] width 10 height 10
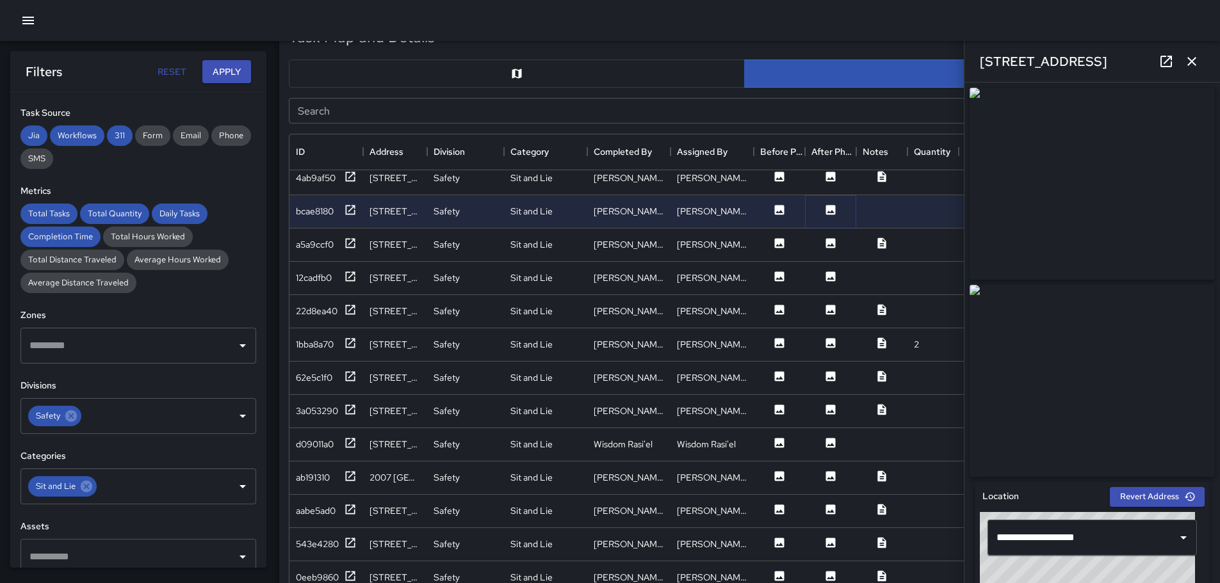
scroll to position [1729, 0]
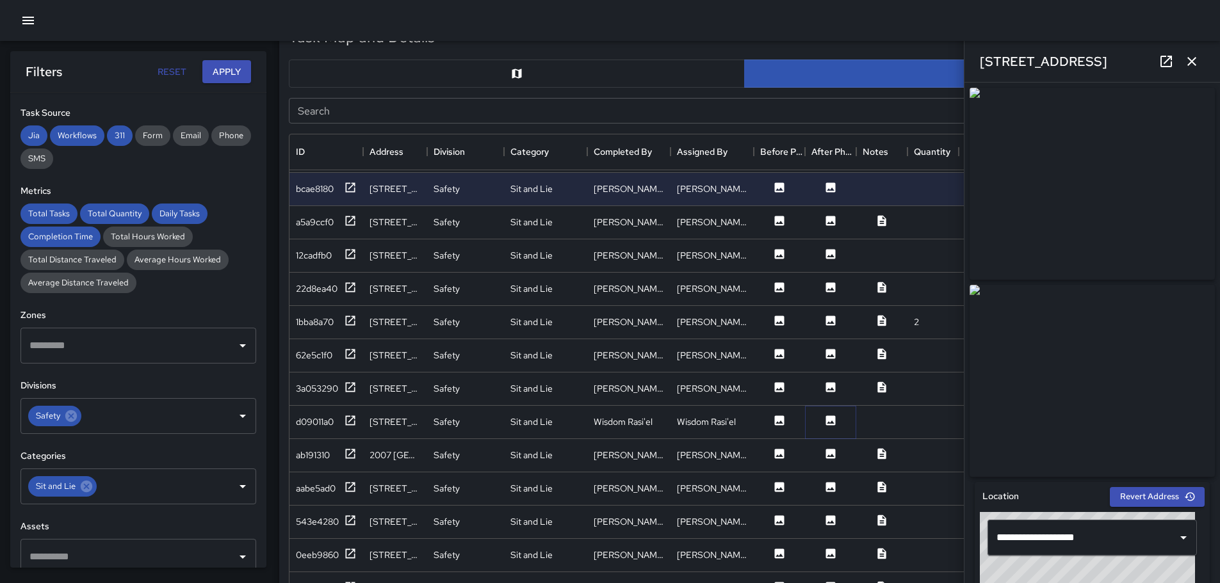
click at [832, 418] on icon at bounding box center [831, 421] width 10 height 10
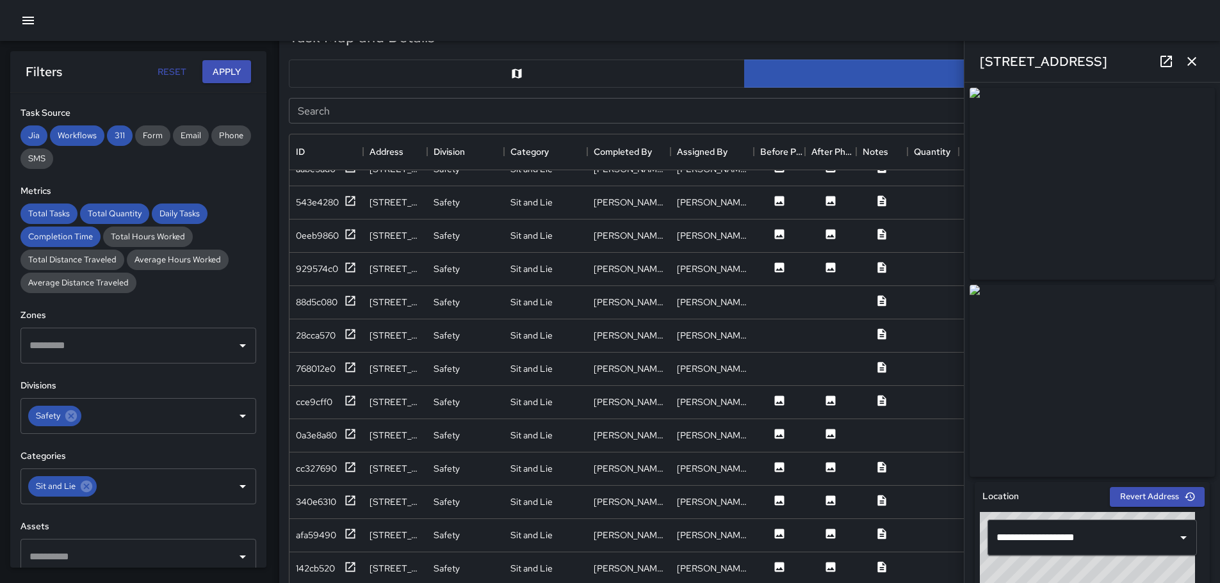
scroll to position [2049, 0]
click at [831, 427] on icon at bounding box center [830, 433] width 13 height 13
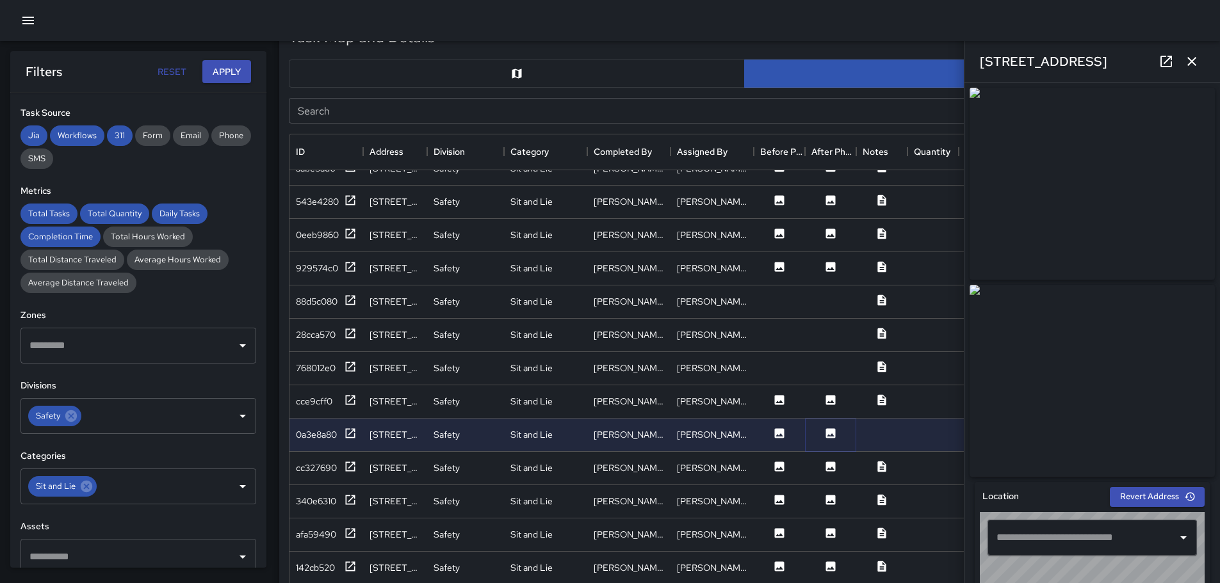
type input "**********"
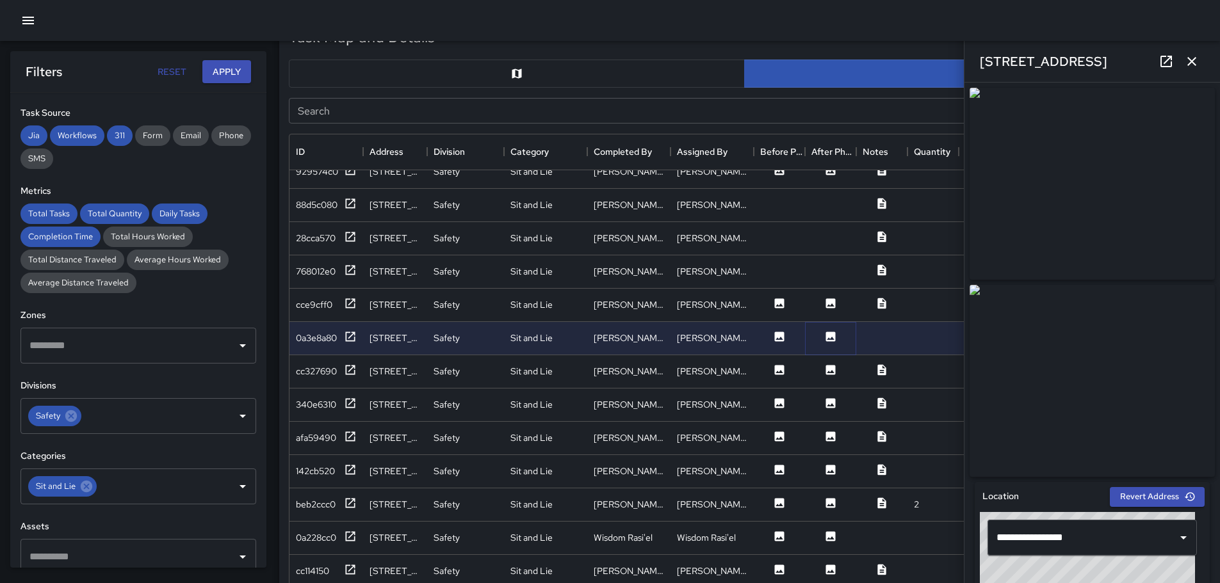
scroll to position [2241, 0]
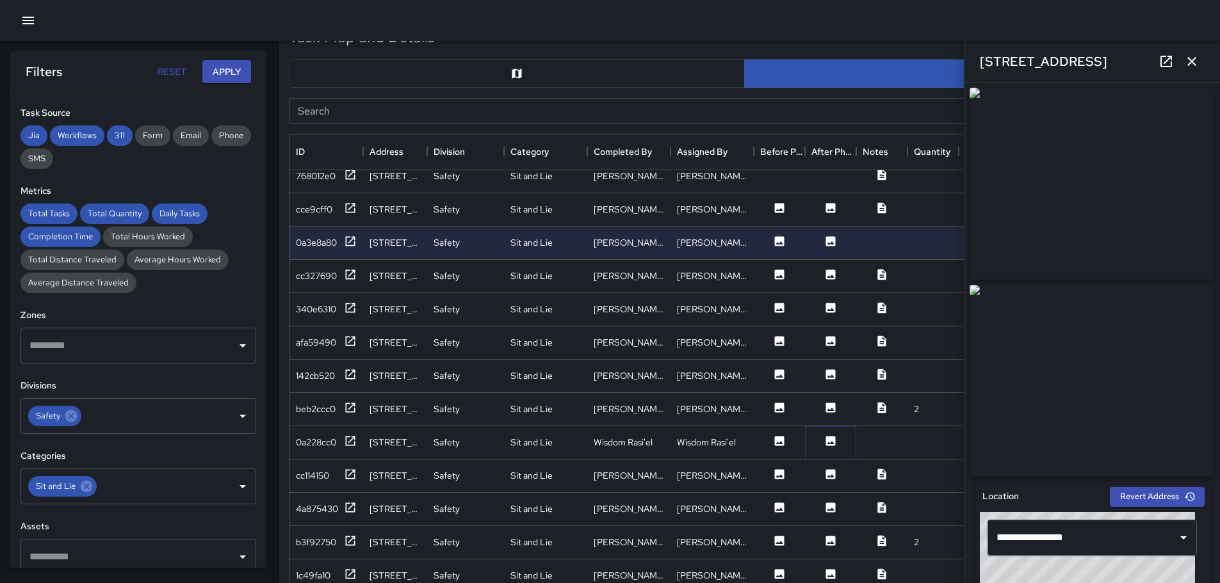
click at [834, 441] on icon at bounding box center [831, 441] width 10 height 10
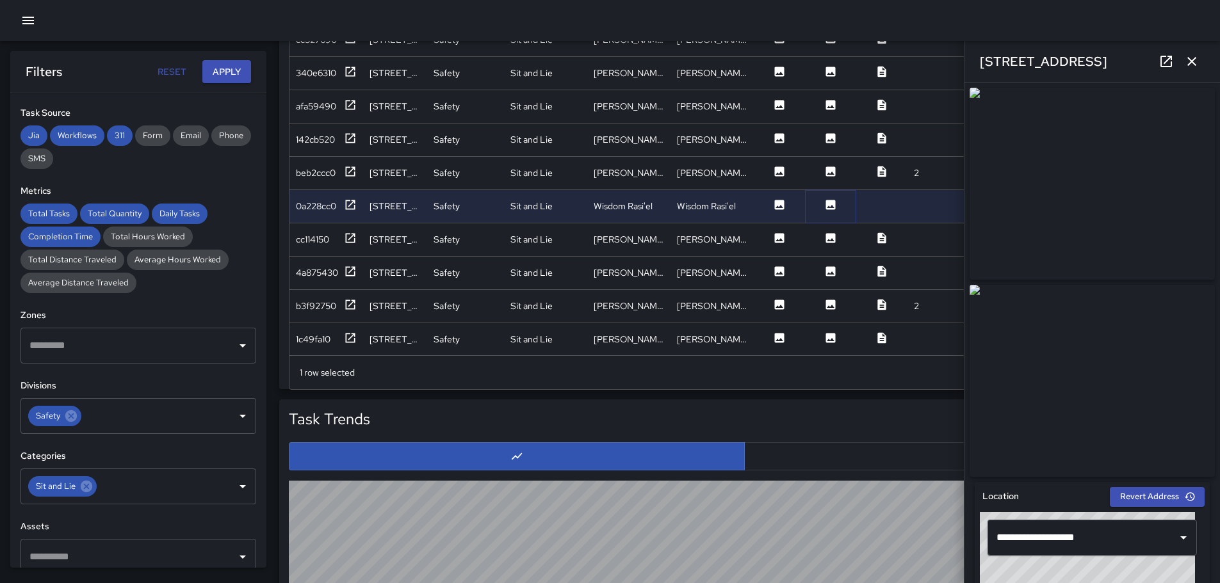
scroll to position [2137, 0]
